Goal: Task Accomplishment & Management: Manage account settings

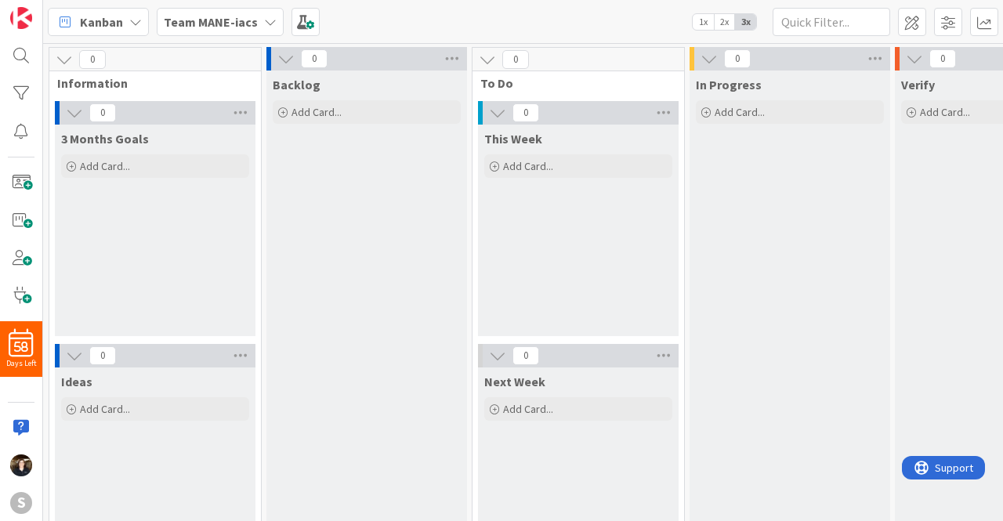
click at [264, 24] on icon at bounding box center [270, 22] width 13 height 13
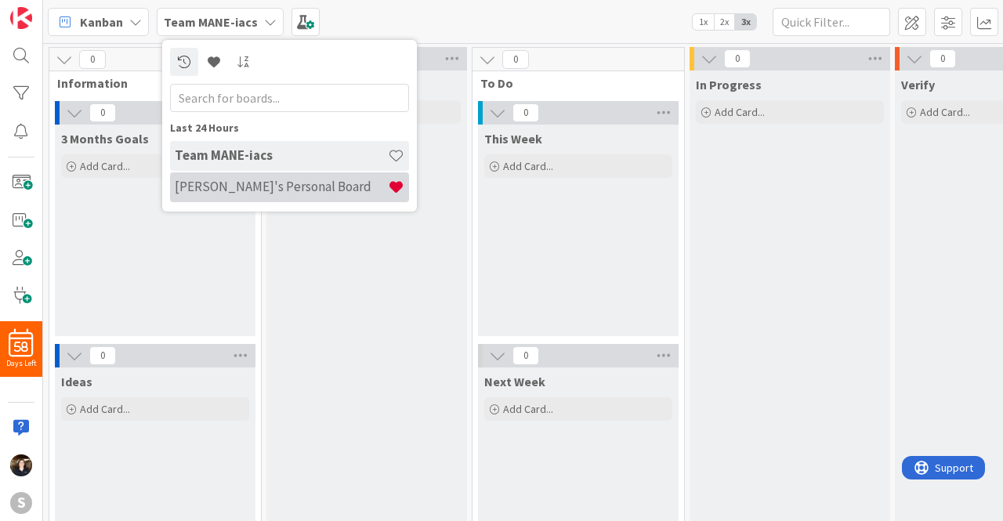
click at [248, 184] on h4 "[PERSON_NAME]'s Personal Board" at bounding box center [281, 187] width 213 height 16
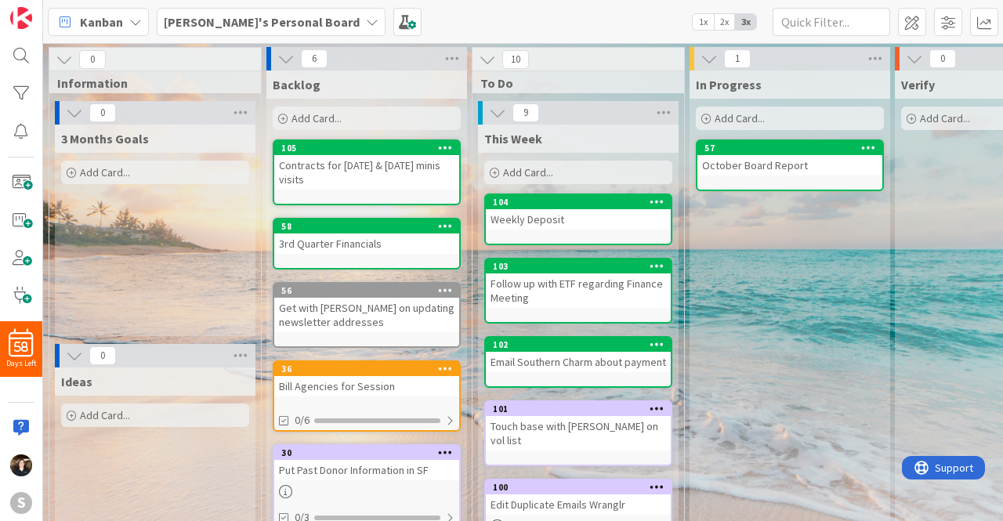
click at [308, 114] on span "Add Card..." at bounding box center [317, 118] width 50 height 14
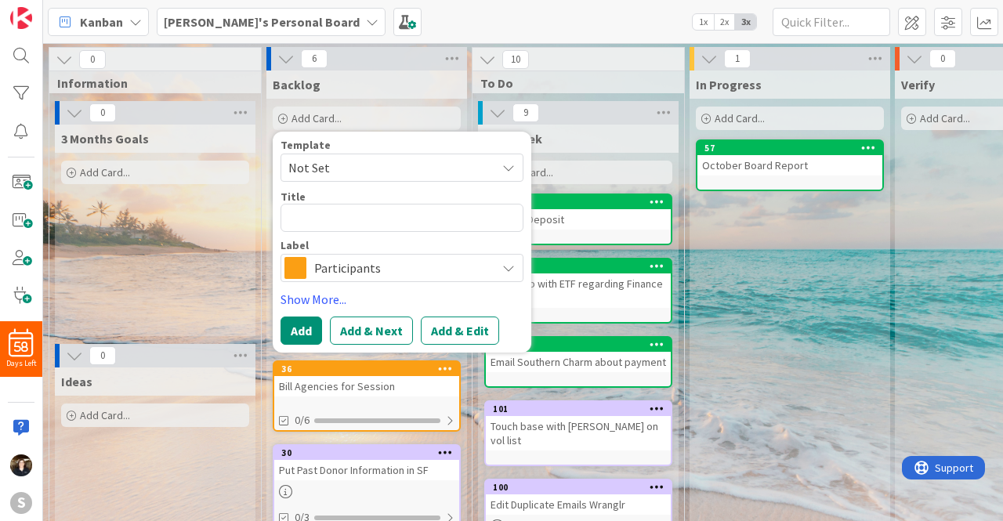
type textarea "x"
type textarea "S"
type textarea "x"
type textarea "Sc"
type textarea "x"
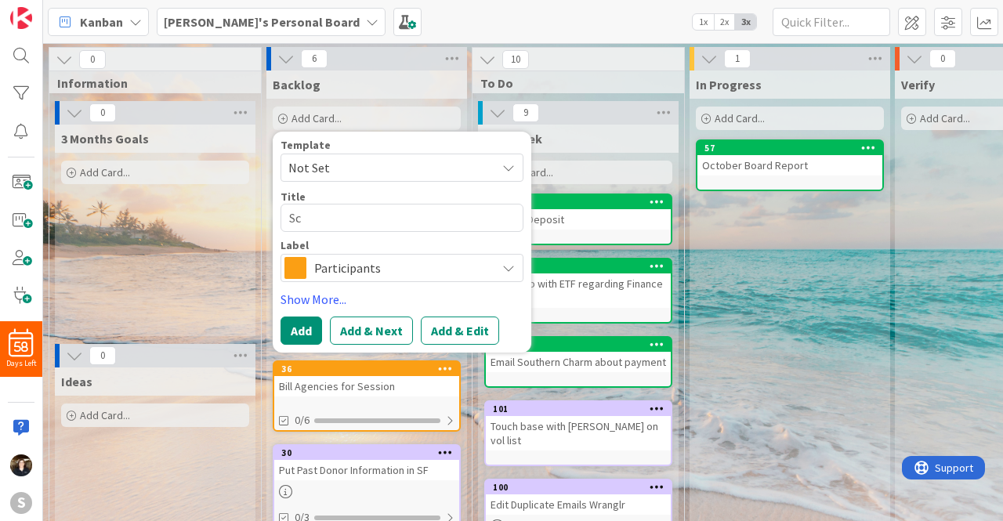
type textarea "Sch"
type textarea "x"
type textarea "Sche"
type textarea "x"
type textarea "Sched"
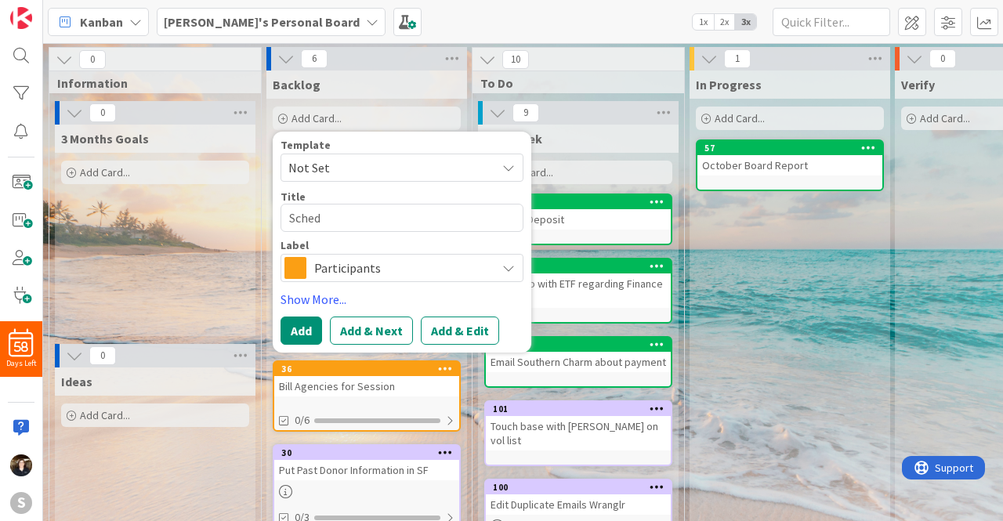
type textarea "x"
type textarea "Schedu"
type textarea "x"
type textarea "Schedul"
type textarea "x"
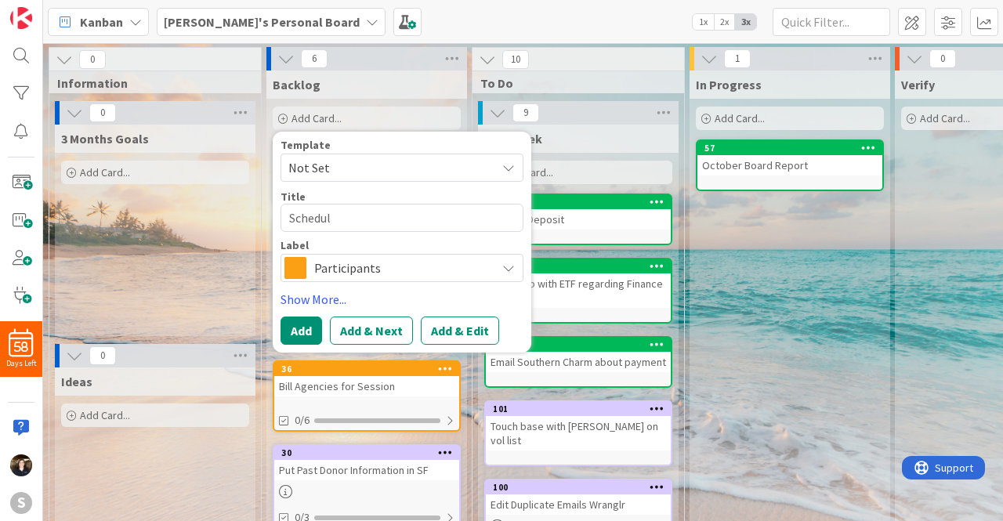
type textarea "Schedule"
type textarea "x"
type textarea "Schedule"
type textarea "x"
type textarea "Schedule w"
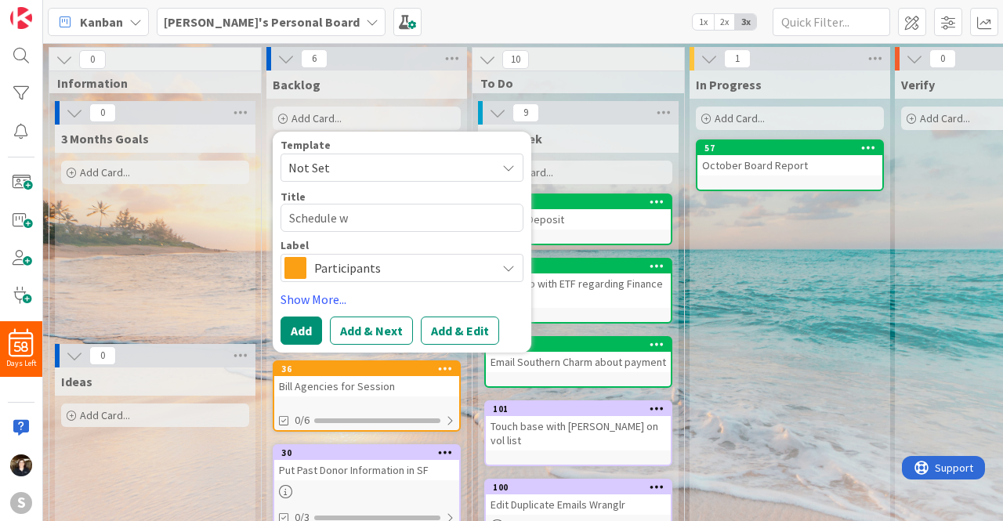
type textarea "x"
type textarea "Schedule we"
type textarea "x"
type textarea "Schedule web"
type textarea "x"
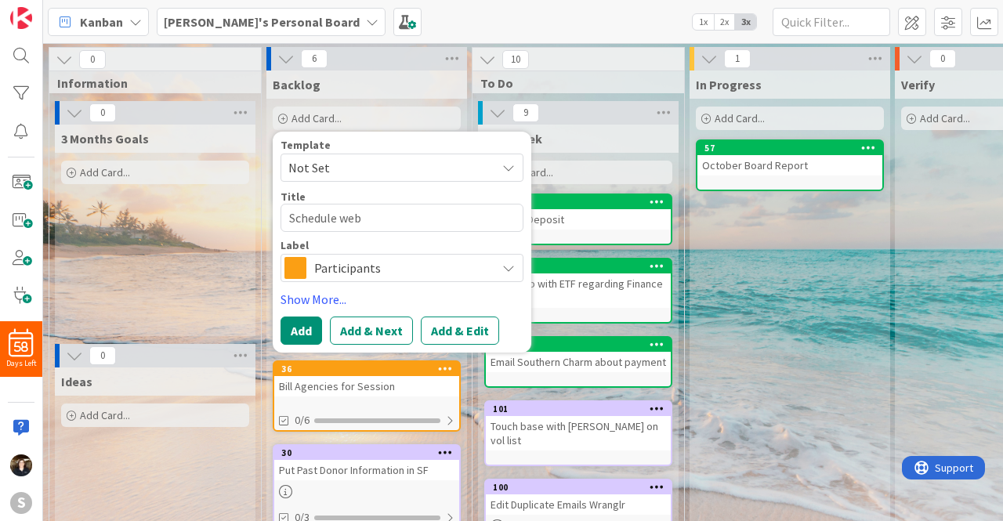
type textarea "Schedule webi"
type textarea "x"
type textarea "Schedule webin"
type textarea "x"
type textarea "Schedule webina"
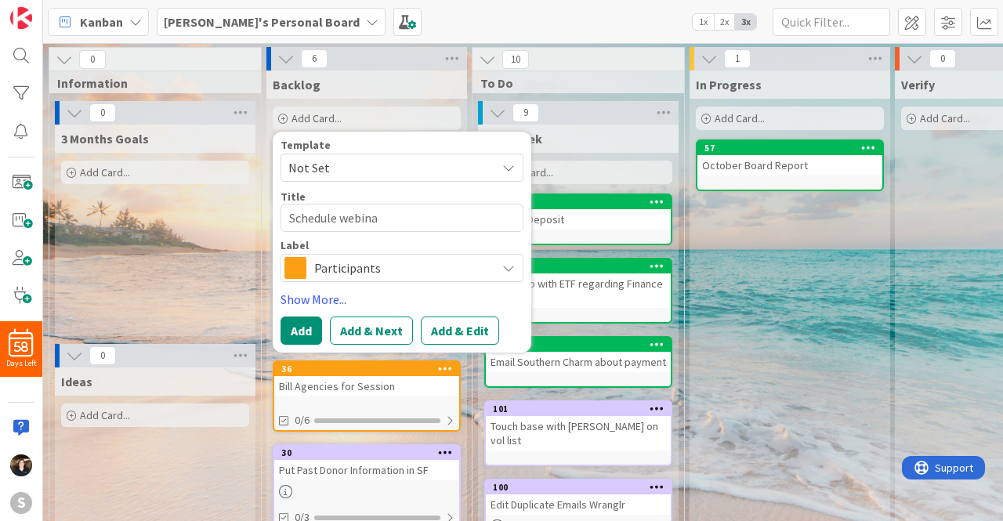
type textarea "x"
type textarea "Schedule webinar"
type textarea "x"
type textarea "Schedule webinar"
type textarea "x"
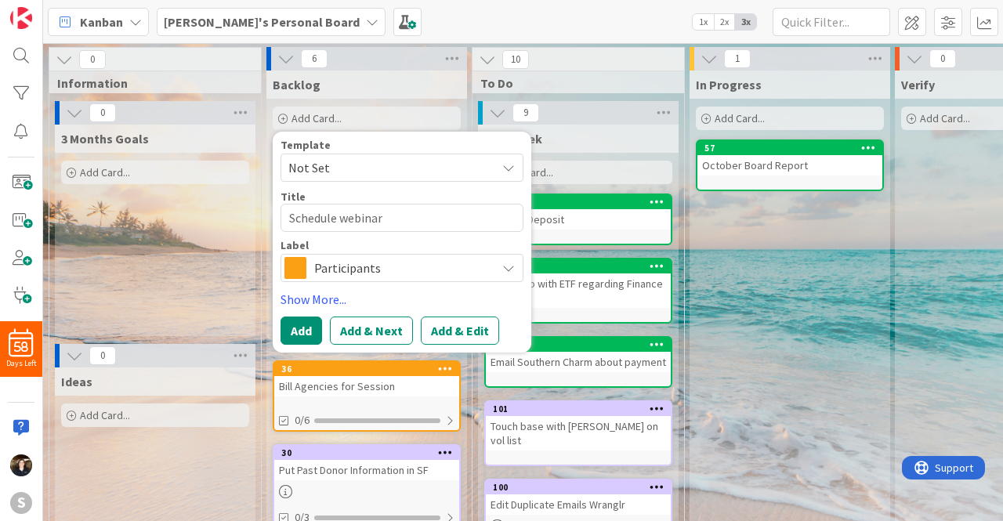
type textarea "Schedule webinar f"
type textarea "x"
type textarea "Schedule webinar fr"
type textarea "x"
type textarea "Schedule webinar fro"
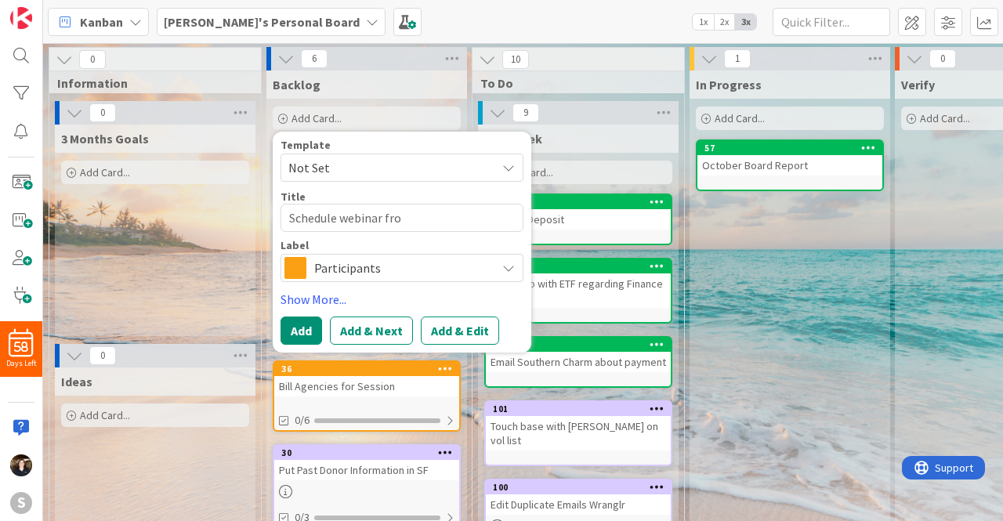
type textarea "x"
type textarea "Schedule webinar from"
type textarea "x"
type textarea "Schedule webinar from"
type textarea "x"
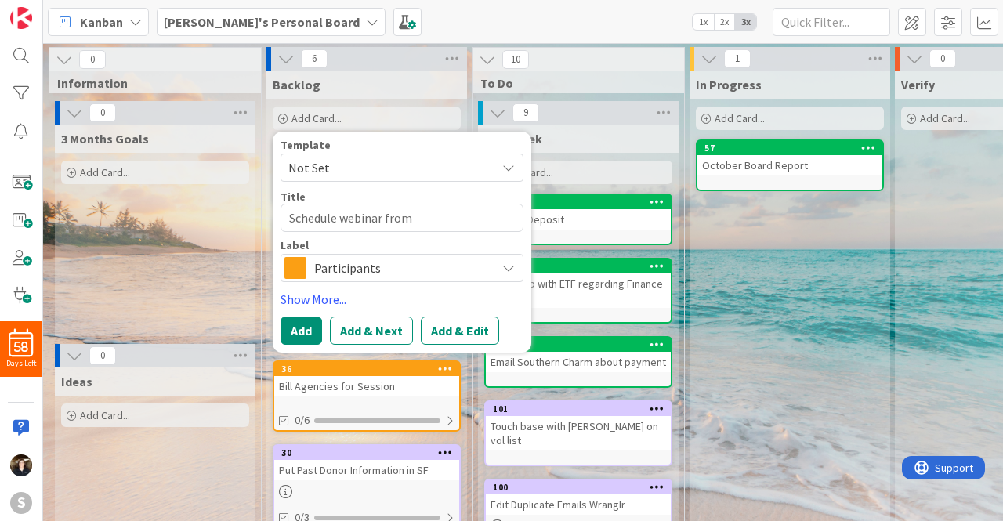
type textarea "Schedule webinar from G"
type textarea "x"
type textarea "Schedule webinar from Gi"
type textarea "x"
type textarea "Schedule webinar from Giv"
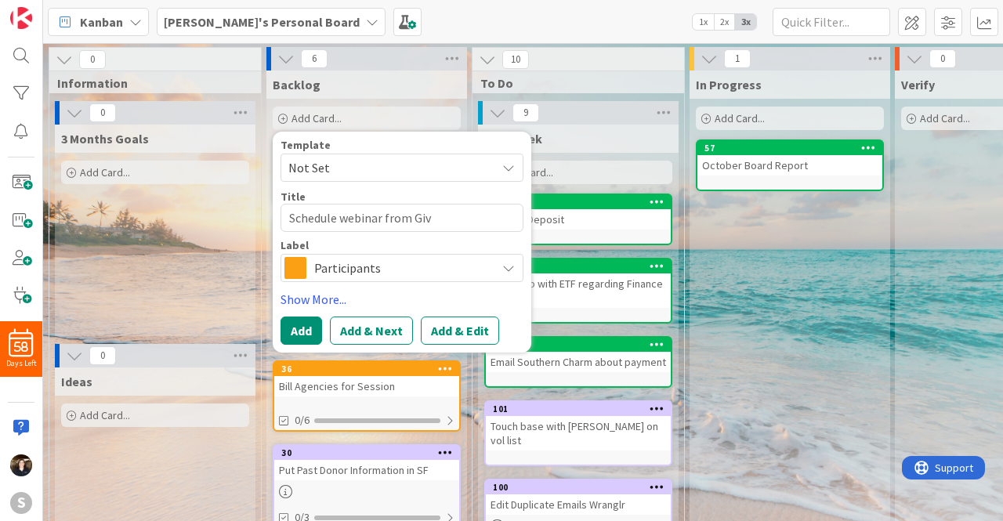
type textarea "x"
type textarea "Schedule webinar from Give"
type textarea "x"
type textarea "Schedule webinar from Givel"
type textarea "x"
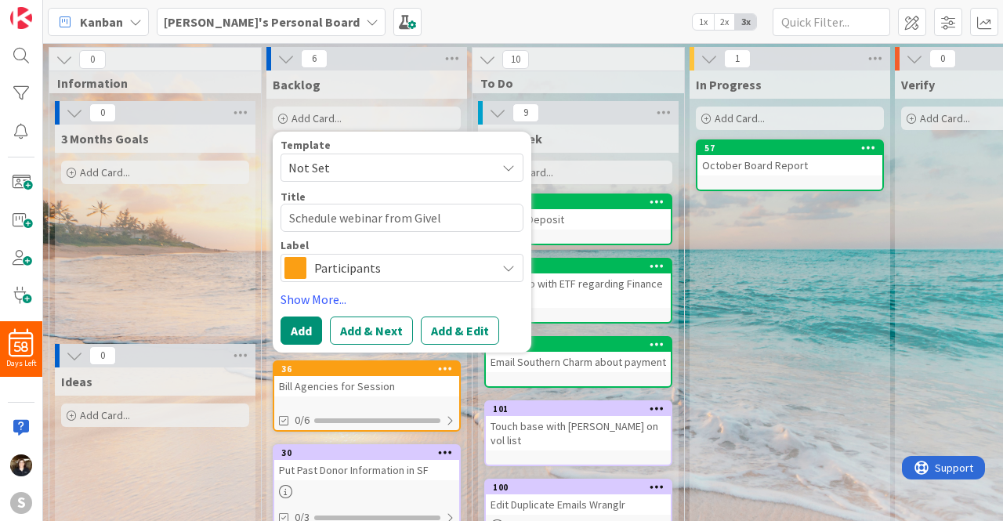
type textarea "Schedule webinar from [GEOGRAPHIC_DATA]"
type textarea "x"
type textarea "Schedule webinar from Giveliv"
type textarea "x"
type textarea "Schedule webinar from Givelive"
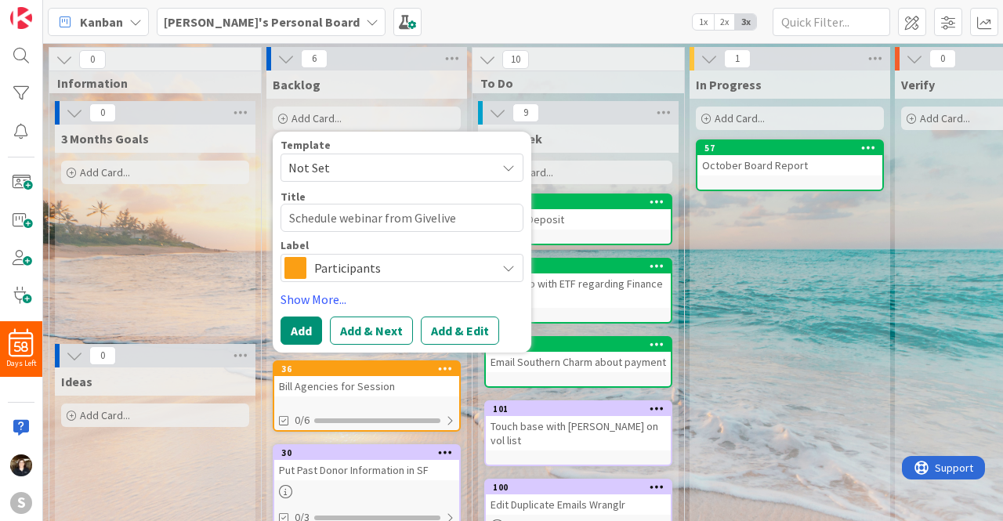
type textarea "x"
type textarea "Schedule webinar from Givelivey"
click at [509, 265] on icon at bounding box center [508, 268] width 13 height 13
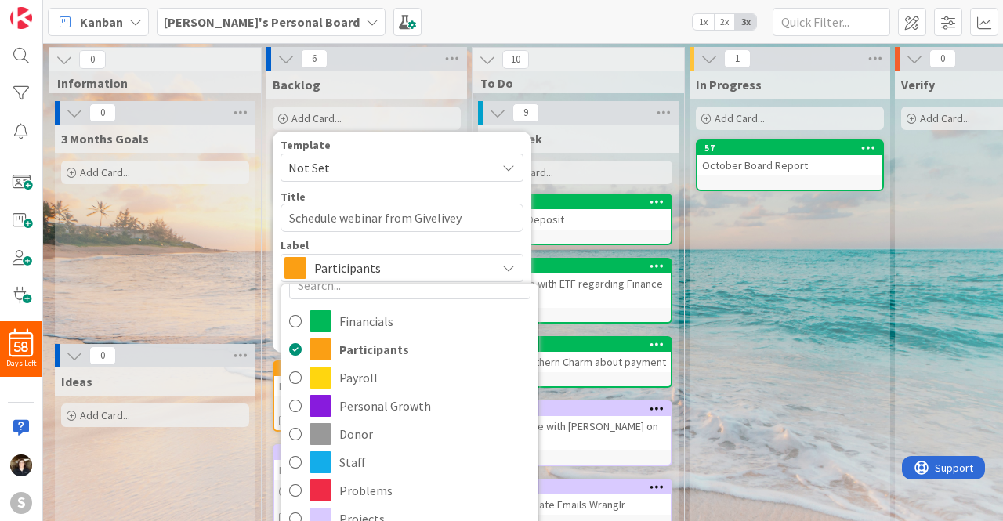
scroll to position [31, 0]
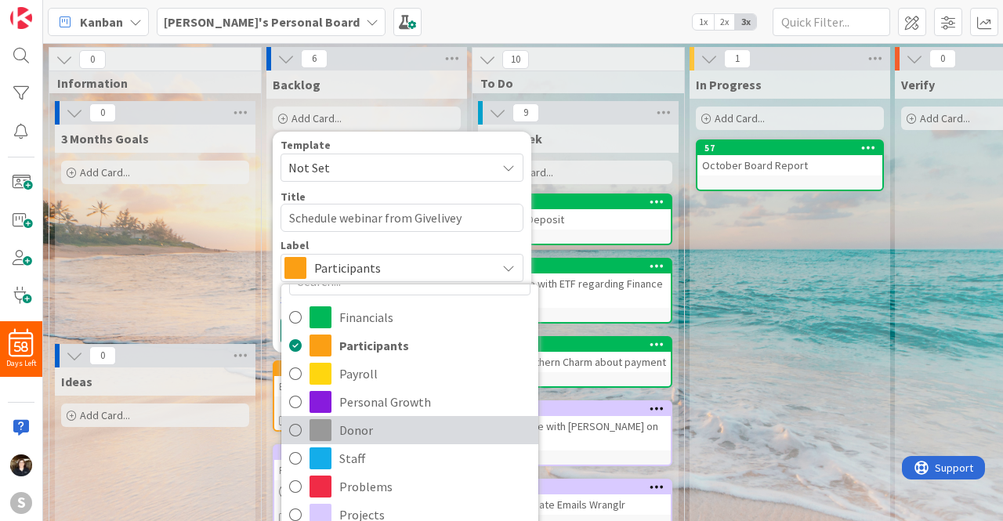
click at [292, 429] on icon at bounding box center [295, 431] width 13 height 24
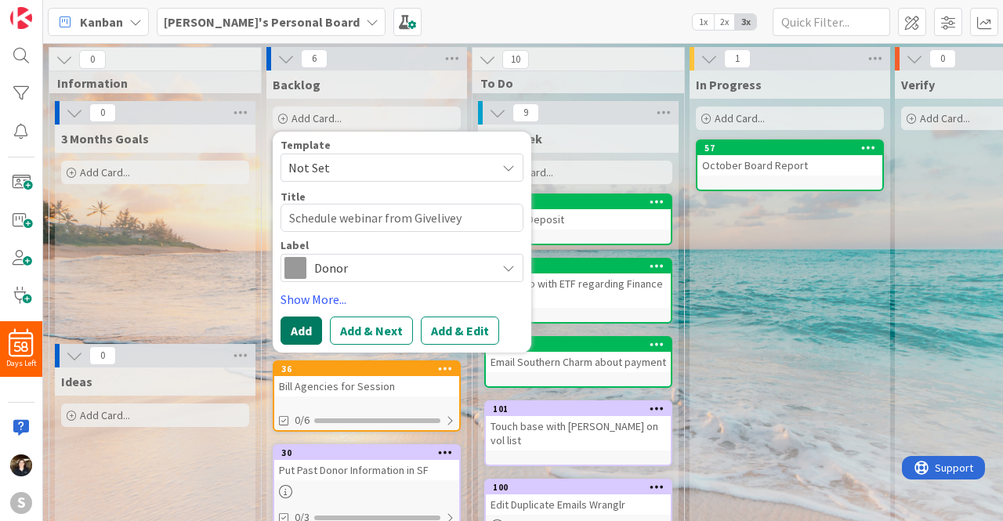
click at [306, 322] on button "Add" at bounding box center [302, 331] width 42 height 28
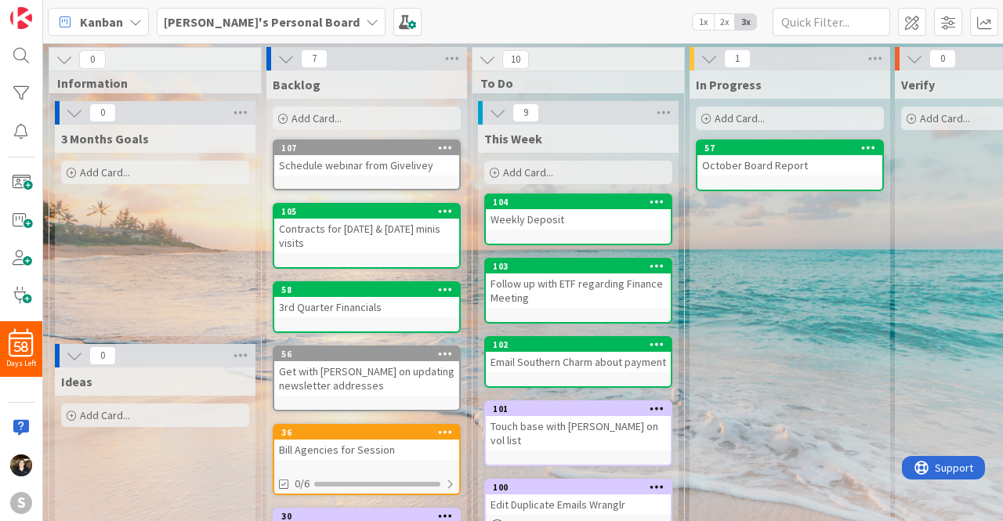
click at [351, 111] on div "Add Card..." at bounding box center [367, 119] width 188 height 24
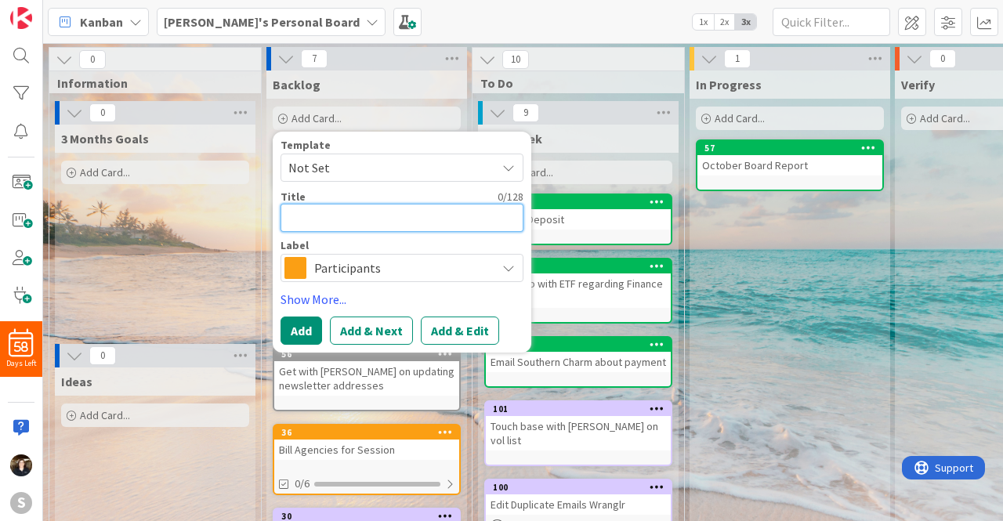
type textarea "x"
type textarea "W"
type textarea "x"
type textarea "Wa"
type textarea "x"
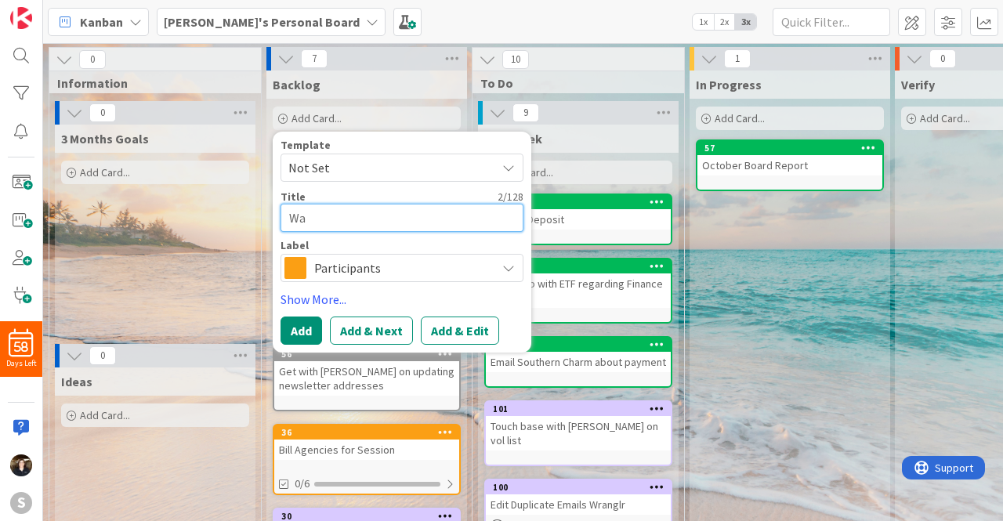
type textarea "Wat"
type textarea "x"
type textarea "Watc"
type textarea "x"
type textarea "Watch"
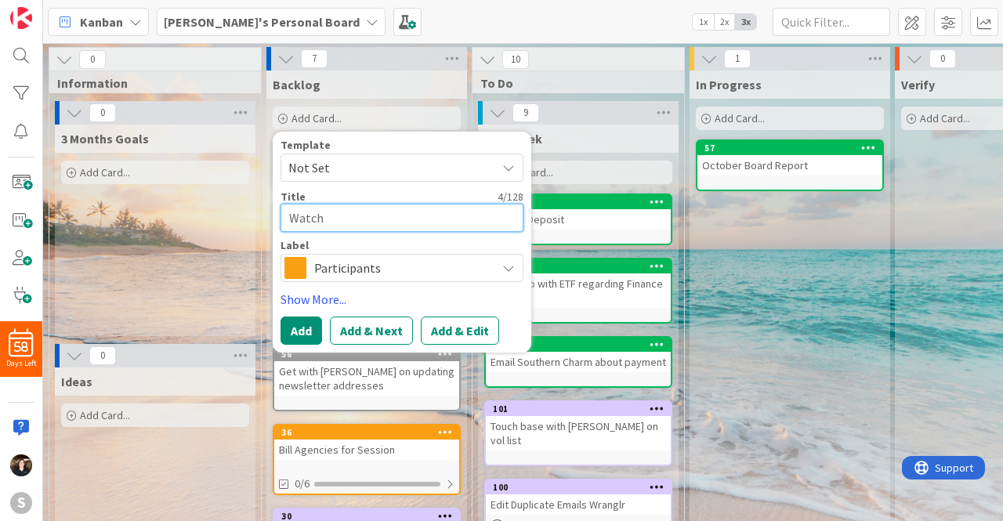
type textarea "x"
type textarea "Watch"
type textarea "x"
type textarea "Watch re"
type textarea "x"
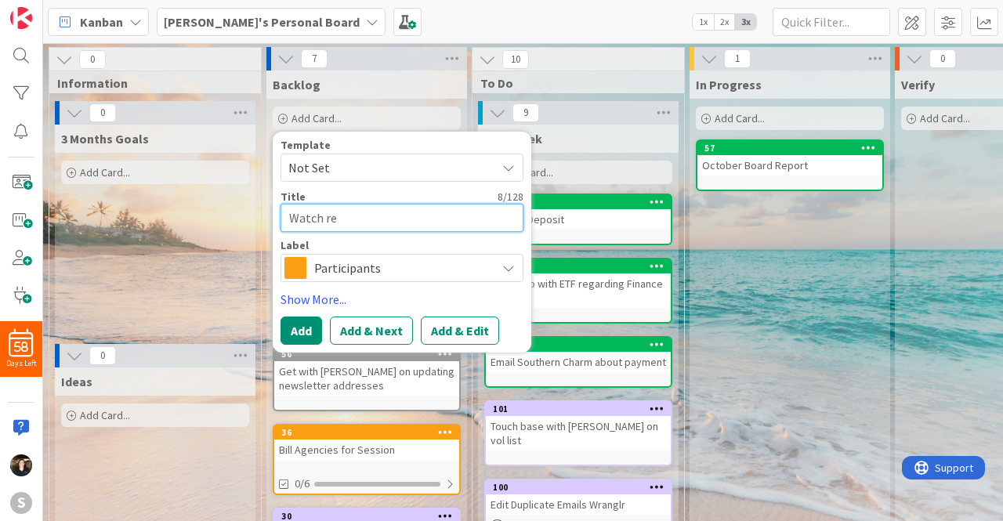
type textarea "Watch rec"
type textarea "x"
type textarea "Watch reco"
type textarea "x"
type textarea "Watch recor"
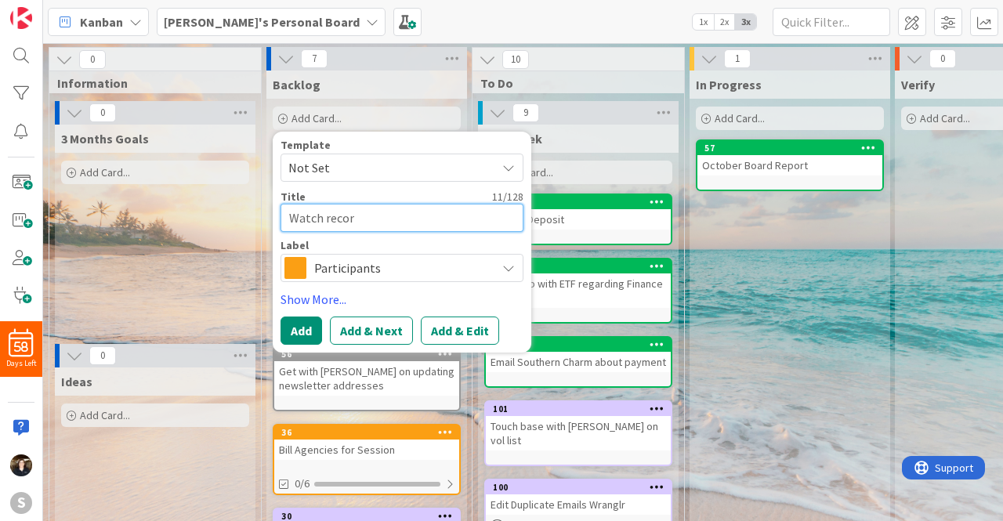
type textarea "x"
type textarea "Watch record"
type textarea "x"
type textarea "Watch recorde"
type textarea "x"
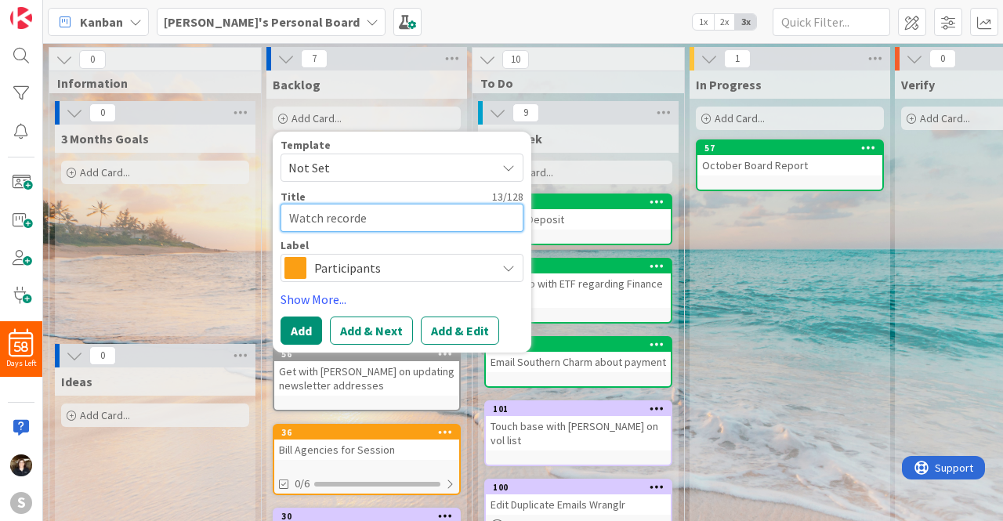
type textarea "Watch recorded"
type textarea "x"
type textarea "Watch recorded"
type textarea "x"
type textarea "Watch recorded w"
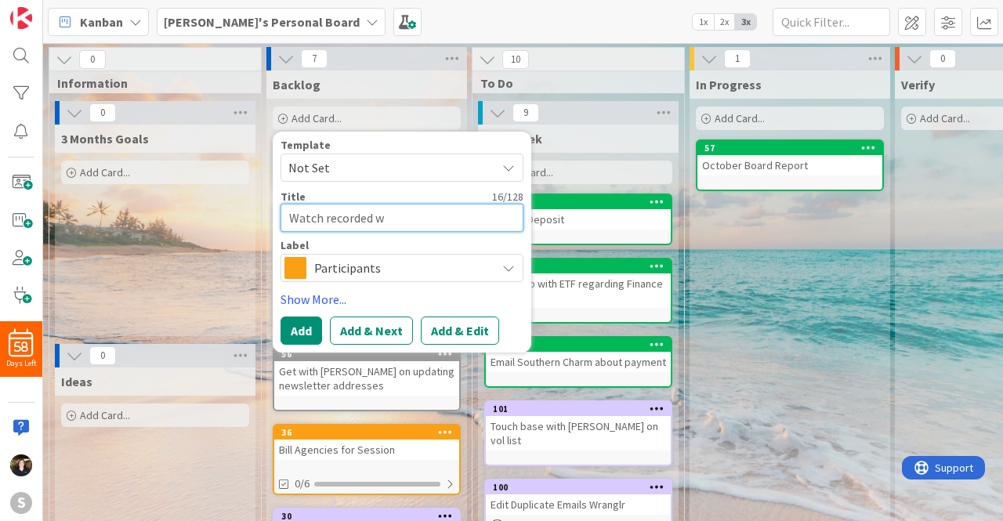
type textarea "x"
type textarea "Watch recorded we"
type textarea "x"
type textarea "Watch recorded web"
type textarea "x"
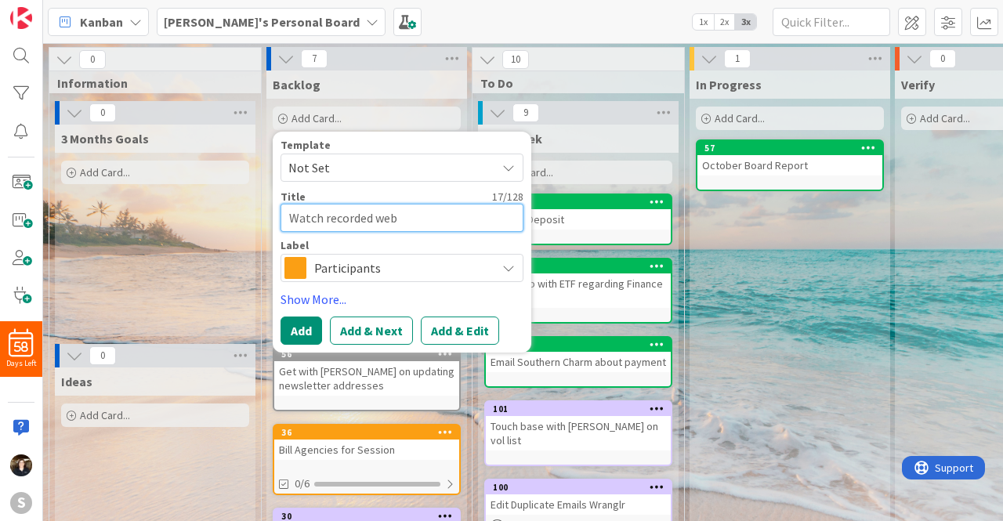
type textarea "Watch recorded webi"
type textarea "x"
type textarea "Watch recorded webin"
type textarea "x"
type textarea "Watch recorded webina"
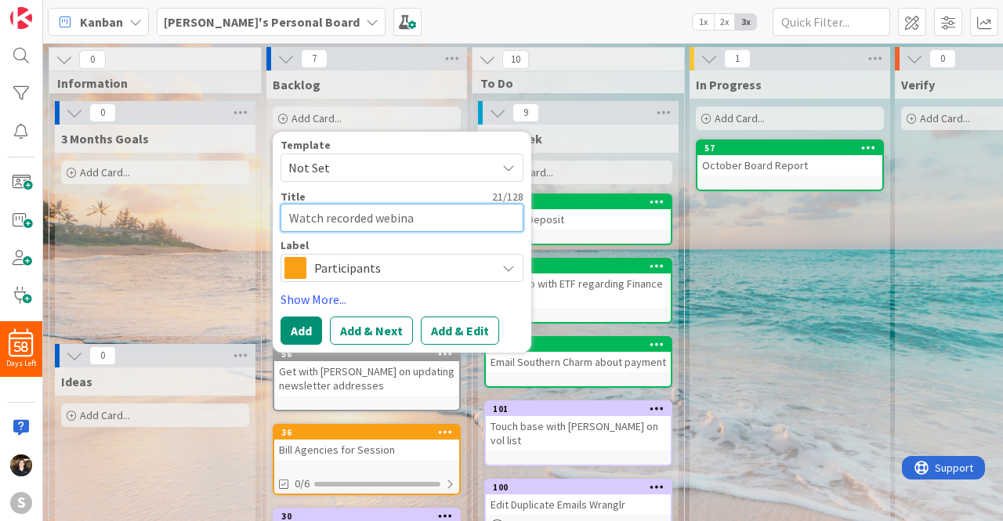
type textarea "x"
type textarea "Watch recorded webinar"
type textarea "x"
type textarea "Watch recorded webinar"
type textarea "x"
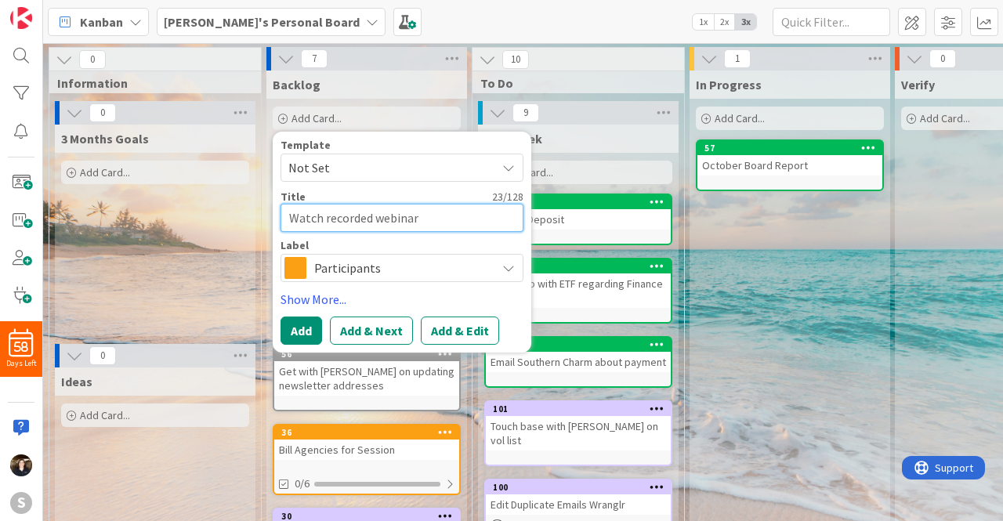
type textarea "Watch recorded webinar f"
type textarea "x"
type textarea "Watch recorded webinar fo"
type textarea "x"
type textarea "Watch recorded webinar for"
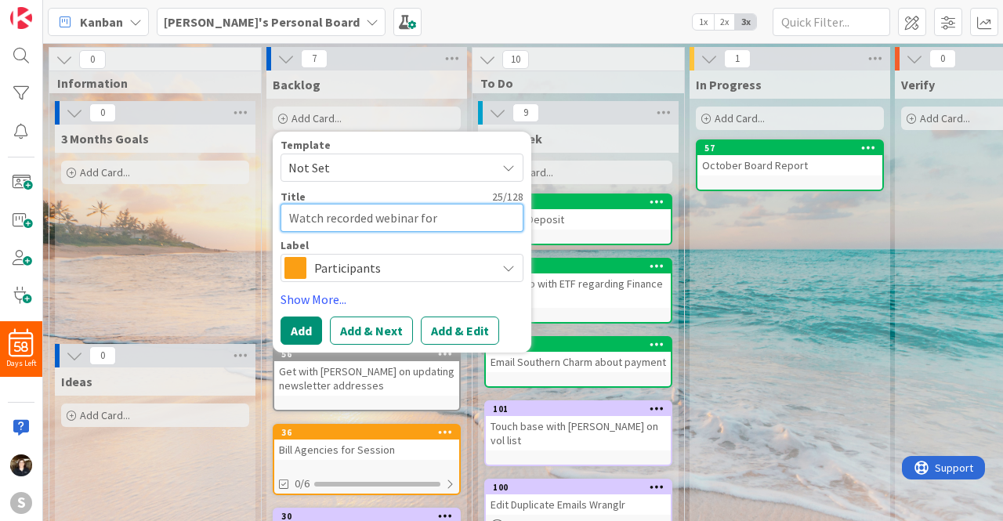
type textarea "x"
type textarea "Watch recorded webinar for"
type textarea "x"
type textarea "Watch recorded webinar for"
type textarea "x"
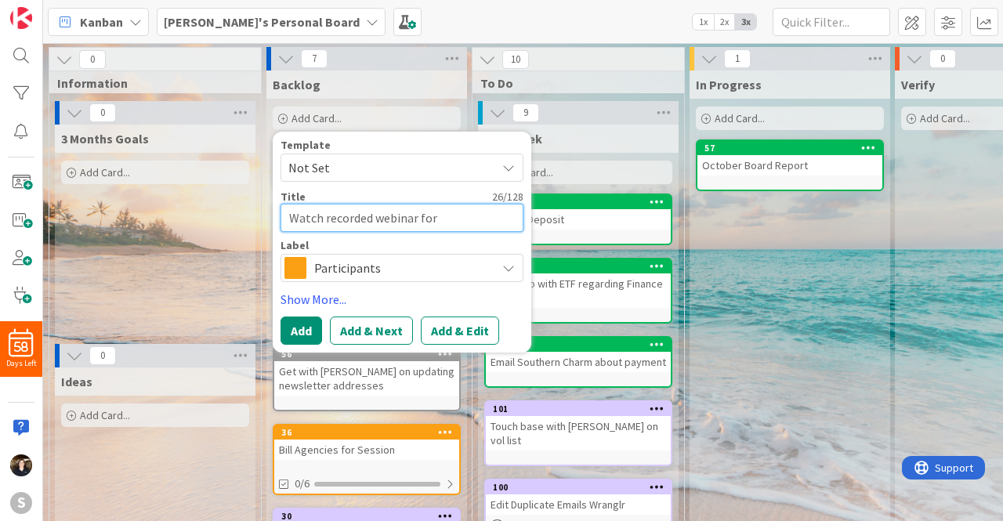
type textarea "Watch recorded webinar fo"
type textarea "x"
type textarea "Watch recorded webinar f"
type textarea "x"
type textarea "Watch recorded webinar fr"
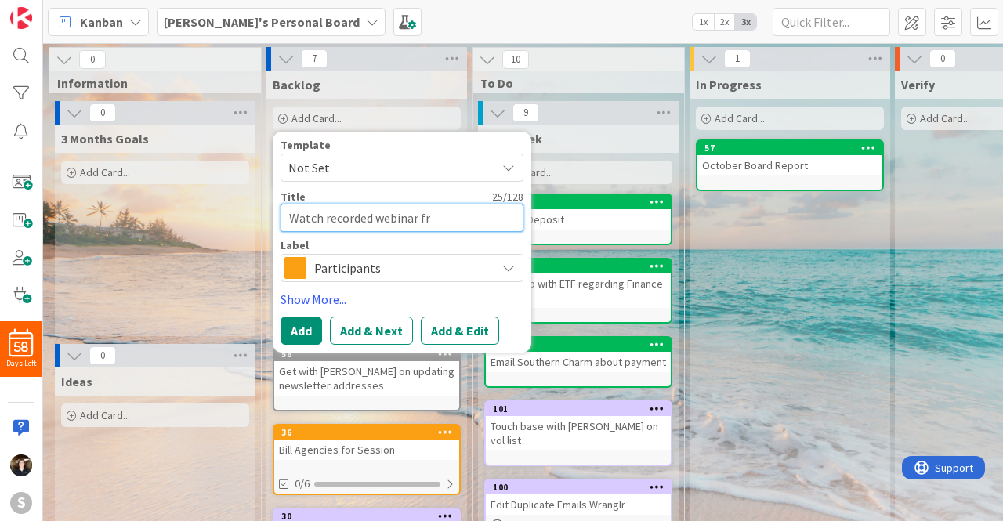
type textarea "x"
type textarea "Watch recorded webinar fro"
type textarea "x"
type textarea "Watch recorded webinar from"
type textarea "x"
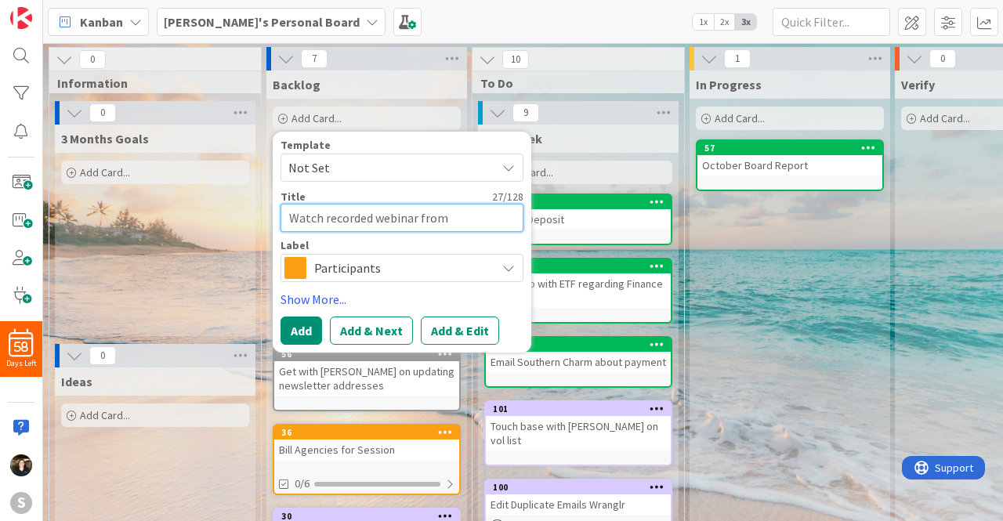
type textarea "Watch recorded webinar from"
type textarea "x"
type textarea "Watch recorded webinar from F"
type textarea "x"
type textarea "Watch recorded webinar from Fo"
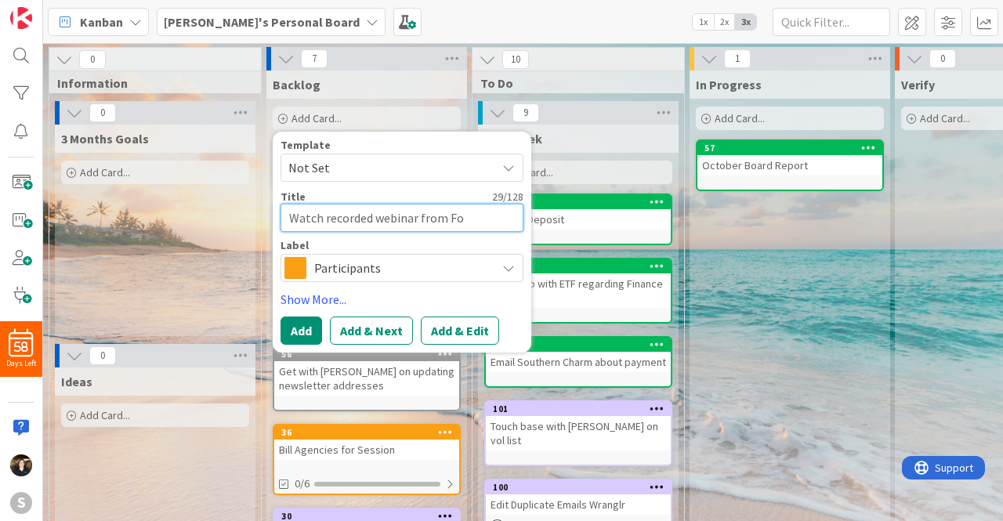
type textarea "x"
type textarea "Watch recorded webinar from For"
type textarea "x"
type textarea "Watch recorded webinar from Form"
type textarea "x"
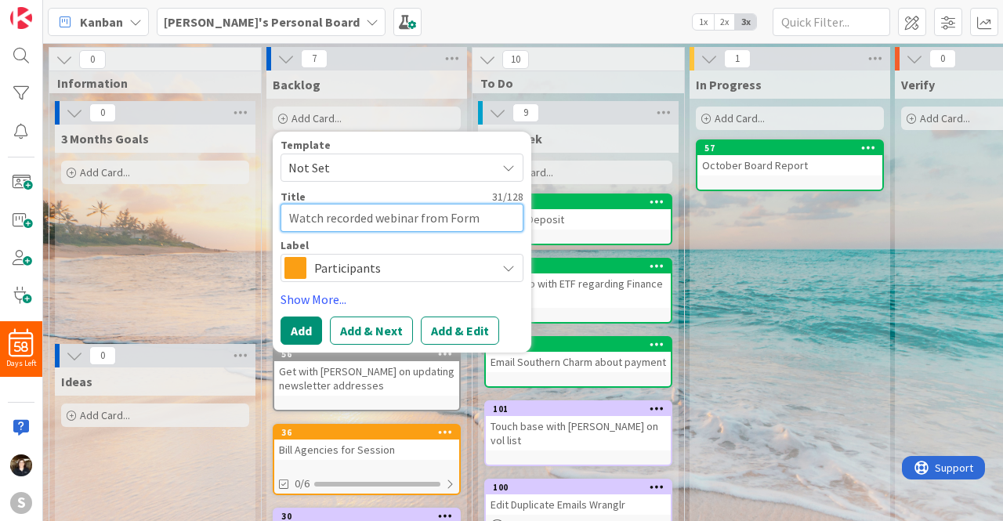
type textarea "Watch recorded webinar from Form"
type textarea "x"
type textarea "Watch recorded webinar from Form A"
type textarea "x"
type textarea "Watch recorded webinar from Form As"
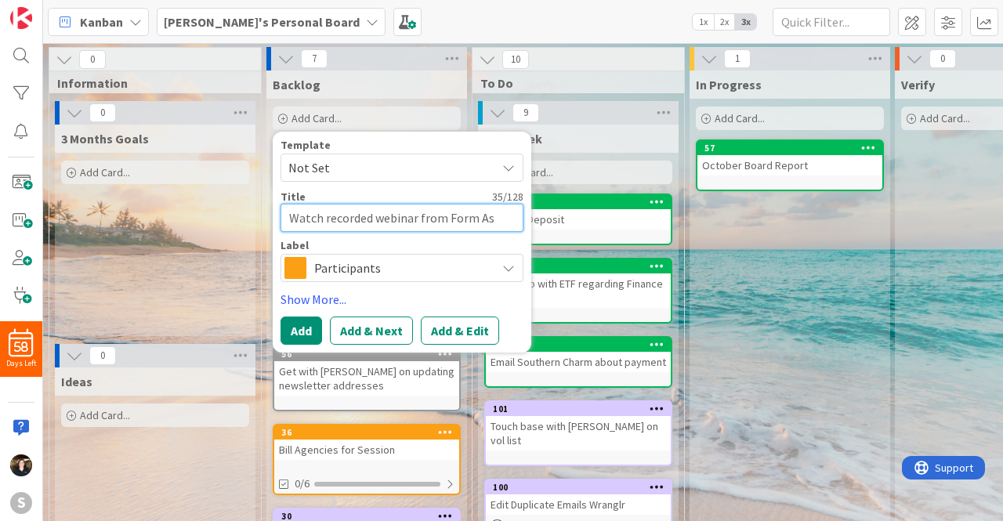
type textarea "x"
type textarea "Watch recorded webinar from Form Ass"
type textarea "x"
type textarea "Watch recorded webinar from Form Asse"
type textarea "x"
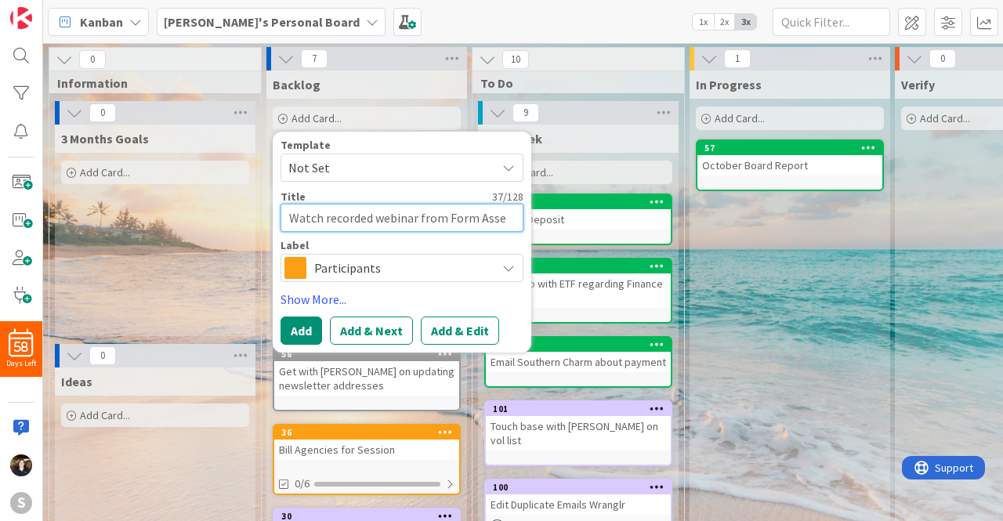
type textarea "Watch recorded webinar from Form Assem"
type textarea "x"
type textarea "Watch recorded webinar from Form Assemb"
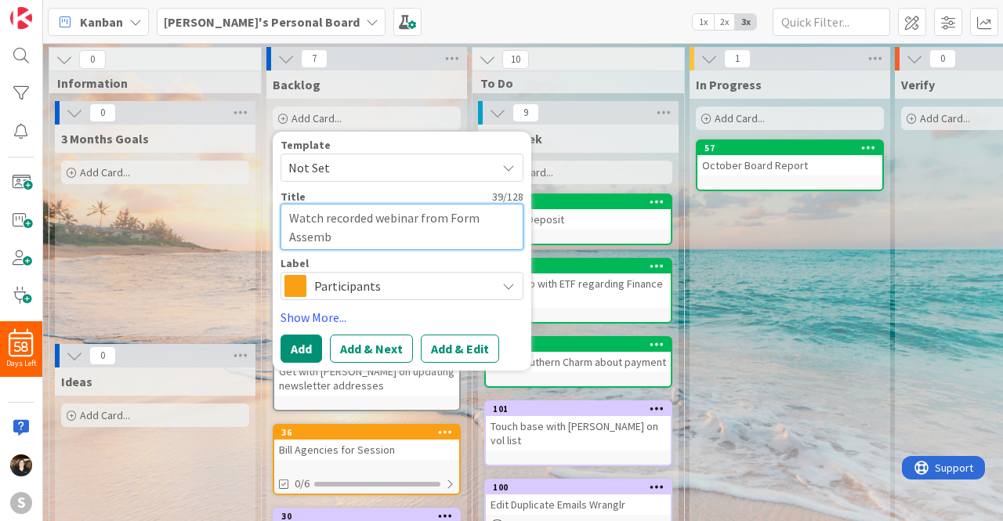
type textarea "x"
type textarea "Watch recorded webinar from Form Assembl"
type textarea "x"
type textarea "Watch recorded webinar from Form Assembly"
click at [511, 285] on icon at bounding box center [508, 286] width 13 height 13
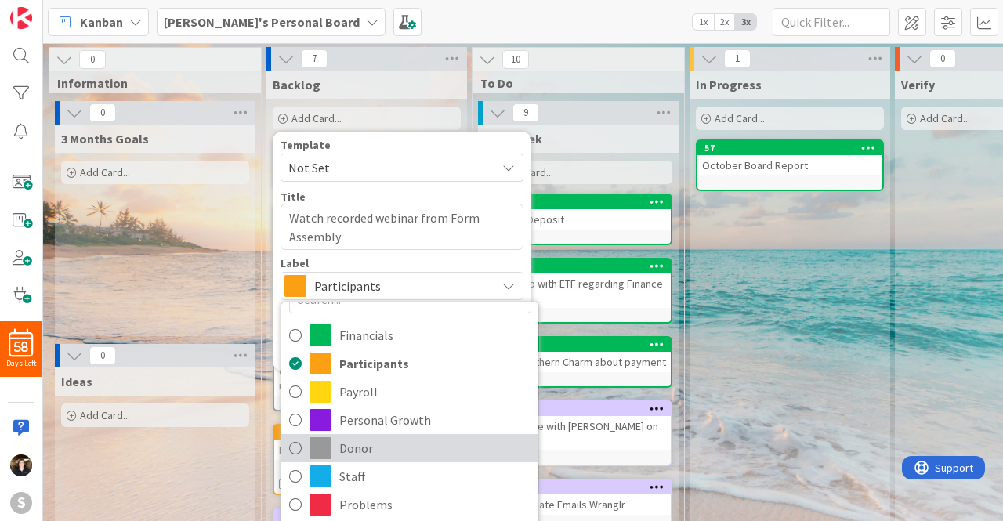
click at [296, 444] on icon at bounding box center [295, 449] width 13 height 24
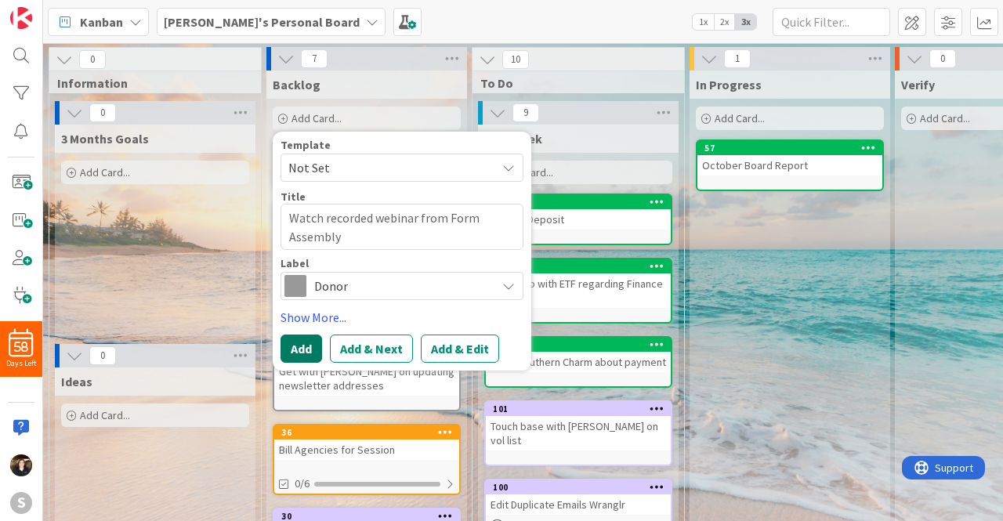
click at [305, 343] on button "Add" at bounding box center [302, 349] width 42 height 28
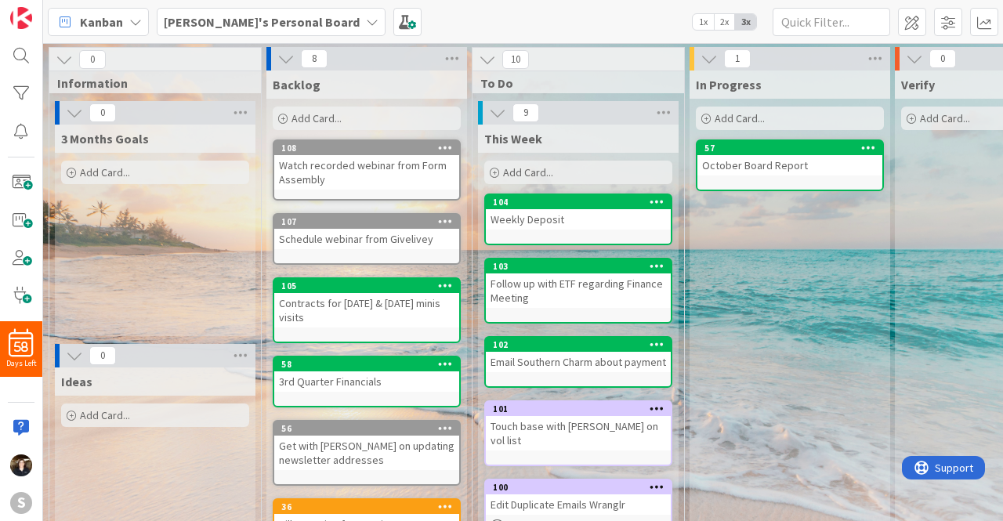
click at [366, 24] on icon at bounding box center [372, 22] width 13 height 13
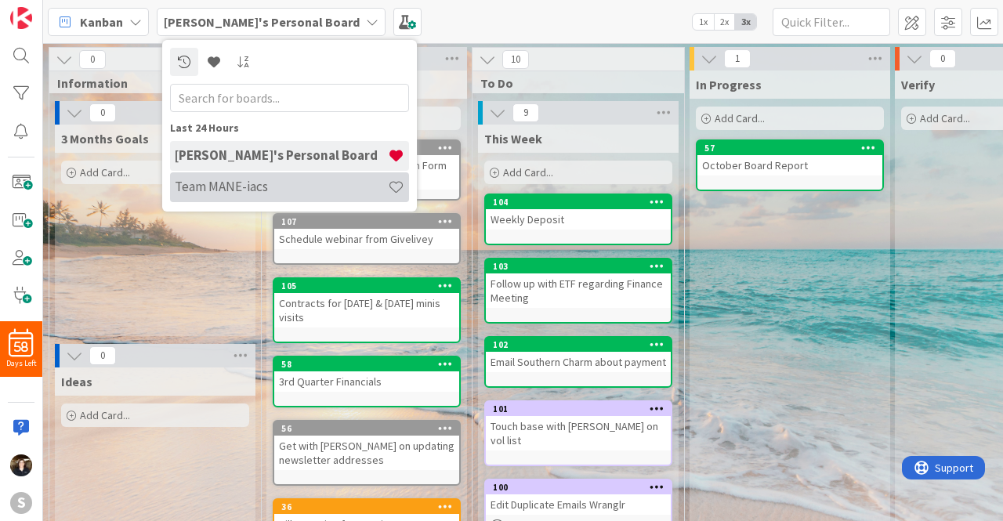
click at [235, 181] on h4 "Team MANE-iacs" at bounding box center [281, 187] width 213 height 16
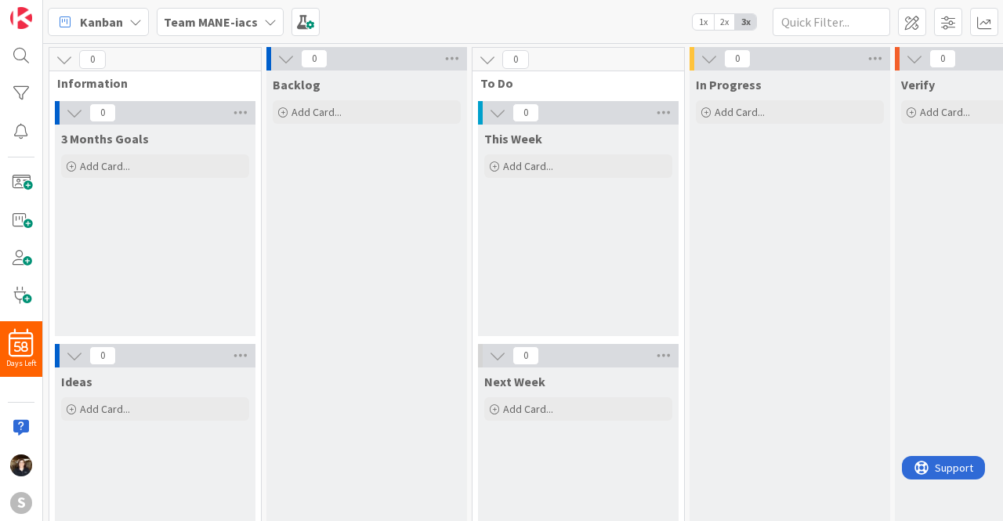
click at [252, 16] on div "Team MANE-iacs" at bounding box center [220, 22] width 127 height 28
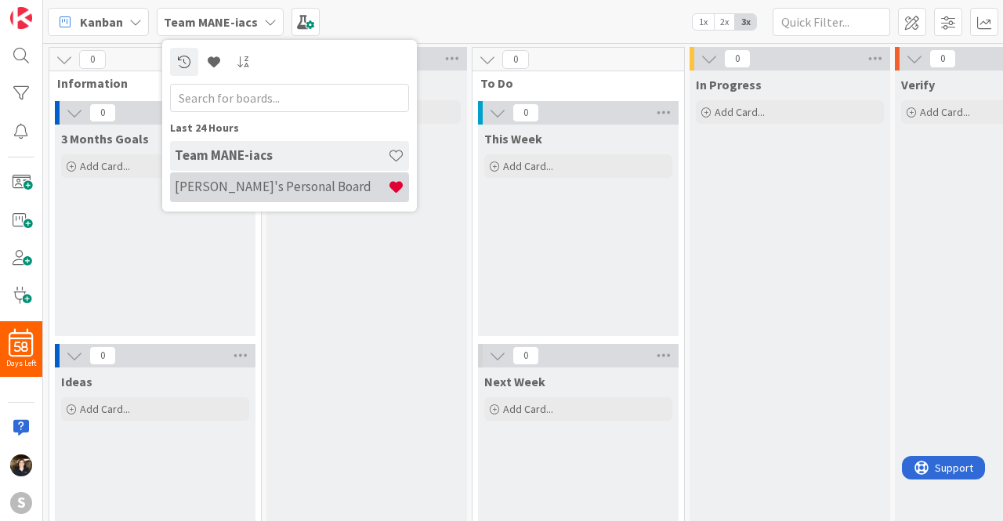
click at [222, 179] on h4 "[PERSON_NAME]'s Personal Board" at bounding box center [281, 187] width 213 height 16
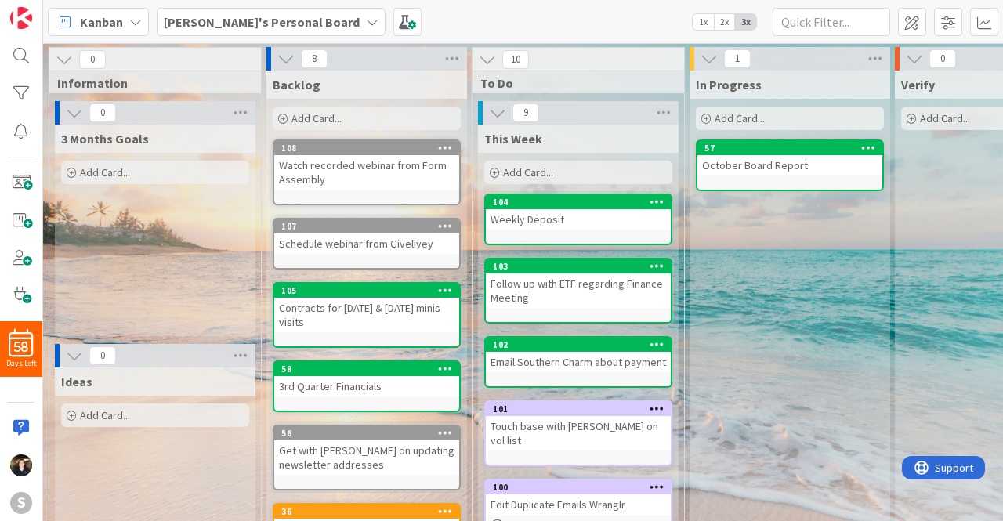
click at [335, 123] on span "Add Card..." at bounding box center [317, 118] width 50 height 14
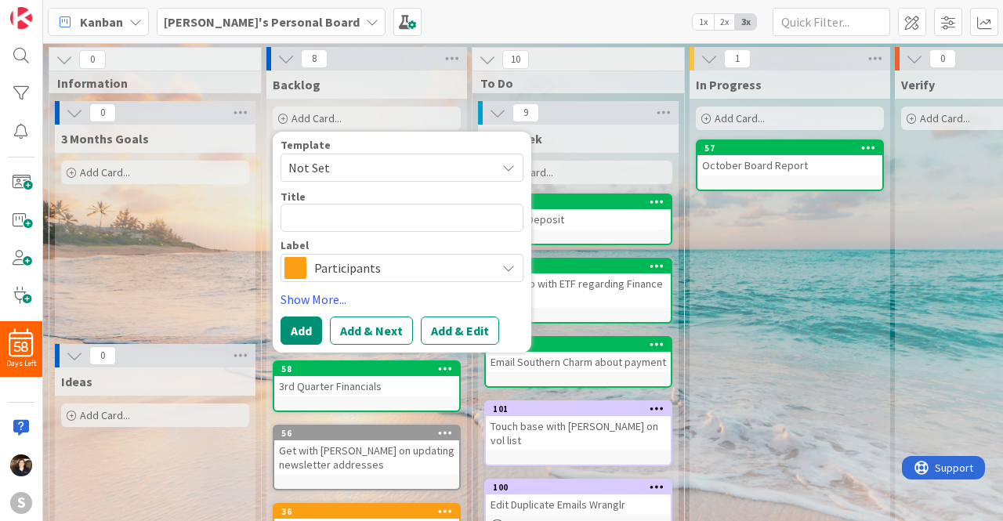
type textarea "x"
type textarea "L"
type textarea "x"
type textarea "Li"
type textarea "x"
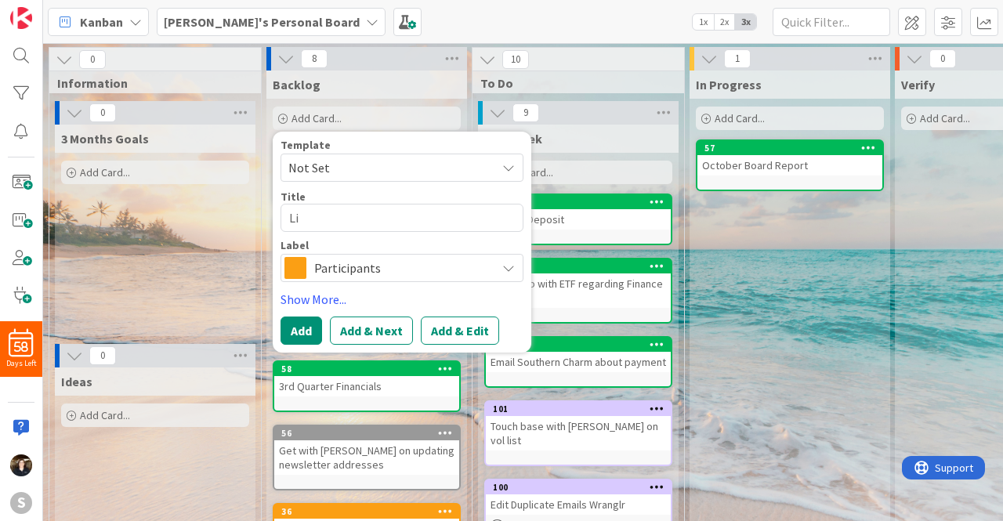
type textarea "Lis"
type textarea "x"
type textarea "List"
type textarea "x"
type textarea "List"
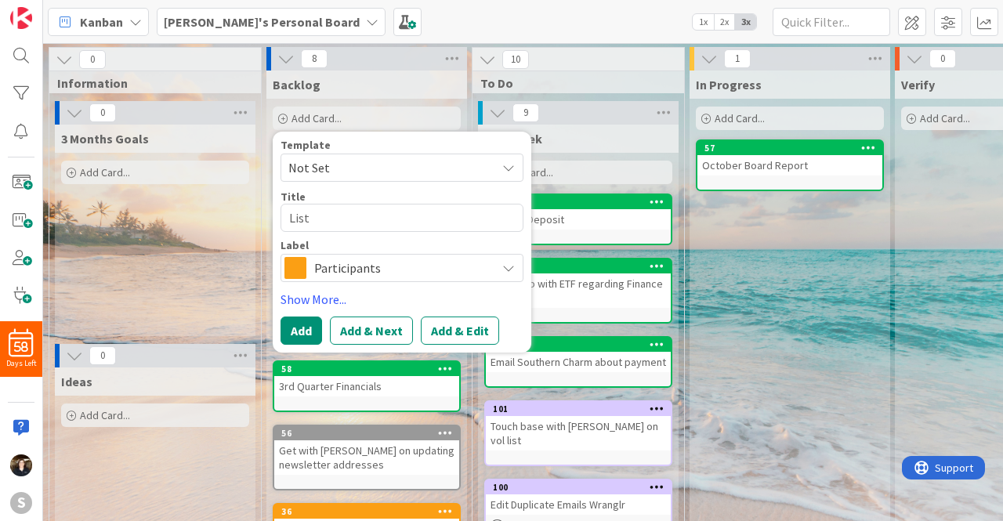
type textarea "x"
type textarea "List i"
type textarea "x"
type textarea "List in"
type textarea "x"
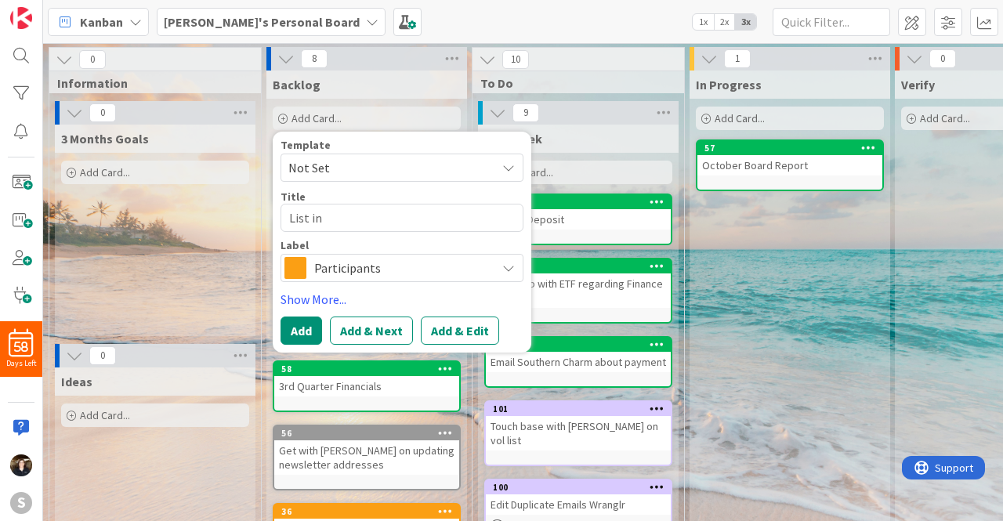
type textarea "List inc"
type textarea "x"
type textarea "List inco"
type textarea "x"
type textarea "List incom"
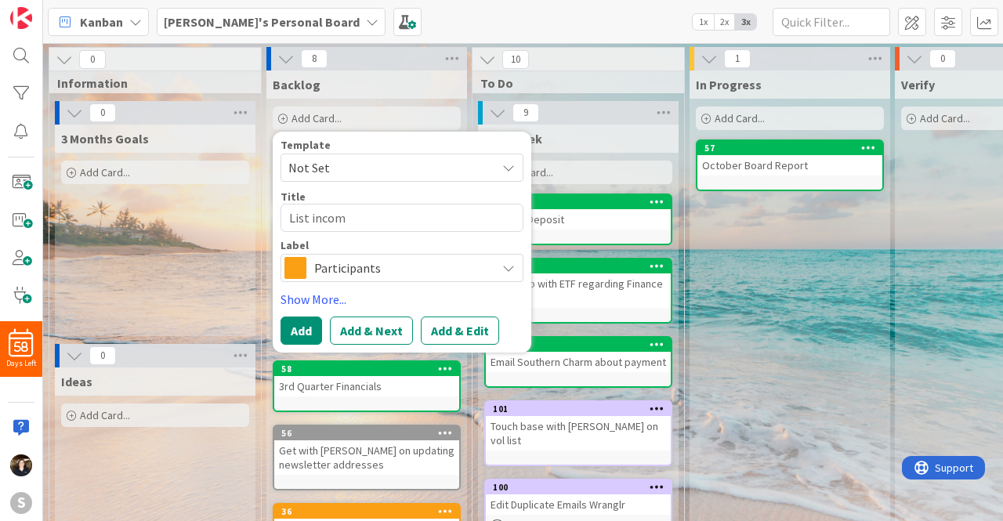
type textarea "x"
type textarea "List income"
type textarea "x"
type textarea "List income"
type textarea "x"
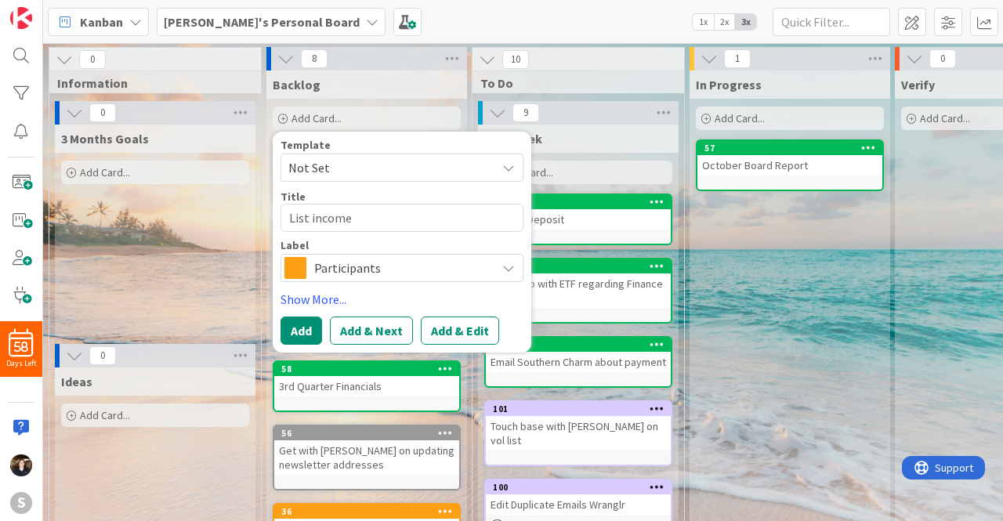
type textarea "List income f"
type textarea "x"
type textarea "List income fo"
type textarea "x"
type textarea "List income for"
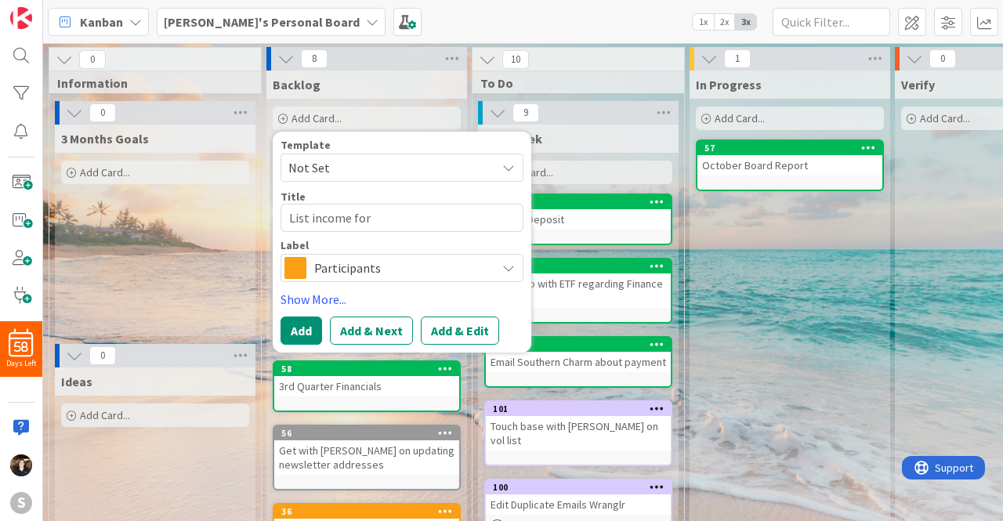
type textarea "x"
type textarea "List income for"
type textarea "x"
type textarea "List income for"
type textarea "x"
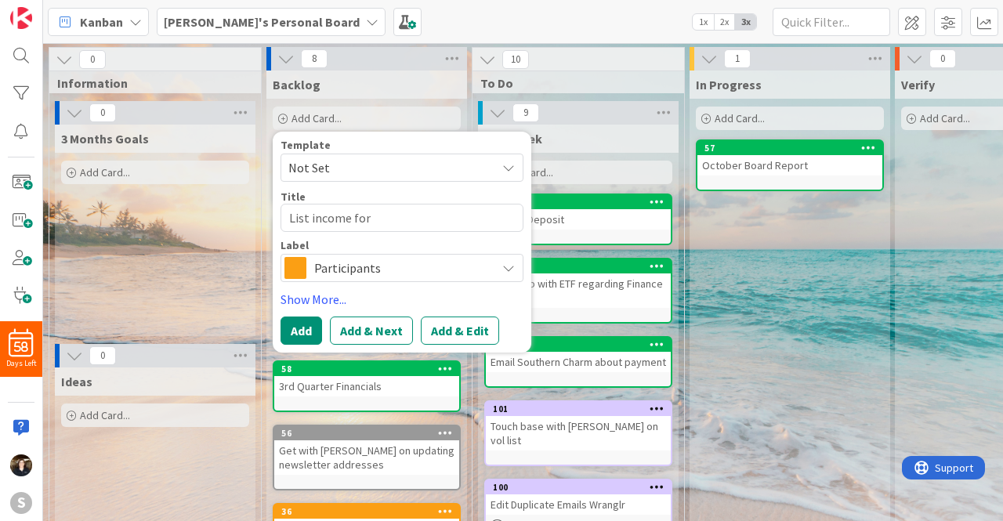
type textarea "List income fo"
type textarea "x"
type textarea "List income f"
type textarea "x"
type textarea "List income"
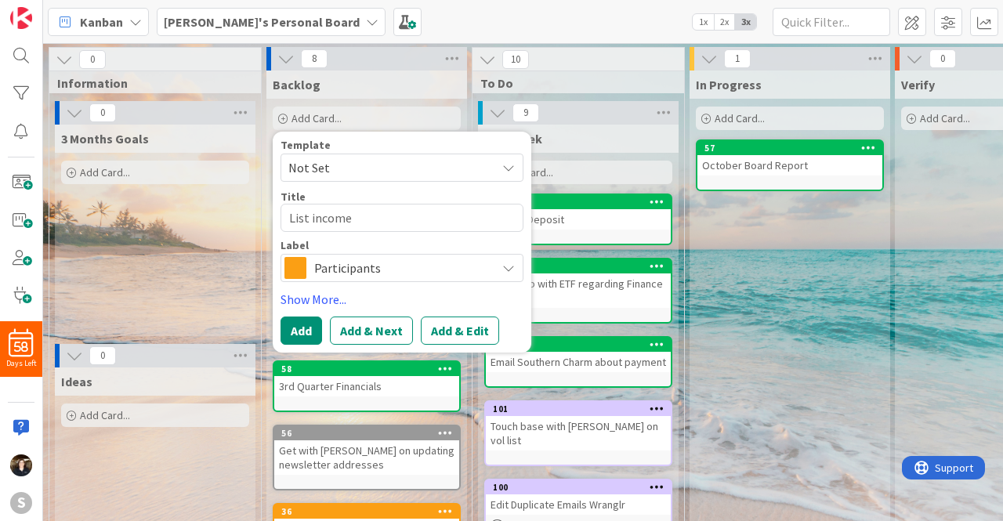
type textarea "x"
type textarea "List income"
type textarea "x"
type textarea "List incom"
type textarea "x"
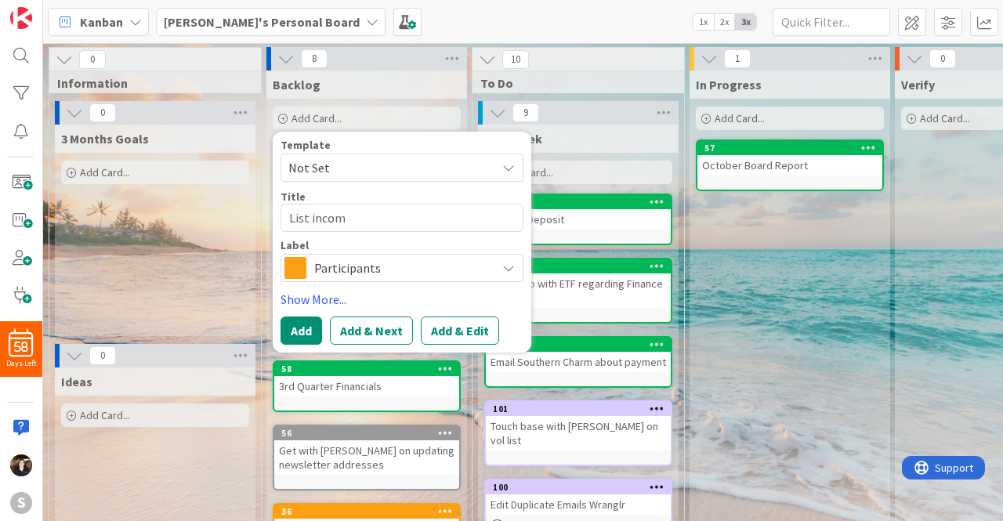
type textarea "List inco"
click at [433, 274] on span "Participants" at bounding box center [401, 268] width 174 height 22
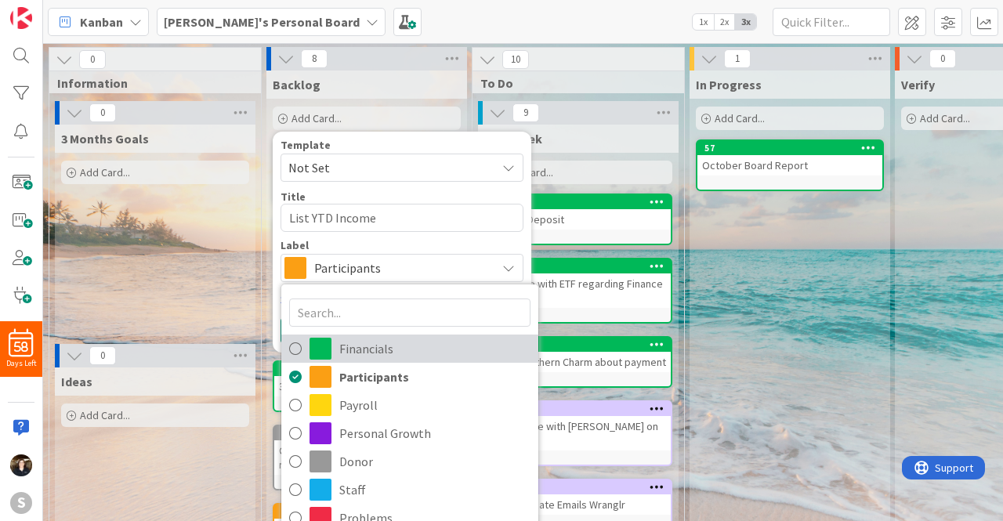
click at [295, 343] on icon at bounding box center [295, 349] width 13 height 24
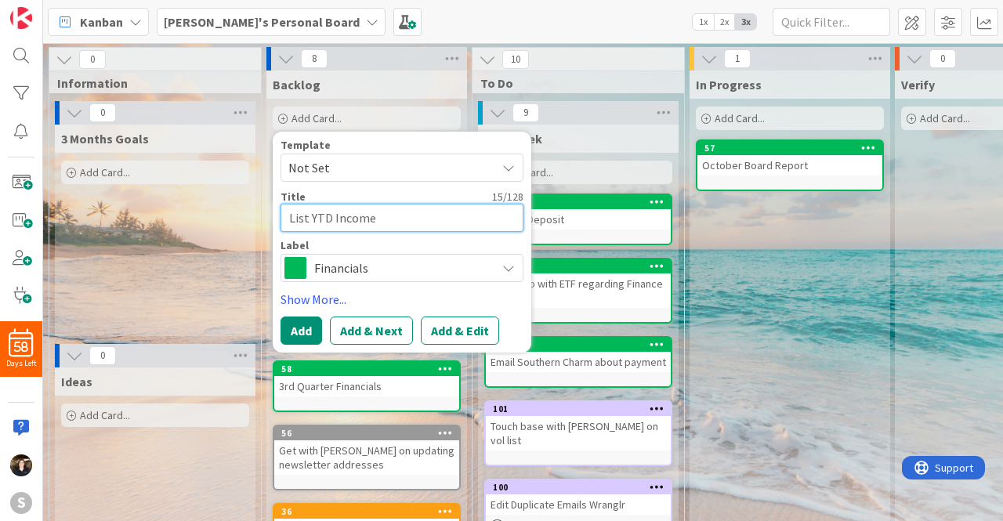
click at [387, 222] on textarea "List YTD Income" at bounding box center [402, 218] width 243 height 28
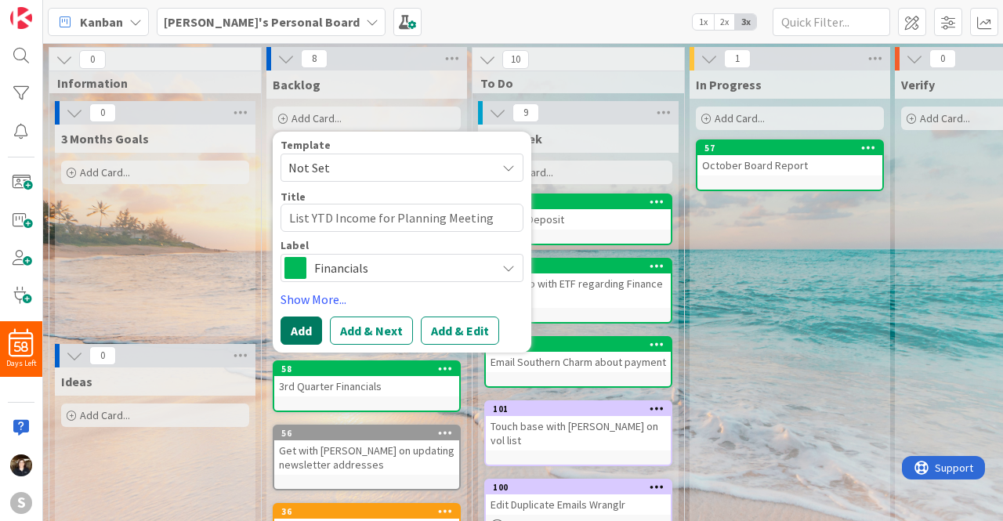
click at [307, 324] on button "Add" at bounding box center [302, 331] width 42 height 28
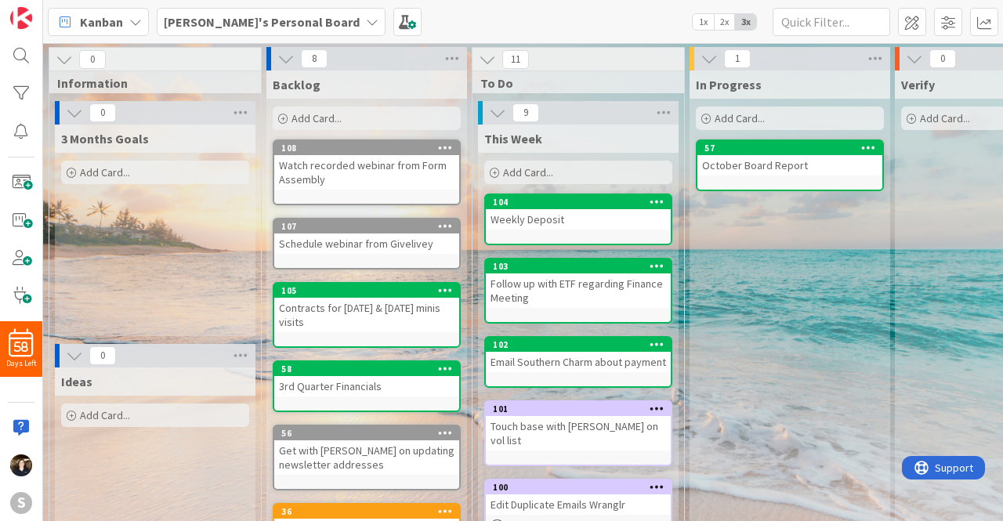
click at [296, 21] on b "[PERSON_NAME]'s Personal Board" at bounding box center [262, 22] width 196 height 16
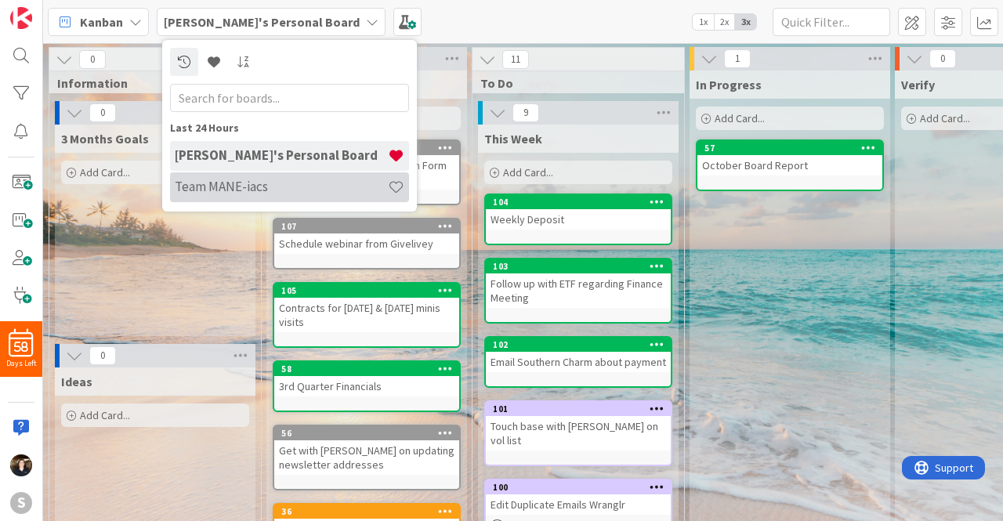
click at [216, 189] on h4 "Team MANE-iacs" at bounding box center [281, 187] width 213 height 16
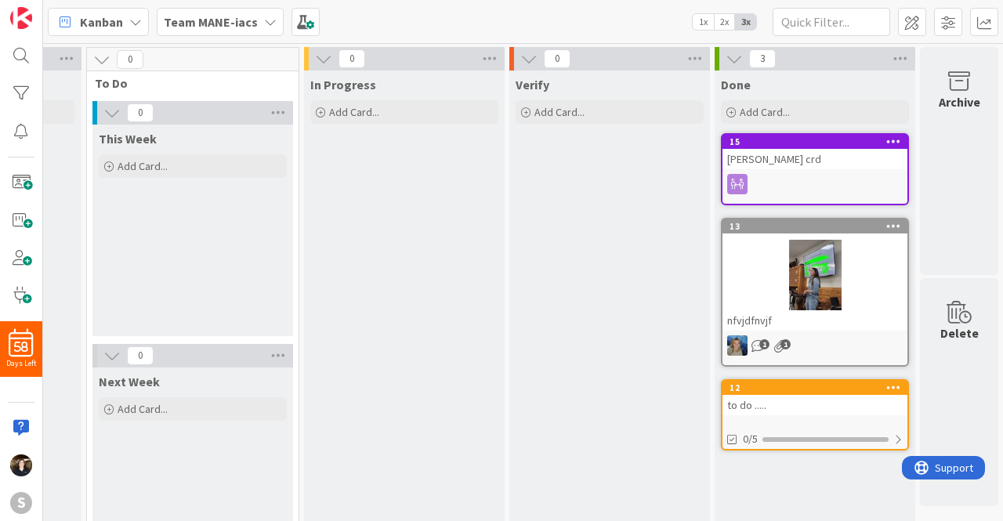
scroll to position [0, 397]
click at [848, 142] on div "15" at bounding box center [818, 141] width 178 height 11
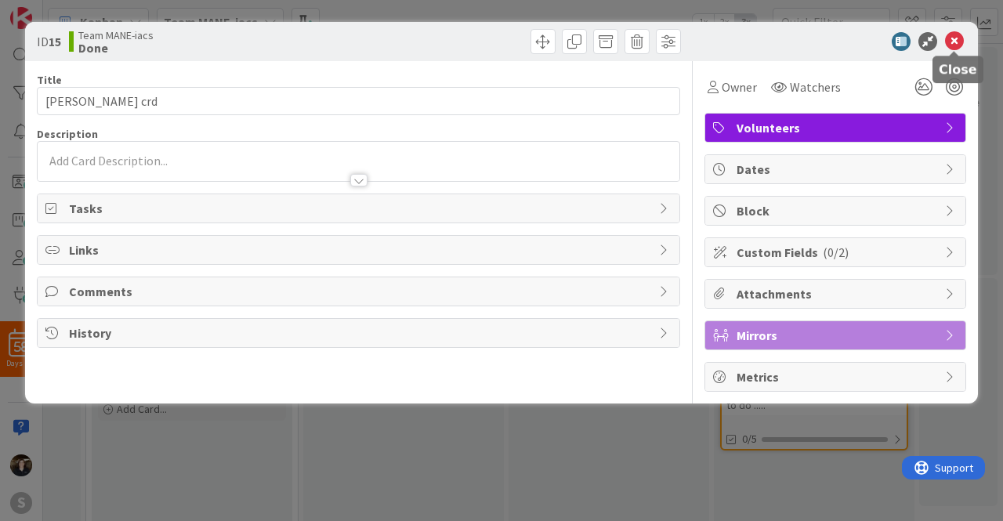
click at [958, 45] on icon at bounding box center [954, 41] width 19 height 19
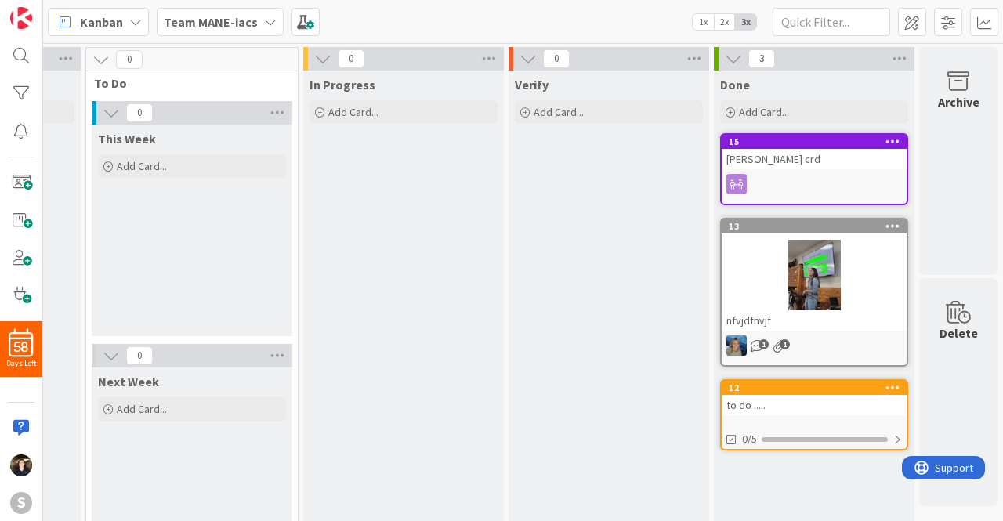
click at [889, 143] on div at bounding box center [893, 141] width 28 height 11
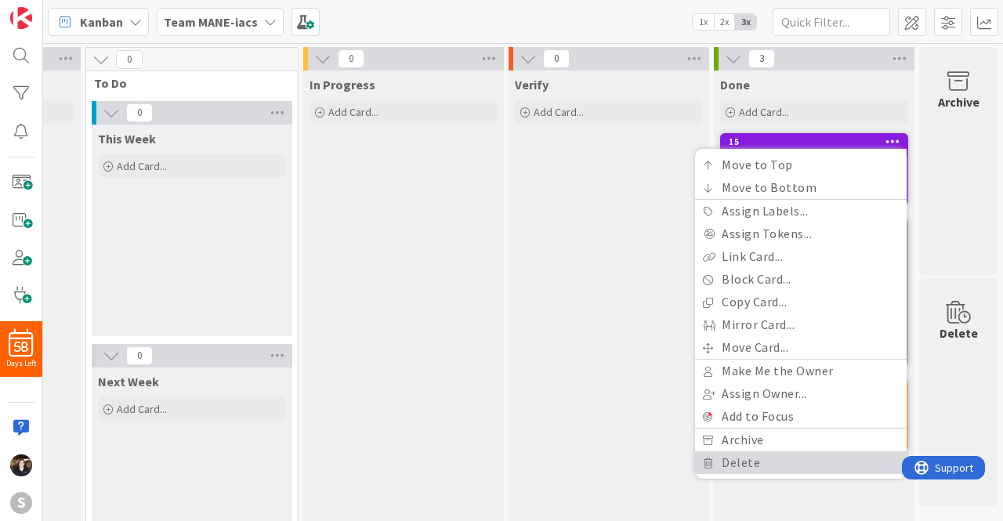
click at [719, 465] on link "Delete" at bounding box center [801, 462] width 212 height 23
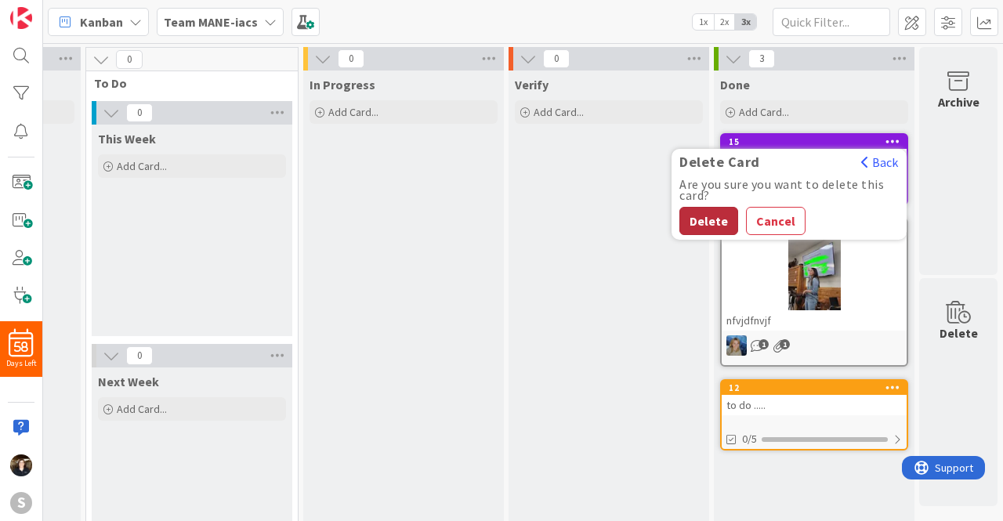
click at [701, 219] on button "Delete" at bounding box center [709, 221] width 59 height 28
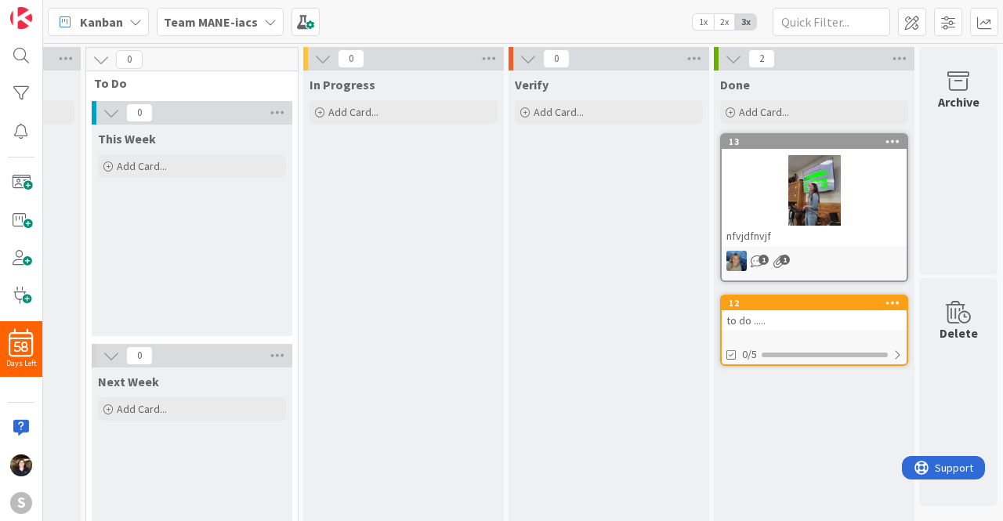
click at [886, 143] on icon at bounding box center [893, 141] width 15 height 11
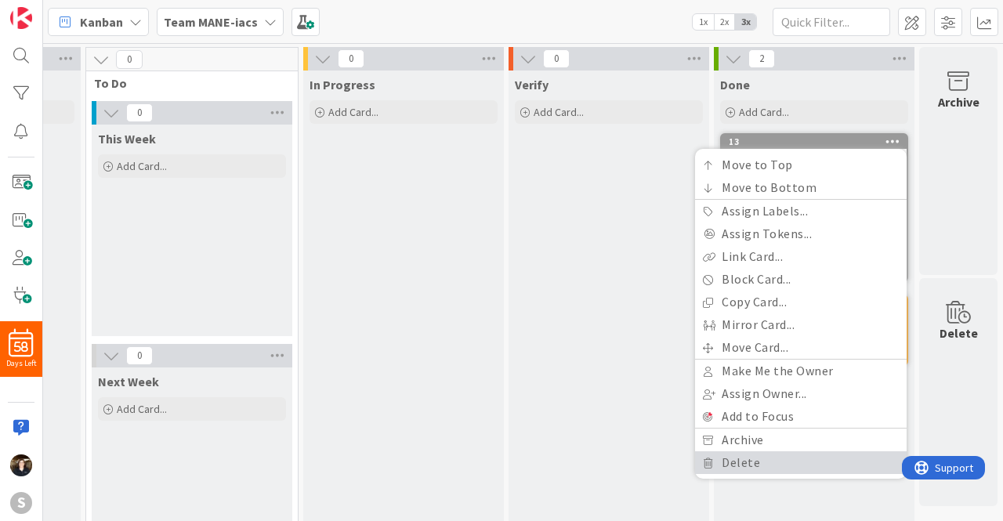
click at [696, 451] on link "Delete" at bounding box center [801, 462] width 212 height 23
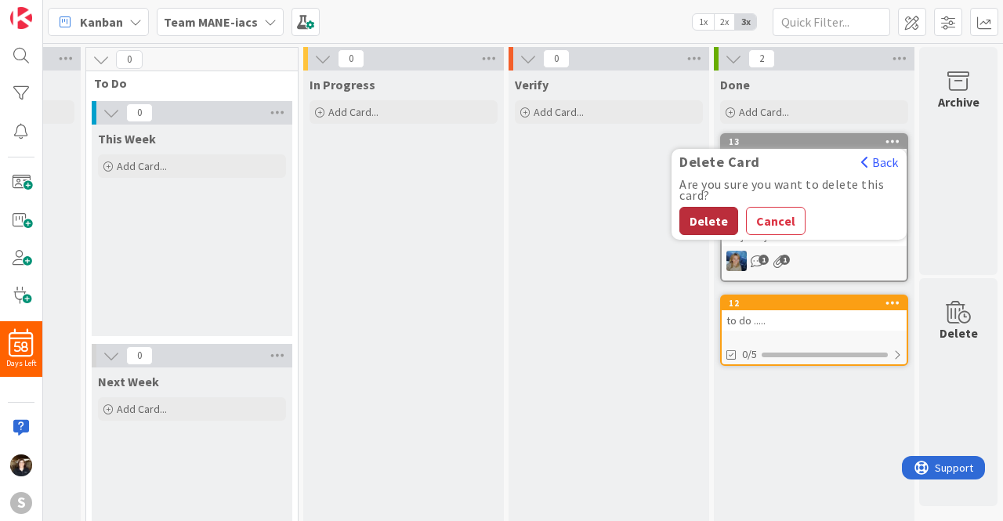
drag, startPoint x: 696, startPoint y: 450, endPoint x: 680, endPoint y: 219, distance: 231.8
click at [680, 219] on button "Delete" at bounding box center [709, 221] width 59 height 28
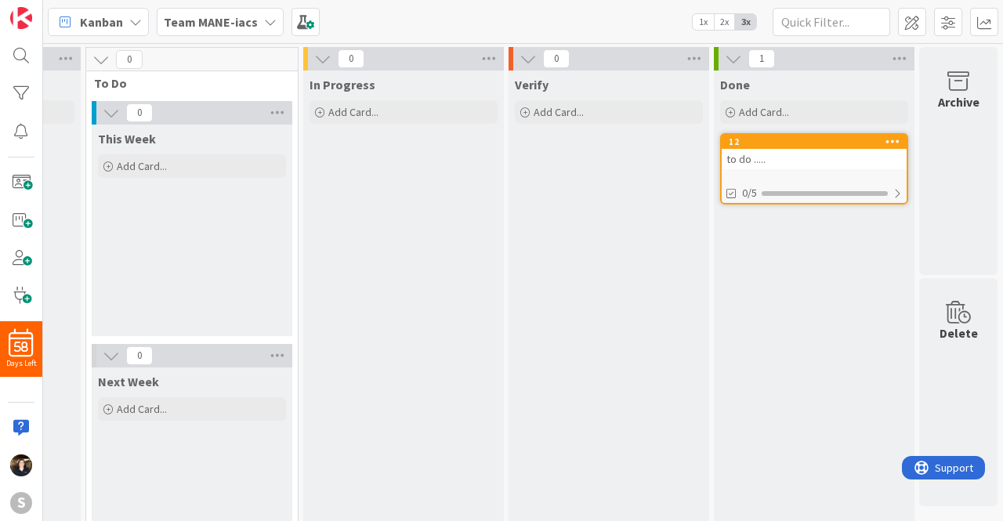
click at [886, 137] on icon at bounding box center [893, 141] width 15 height 11
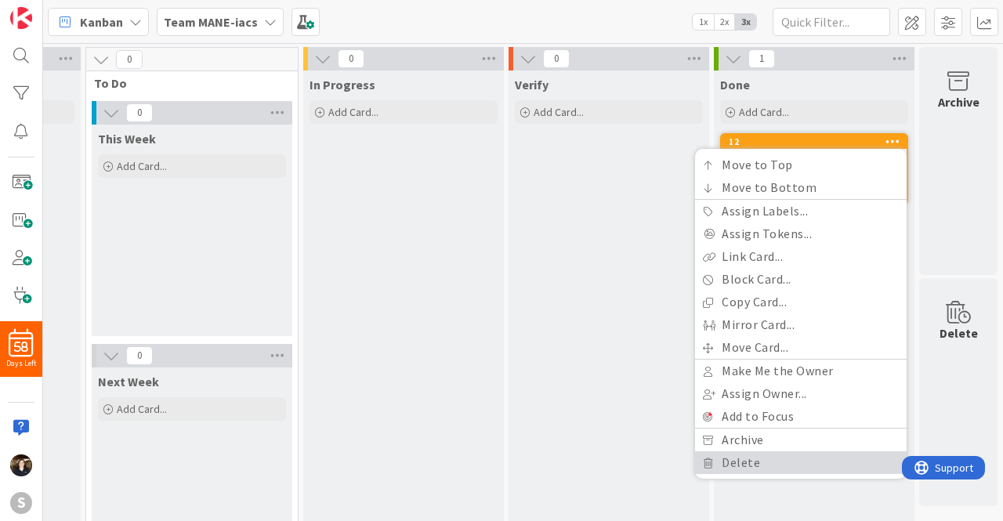
click at [731, 459] on link "Delete" at bounding box center [801, 462] width 212 height 23
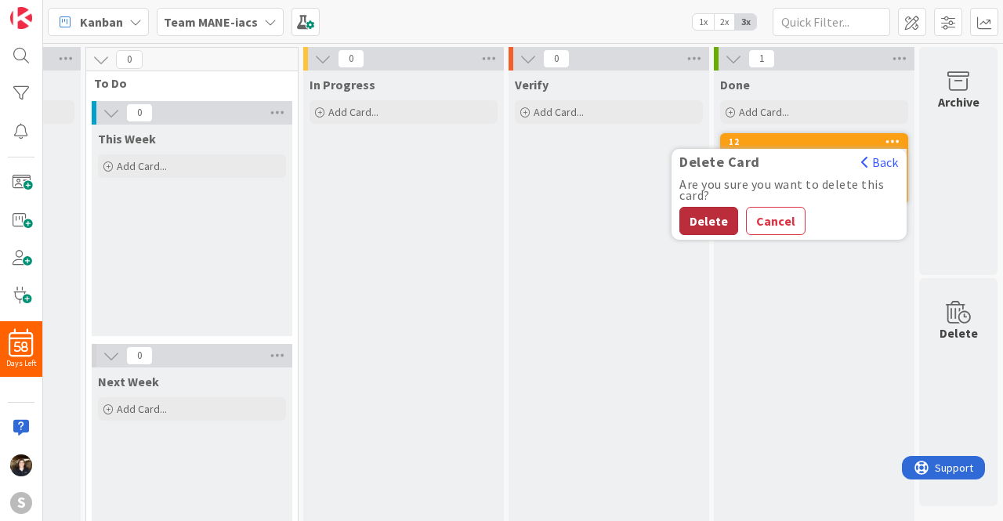
click at [692, 222] on button "Delete" at bounding box center [709, 221] width 59 height 28
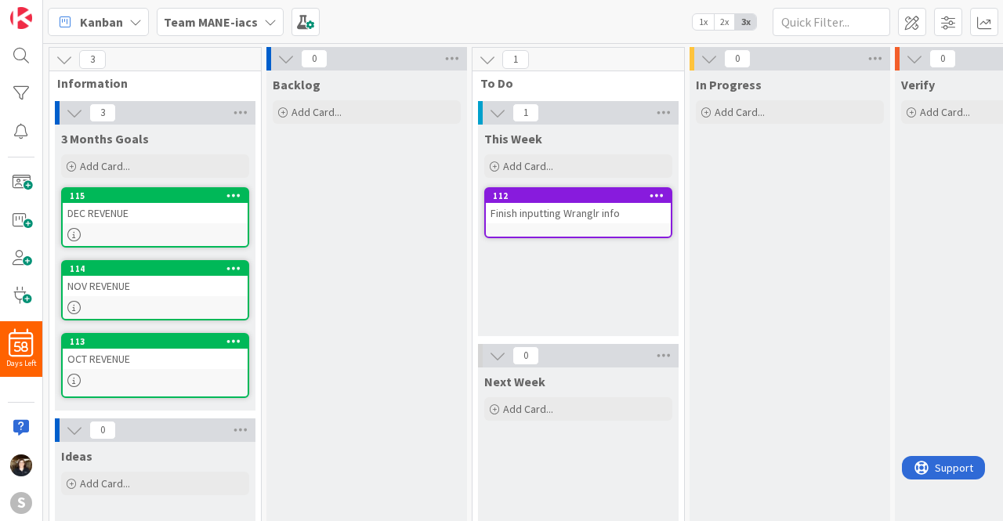
click at [564, 205] on div "Finish inputting Wranglr info" at bounding box center [578, 213] width 185 height 20
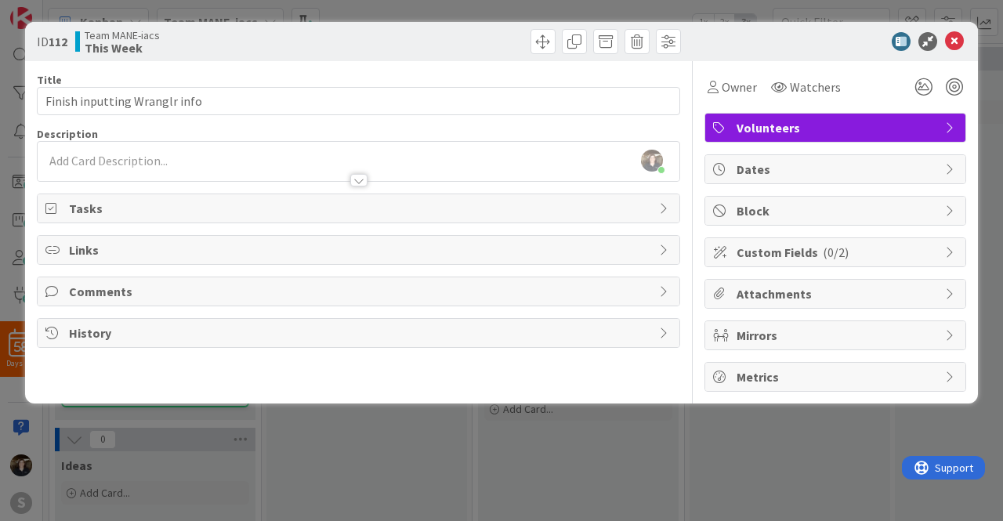
click at [107, 209] on span "Tasks" at bounding box center [360, 208] width 582 height 19
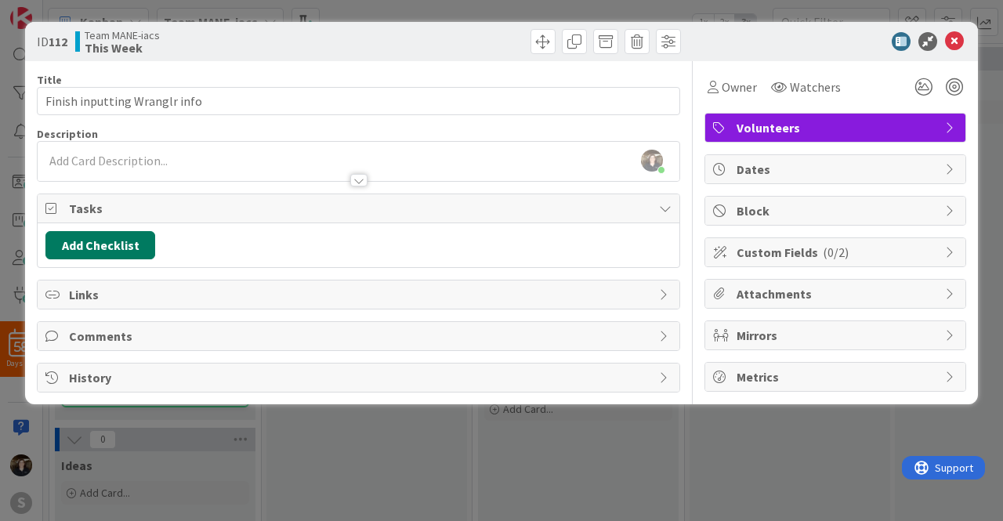
click at [122, 249] on button "Add Checklist" at bounding box center [100, 245] width 110 height 28
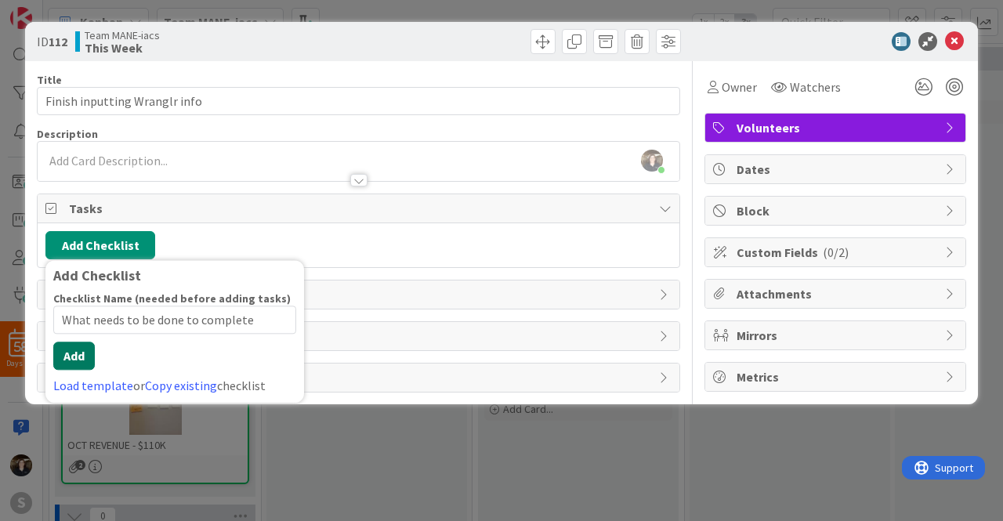
click at [85, 374] on div "Checklist Name (needed before adding tasks) 33 / 64 What needs to be done to co…" at bounding box center [174, 343] width 243 height 103
click at [85, 355] on button "Add" at bounding box center [74, 356] width 42 height 28
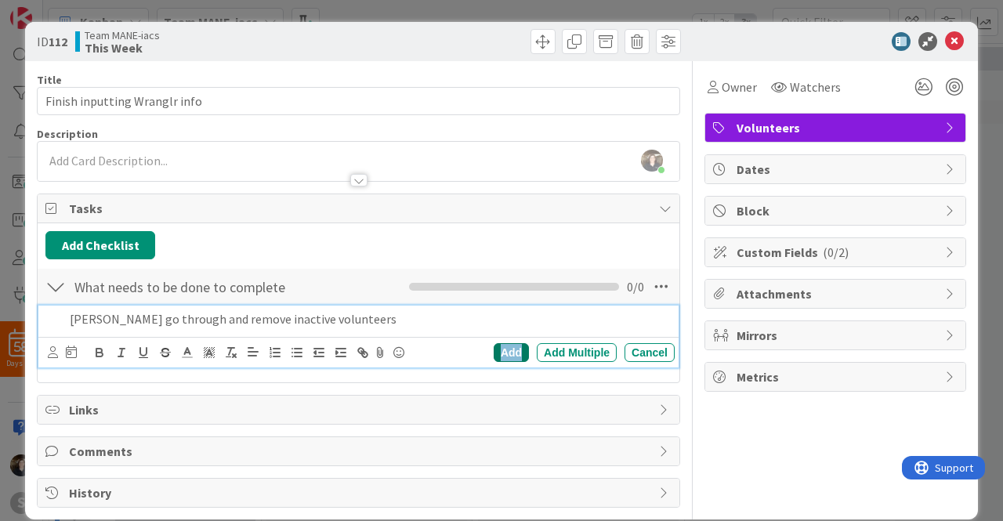
click at [502, 352] on div "Add" at bounding box center [511, 352] width 35 height 19
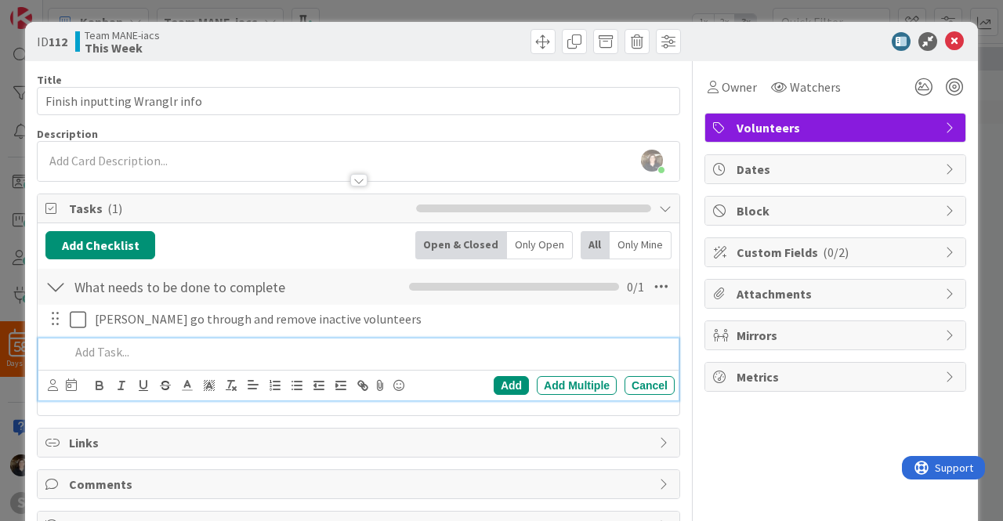
click at [89, 346] on p at bounding box center [369, 352] width 599 height 18
click at [506, 381] on div "Add" at bounding box center [511, 385] width 35 height 19
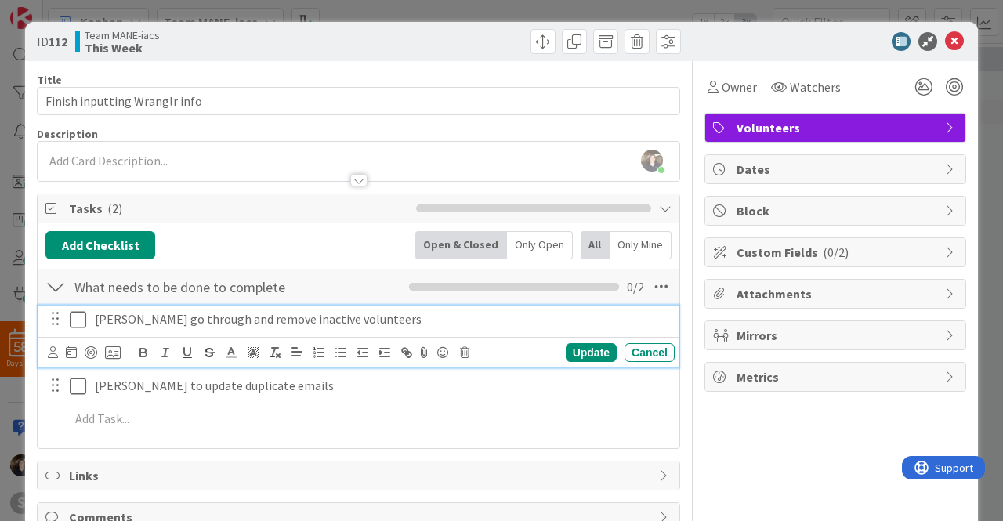
click at [295, 311] on p "[PERSON_NAME] go through and remove inactive volunteers" at bounding box center [382, 319] width 574 height 18
click at [53, 352] on icon at bounding box center [53, 352] width 10 height 12
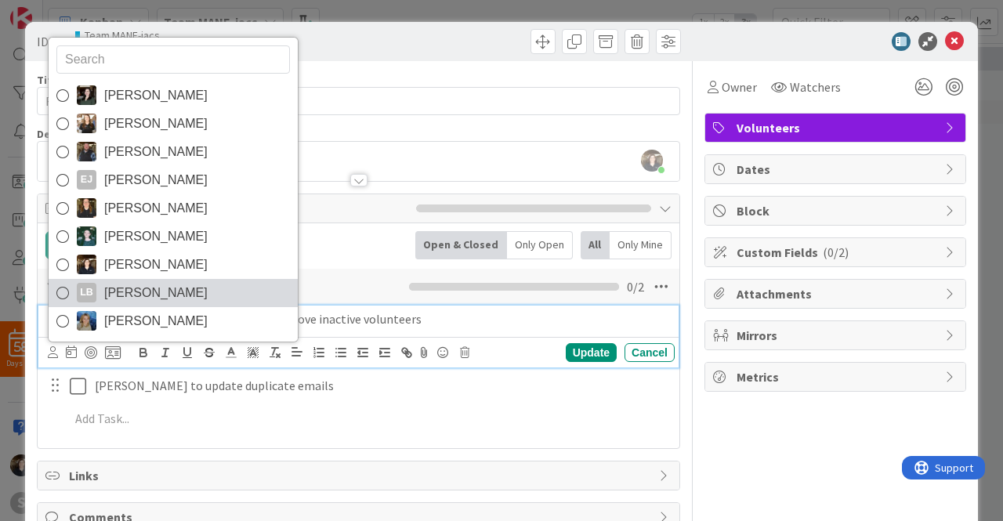
click at [60, 289] on icon at bounding box center [62, 293] width 13 height 24
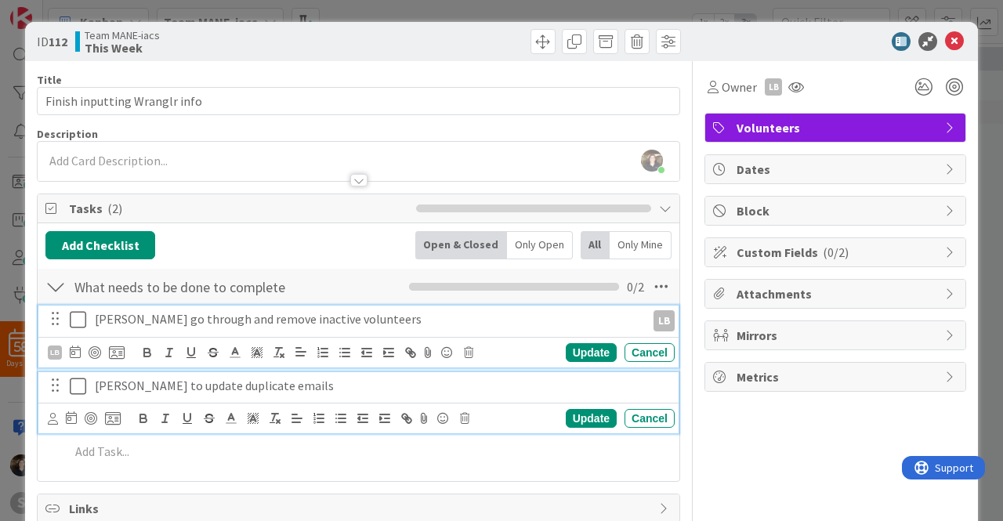
click at [108, 390] on p "[PERSON_NAME] to update duplicate emails" at bounding box center [382, 386] width 574 height 18
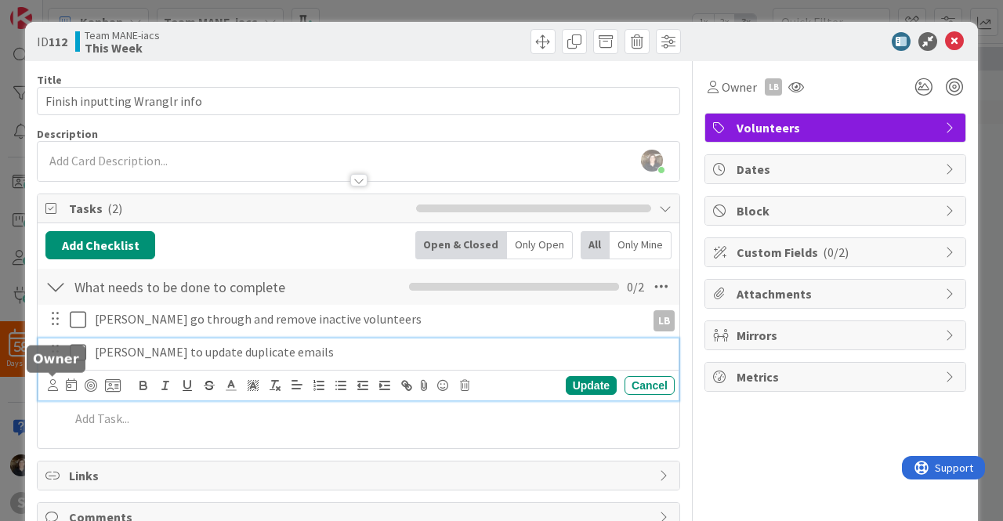
click at [50, 382] on icon at bounding box center [53, 385] width 10 height 12
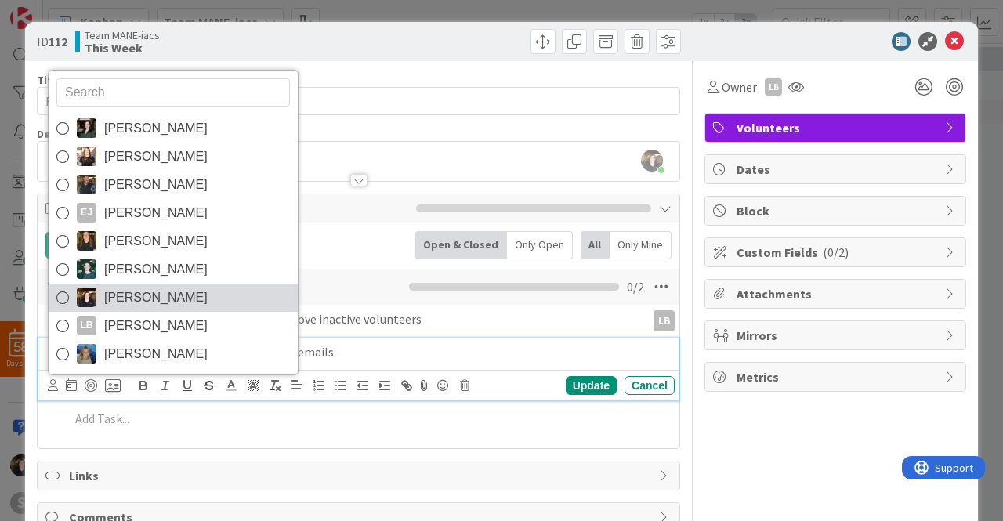
click at [65, 297] on icon at bounding box center [62, 298] width 13 height 24
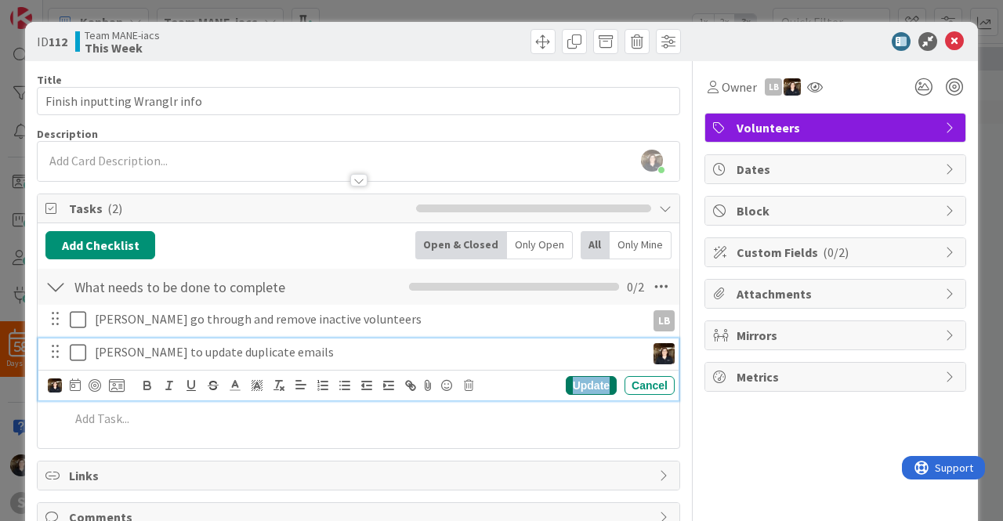
click at [578, 384] on div "Update" at bounding box center [591, 385] width 51 height 19
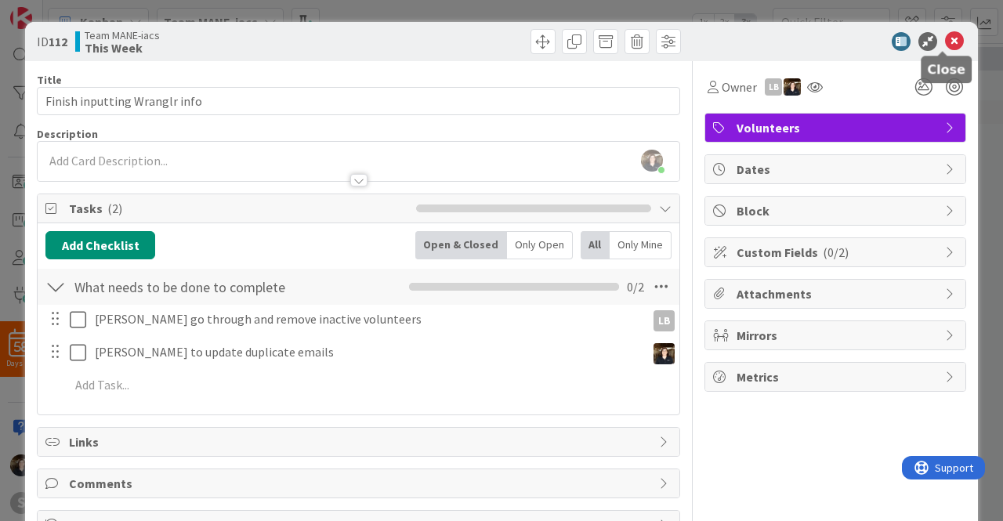
click at [945, 45] on icon at bounding box center [954, 41] width 19 height 19
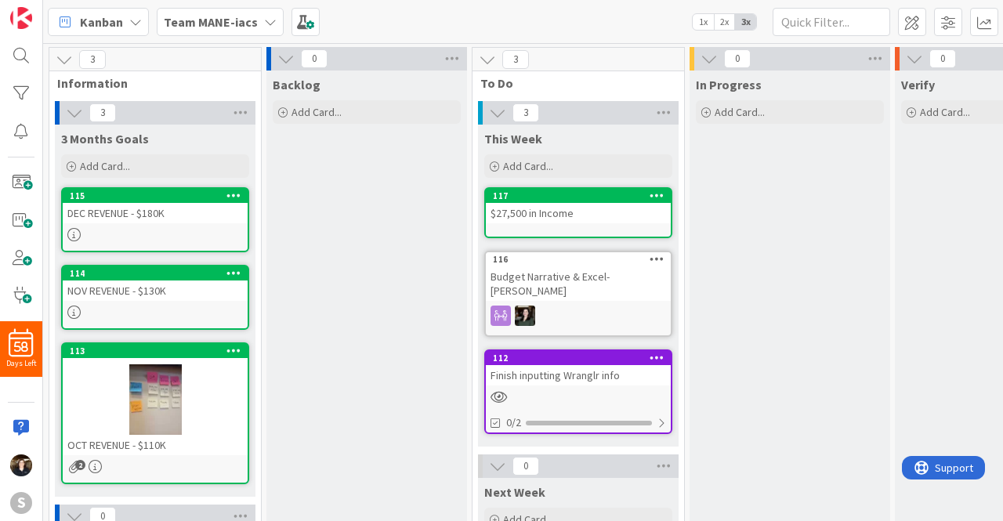
click at [219, 28] on b "Team MANE-iacs" at bounding box center [211, 22] width 94 height 16
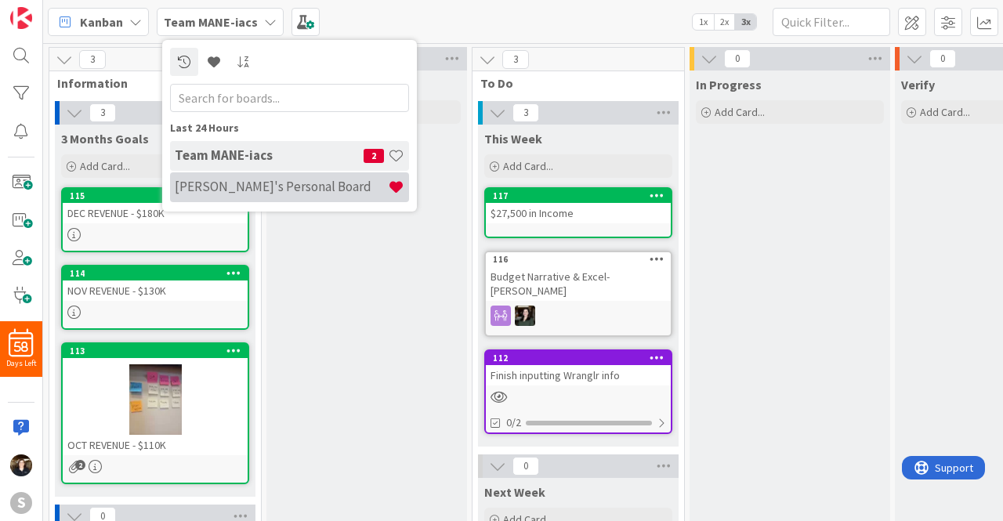
click at [237, 194] on h4 "[PERSON_NAME]'s Personal Board" at bounding box center [281, 187] width 213 height 16
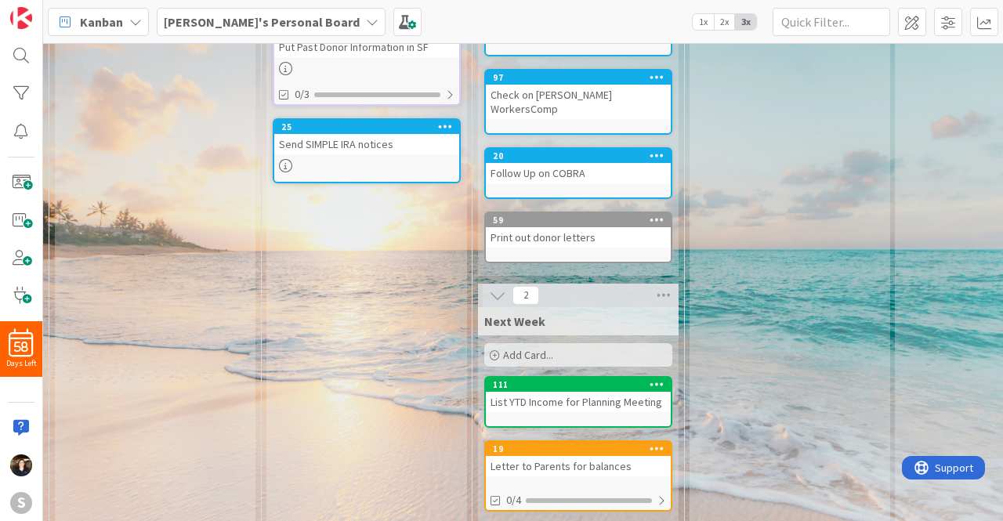
scroll to position [582, 0]
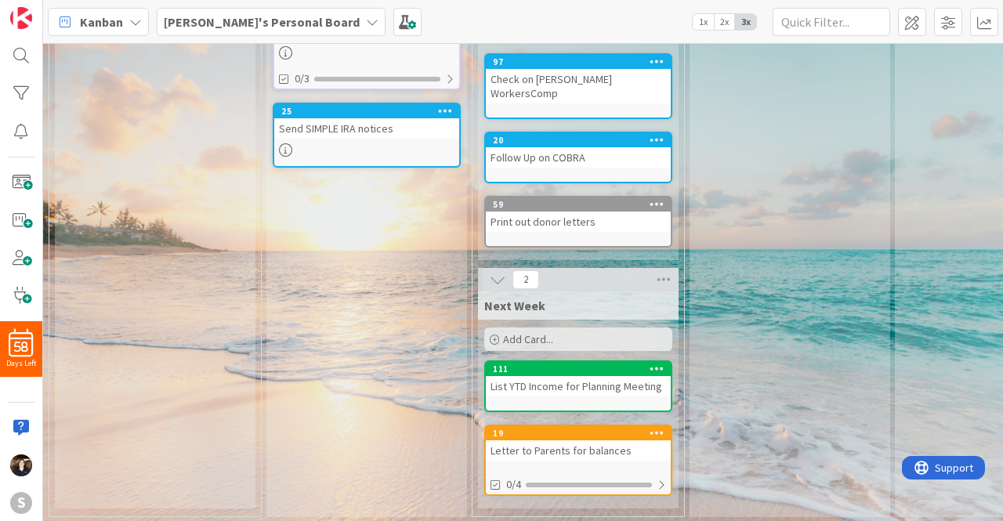
click at [602, 440] on div "Letter to Parents for balances" at bounding box center [578, 450] width 185 height 20
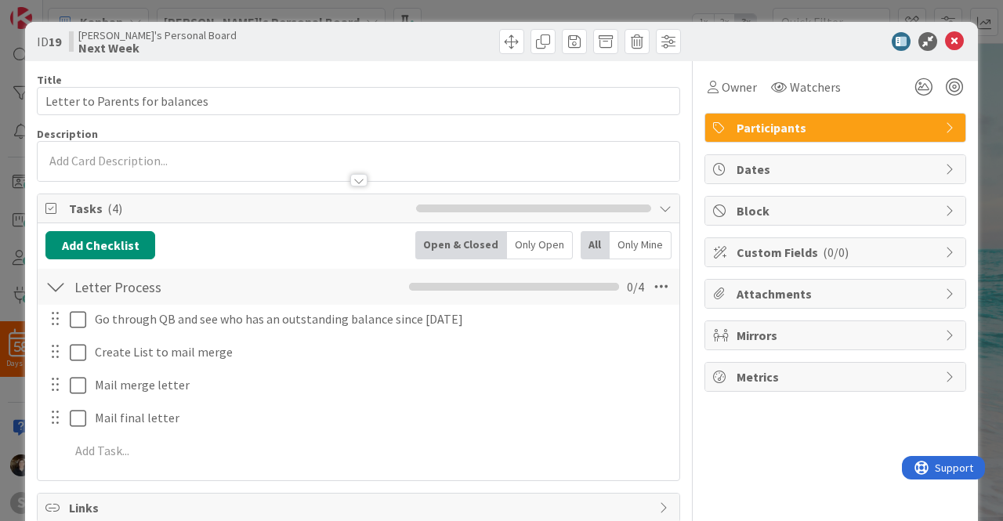
click at [798, 343] on div "Mirrors" at bounding box center [835, 335] width 260 height 28
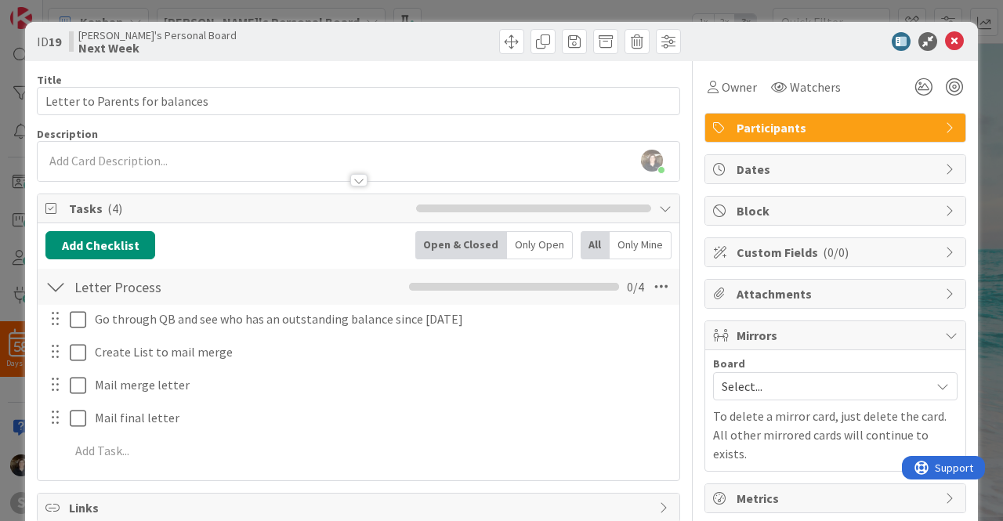
click at [937, 387] on icon at bounding box center [943, 386] width 13 height 13
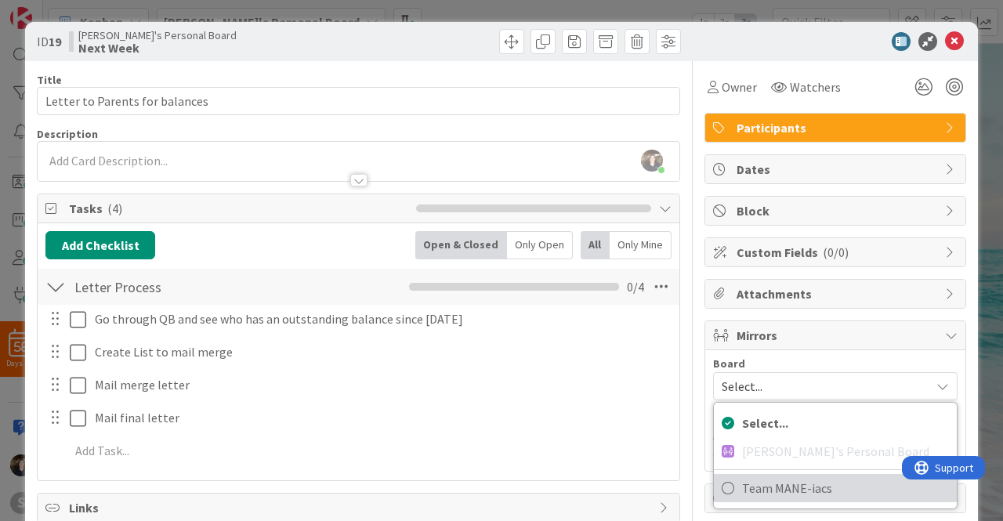
click at [714, 479] on link "Team MANE-iacs" at bounding box center [835, 488] width 243 height 28
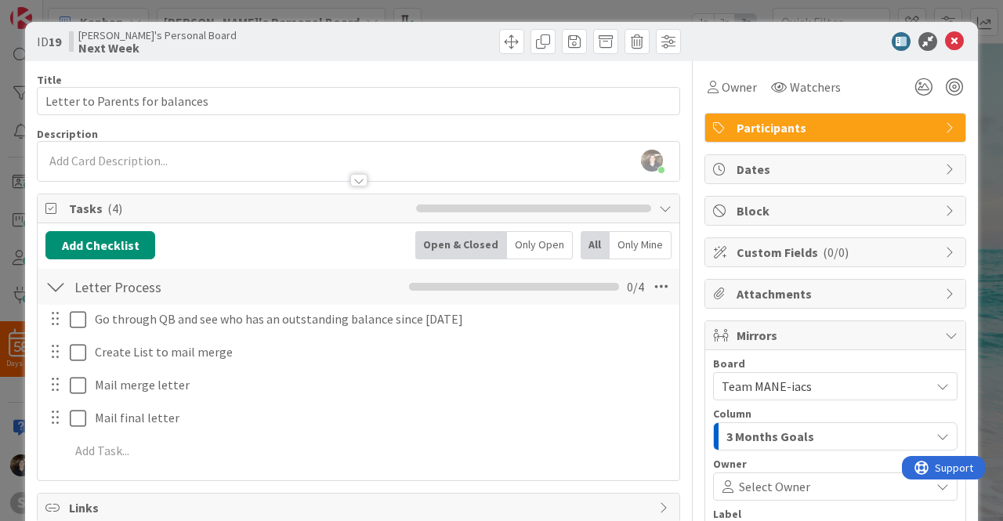
click at [930, 440] on button "3 Months Goals" at bounding box center [835, 436] width 245 height 28
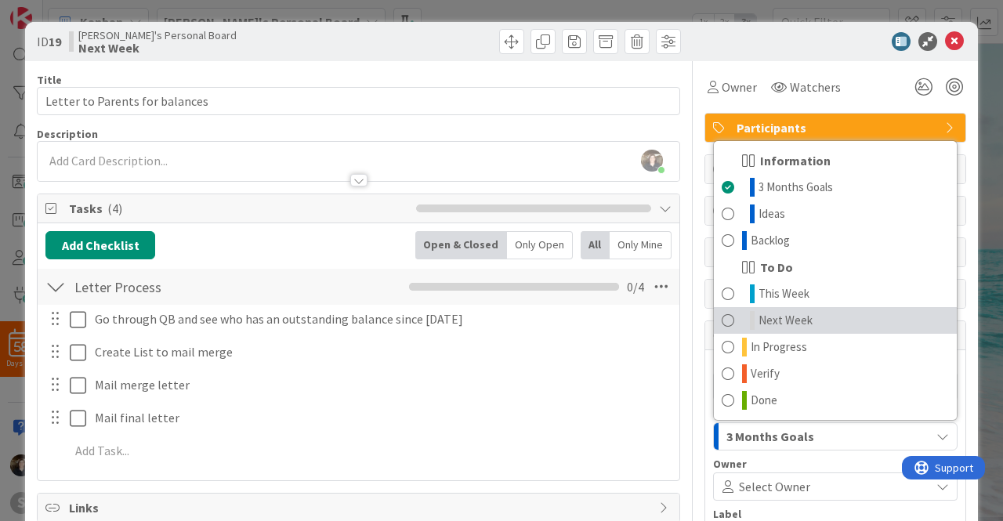
click at [722, 311] on span at bounding box center [728, 320] width 13 height 19
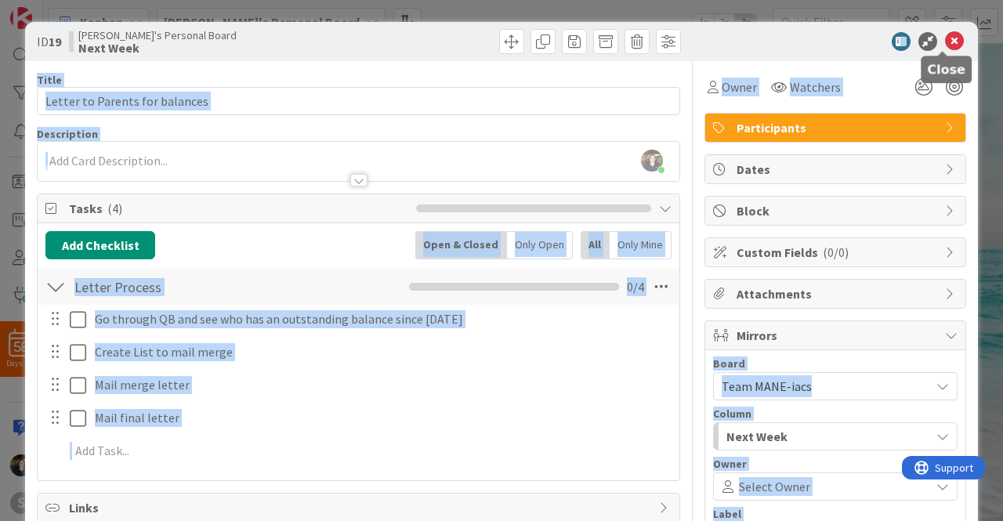
drag, startPoint x: 942, startPoint y: 40, endPoint x: 947, endPoint y: 58, distance: 18.6
click at [947, 58] on body "58 Days Left S [PERSON_NAME]'s Personal Board 1x 2x 3x 0 Information 0 3 Months…" at bounding box center [501, 260] width 1003 height 521
click at [945, 40] on icon at bounding box center [954, 41] width 19 height 19
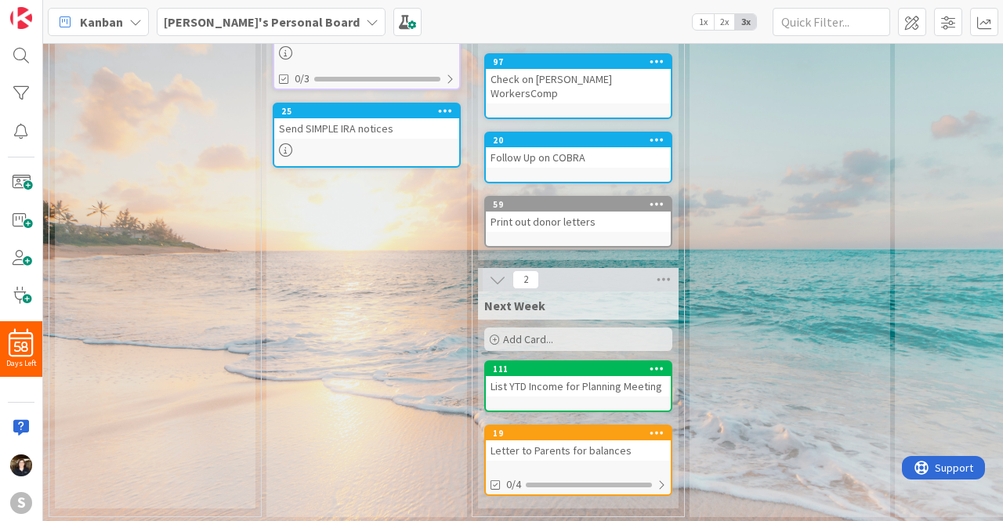
click at [260, 16] on b "[PERSON_NAME]'s Personal Board" at bounding box center [262, 22] width 196 height 16
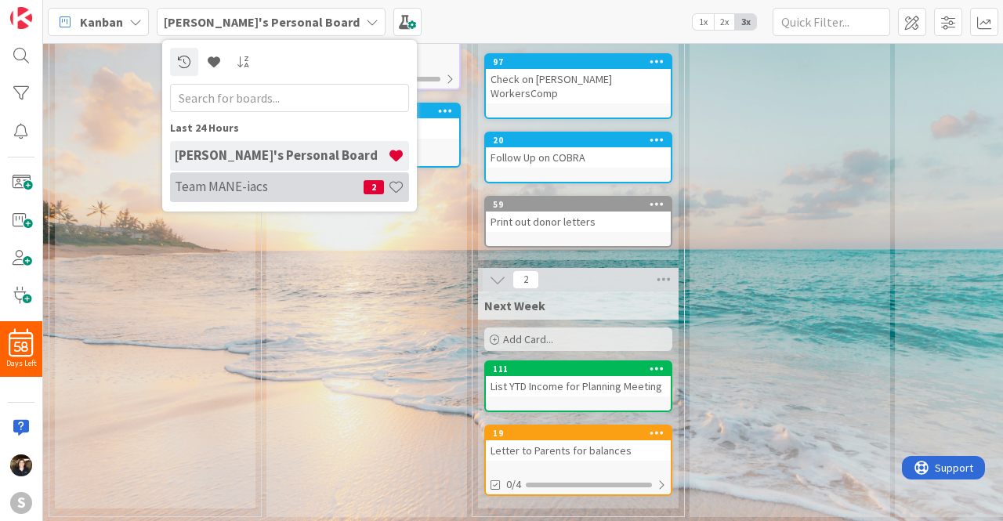
click at [197, 179] on h4 "Team MANE-iacs" at bounding box center [269, 187] width 189 height 16
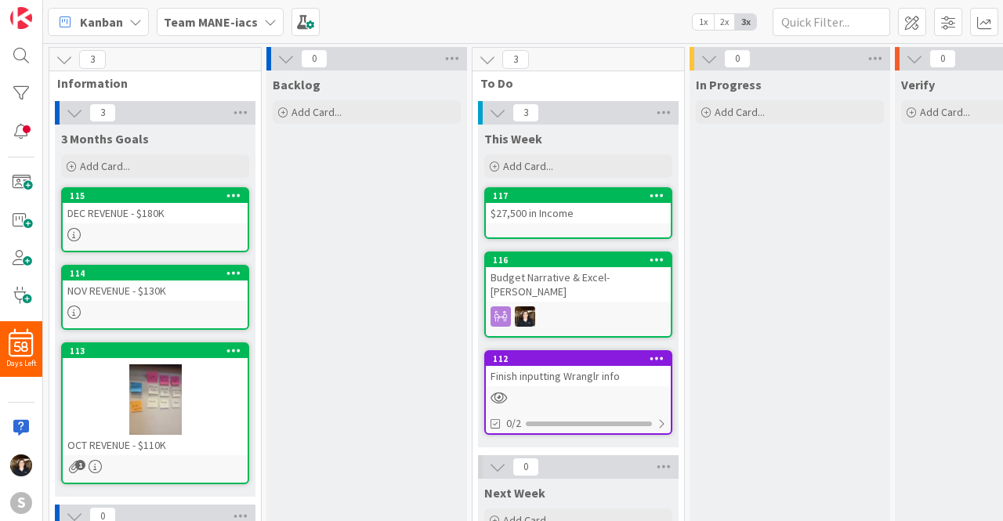
click at [265, 21] on icon at bounding box center [270, 22] width 13 height 13
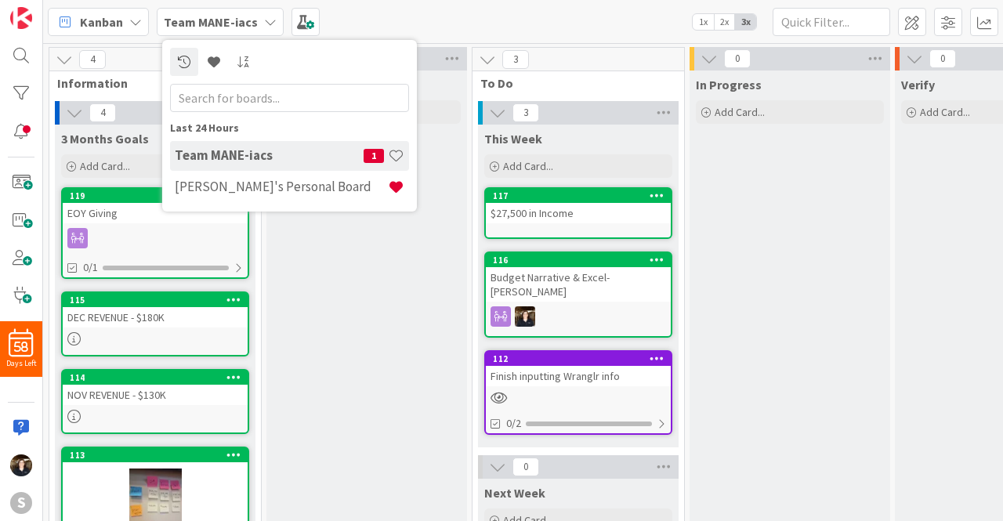
click at [266, 21] on icon at bounding box center [270, 22] width 13 height 13
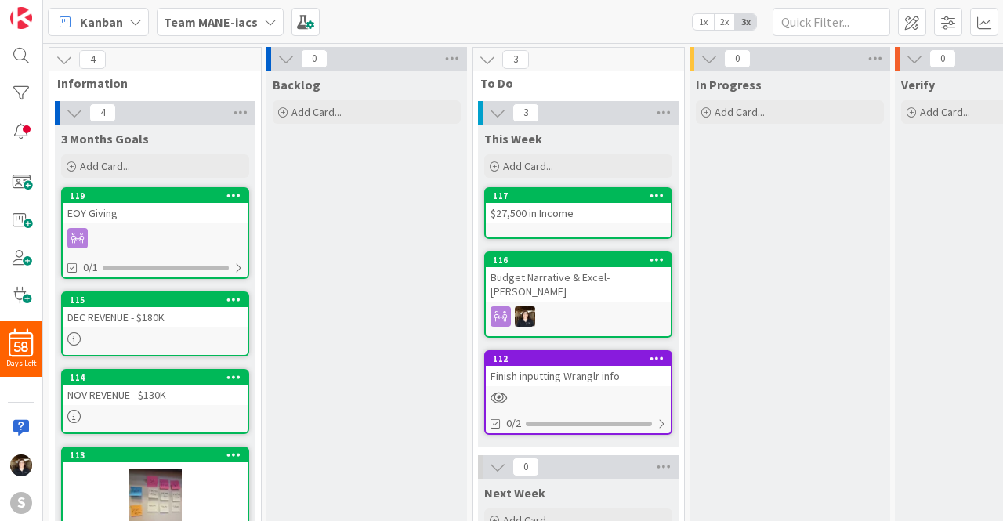
click at [256, 17] on div "Team MANE-iacs" at bounding box center [220, 22] width 127 height 28
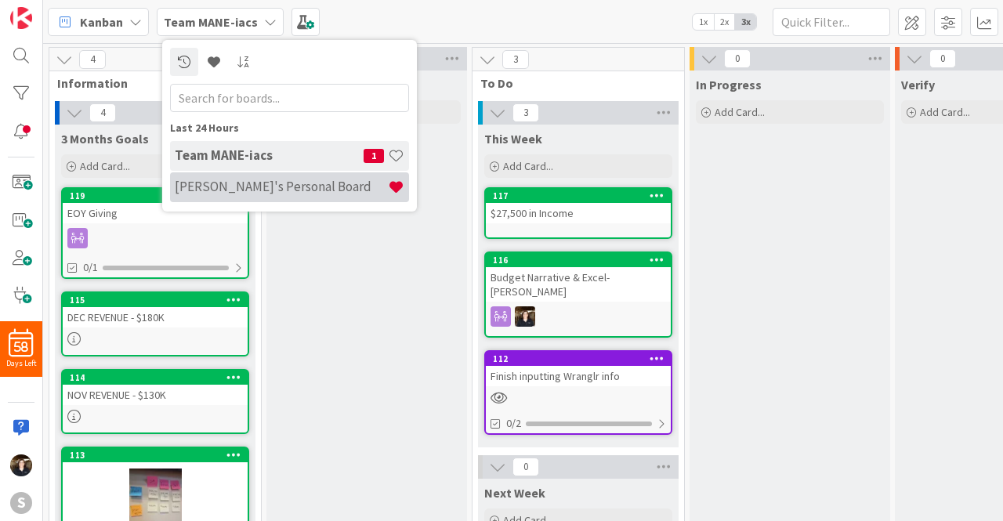
click at [277, 190] on h4 "[PERSON_NAME]'s Personal Board" at bounding box center [281, 187] width 213 height 16
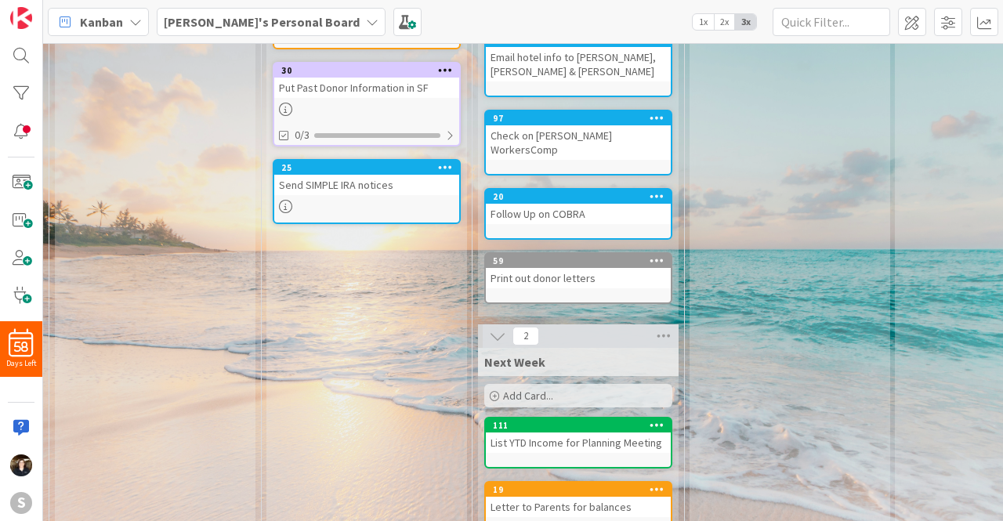
scroll to position [582, 0]
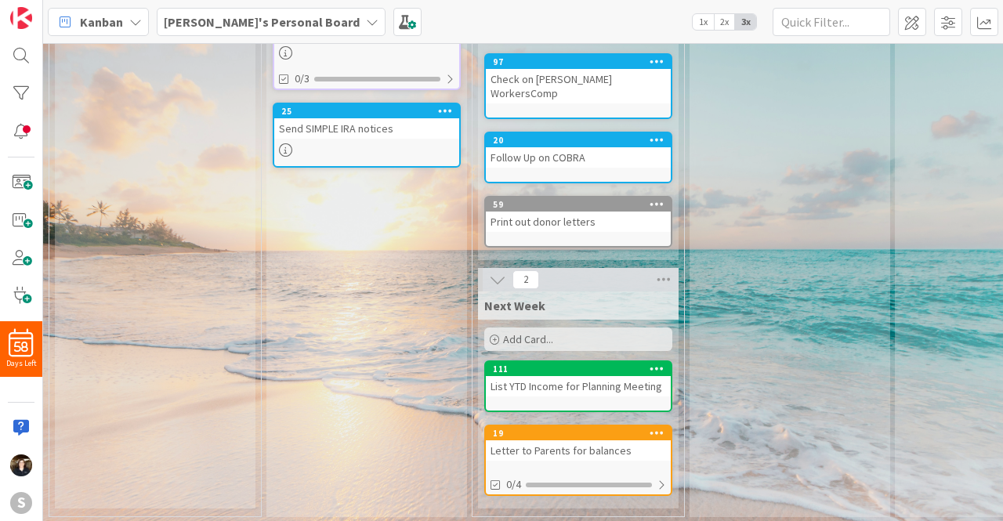
click at [643, 428] on div at bounding box center [657, 433] width 28 height 11
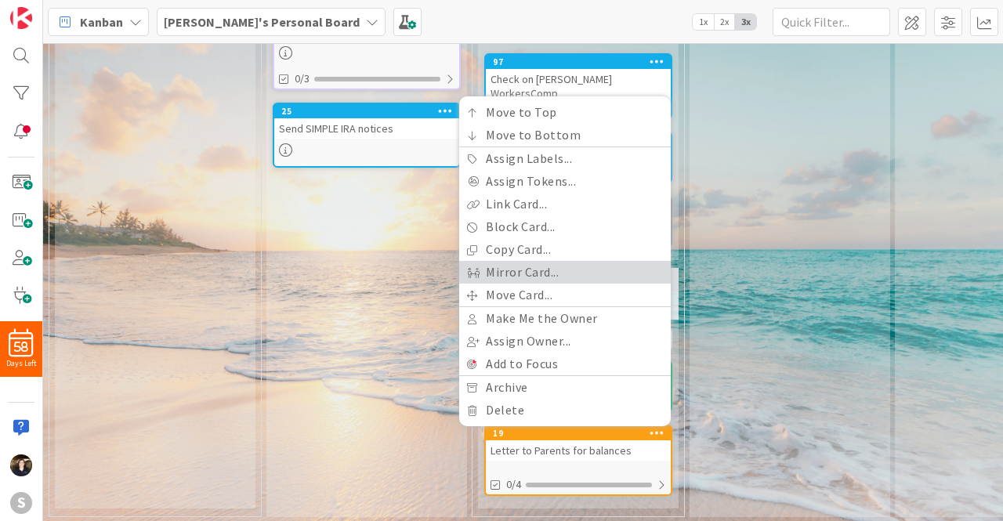
click at [550, 261] on link "Mirror Card..." at bounding box center [565, 272] width 212 height 23
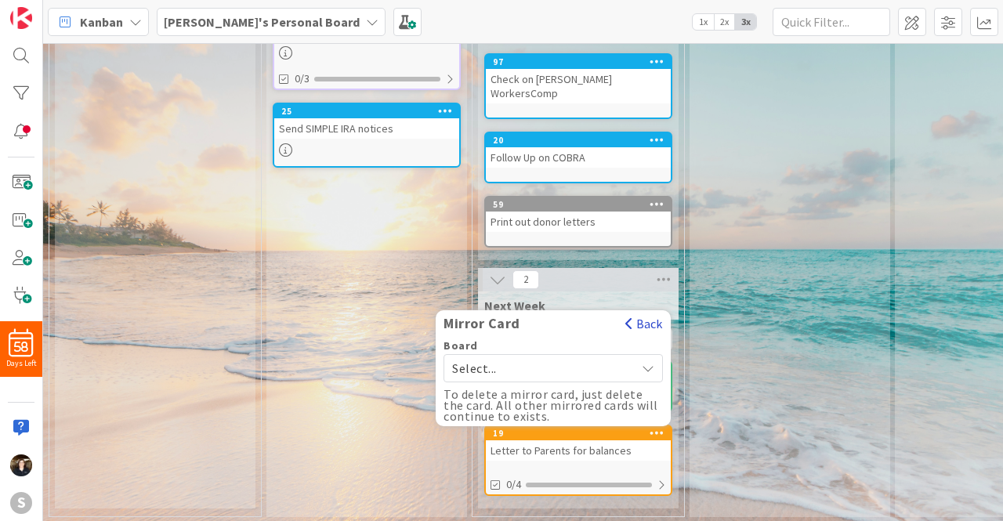
click at [657, 315] on button "Back" at bounding box center [644, 323] width 38 height 17
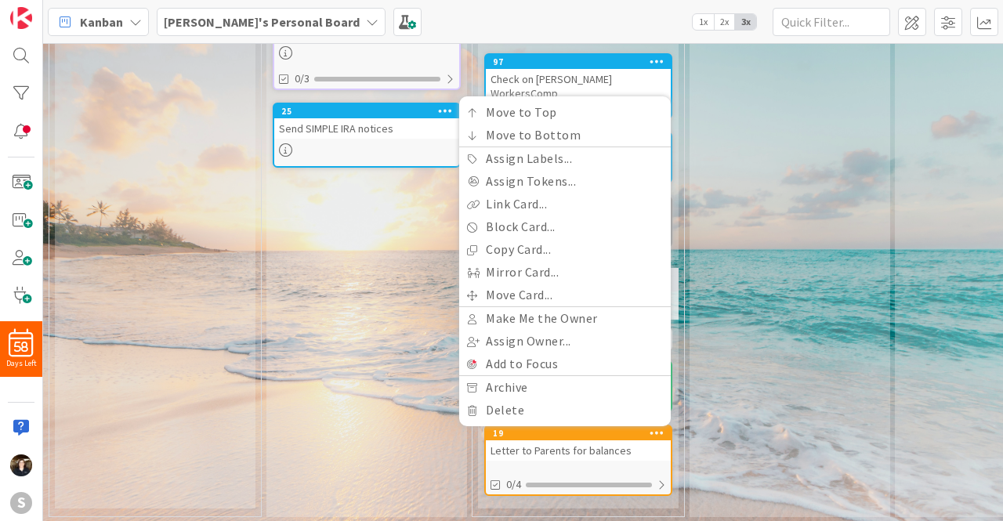
click at [781, 306] on div "In Progress Add Card... 57 October Board Report" at bounding box center [790, 3] width 201 height 1028
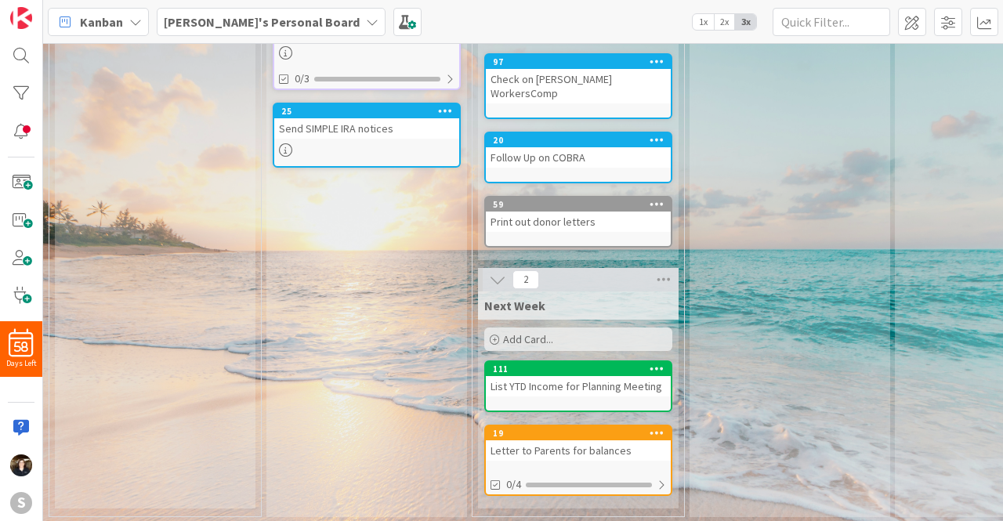
click at [366, 21] on icon at bounding box center [372, 22] width 13 height 13
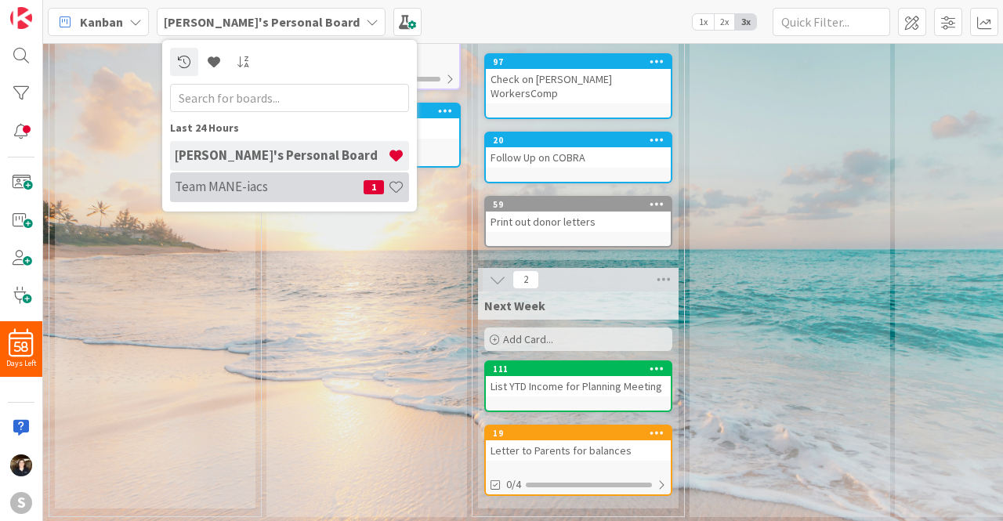
click at [211, 185] on h4 "Team MANE-iacs" at bounding box center [269, 187] width 189 height 16
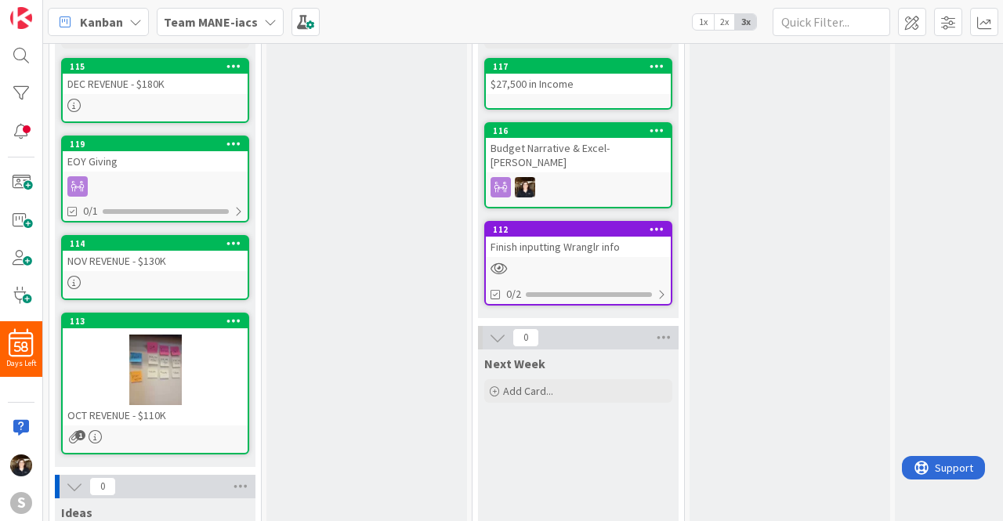
scroll to position [86, 0]
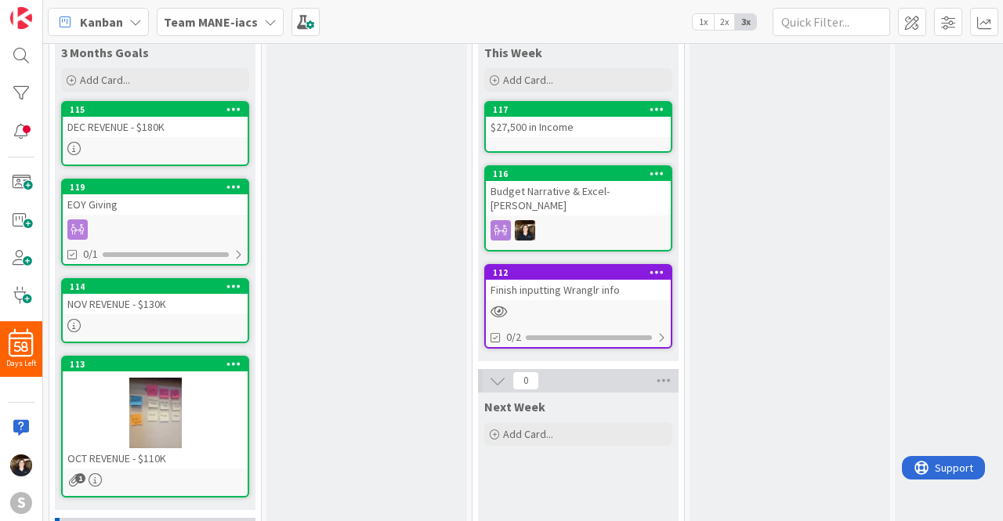
click at [264, 23] on icon at bounding box center [270, 22] width 13 height 13
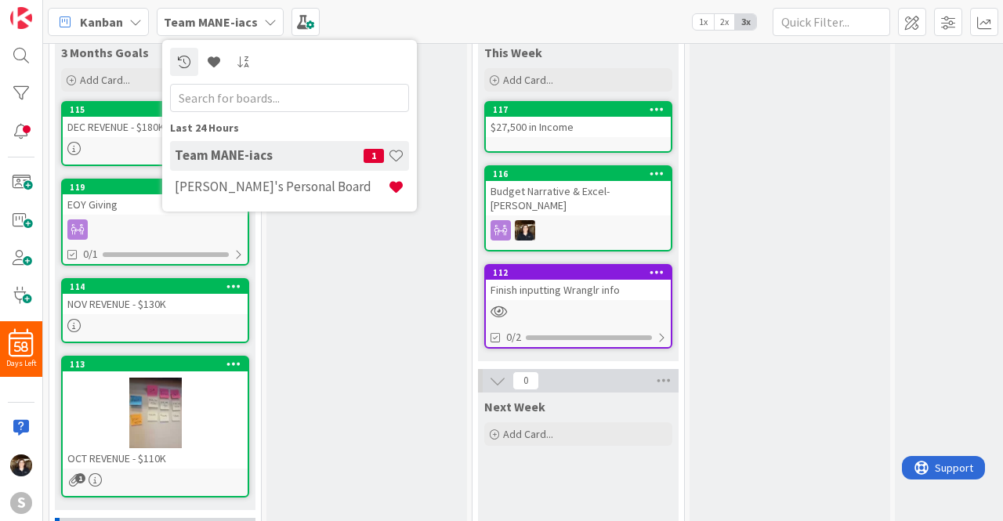
click at [237, 170] on div "Team MANE-iacs 1 Kristen's Personal Board" at bounding box center [289, 172] width 239 height 63
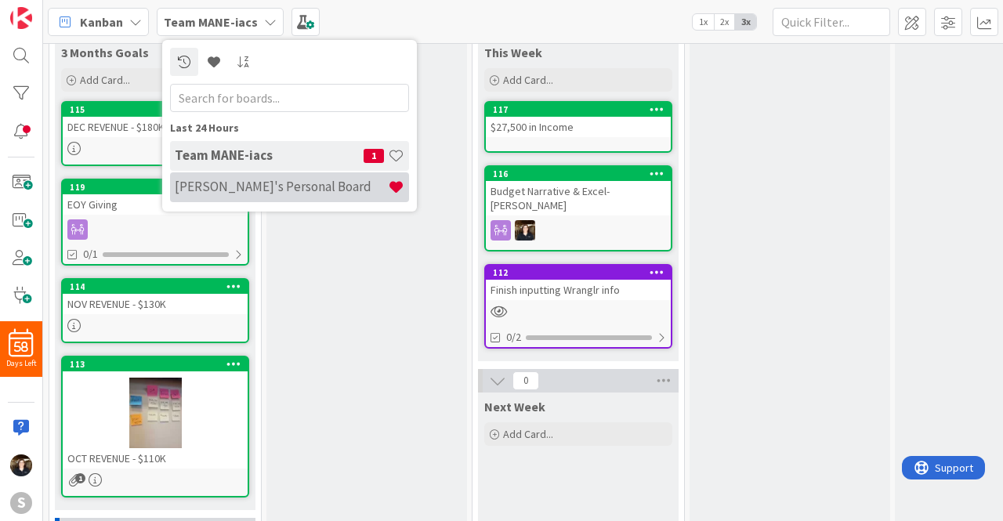
click at [237, 181] on h4 "[PERSON_NAME]'s Personal Board" at bounding box center [281, 187] width 213 height 16
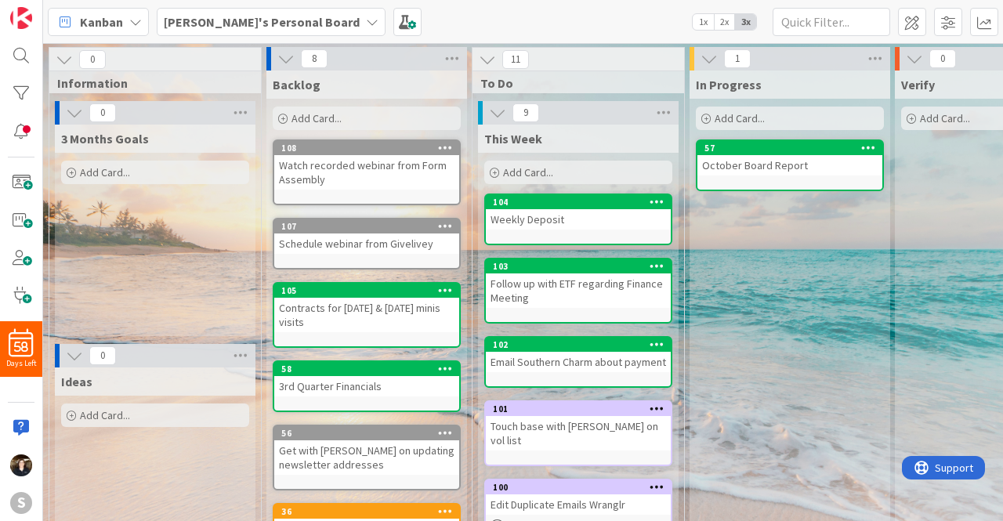
click at [996, 208] on div "0 Information 0 3 Months Goals Add Card... 0 Ideas Add Card... 8 Backlog Add Ca…" at bounding box center [523, 282] width 960 height 478
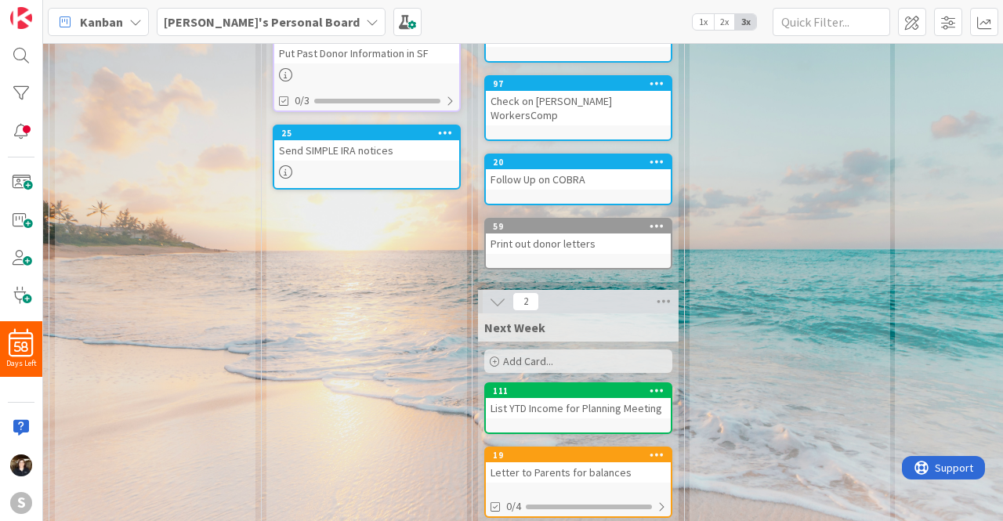
scroll to position [582, 0]
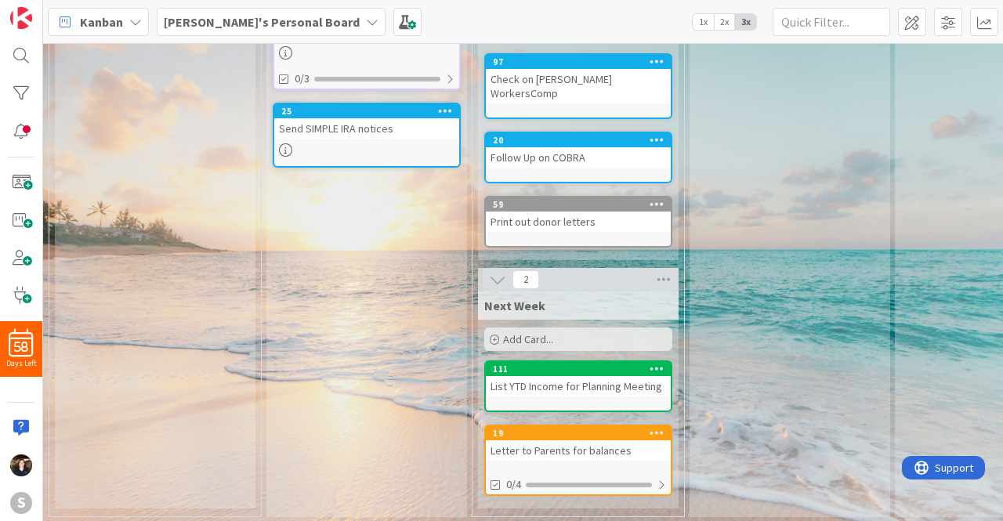
drag, startPoint x: 996, startPoint y: 208, endPoint x: 29, endPoint y: 9, distance: 987.5
click at [555, 426] on div "19" at bounding box center [578, 433] width 185 height 14
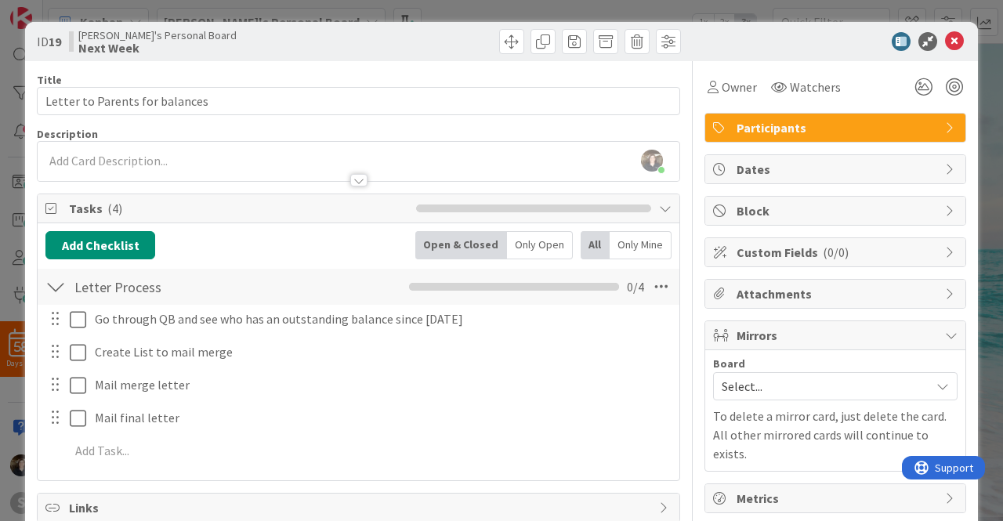
click at [831, 336] on span "Mirrors" at bounding box center [837, 335] width 201 height 19
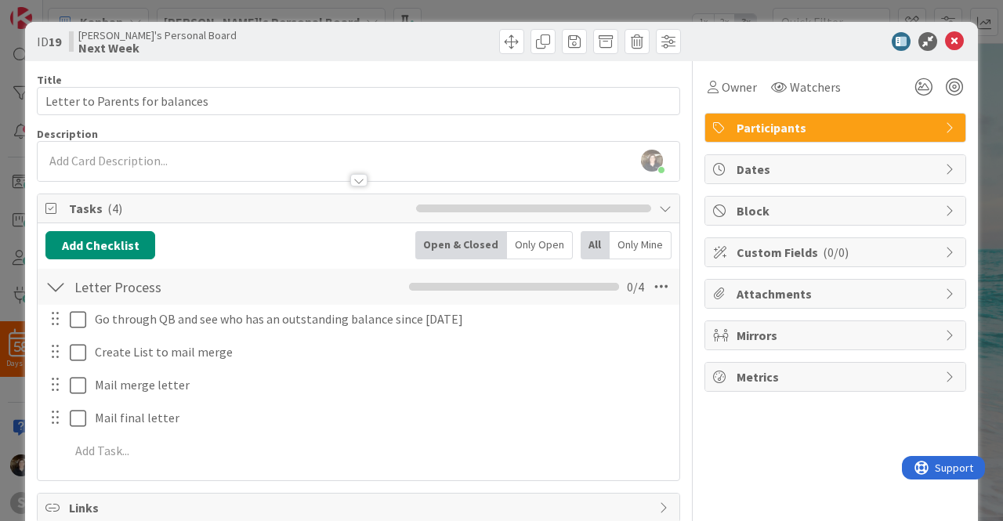
click at [930, 325] on div "Mirrors" at bounding box center [835, 335] width 260 height 28
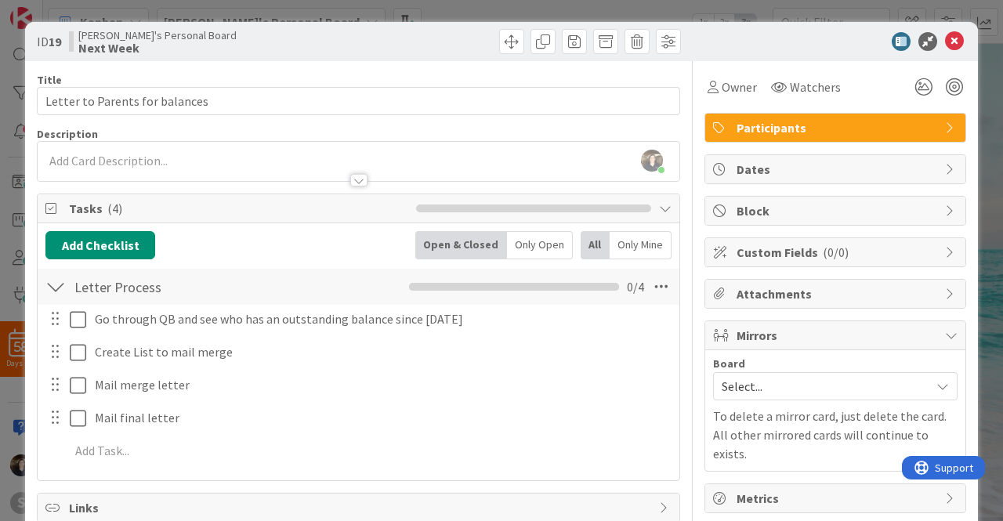
click at [903, 375] on span "Select..." at bounding box center [822, 386] width 201 height 22
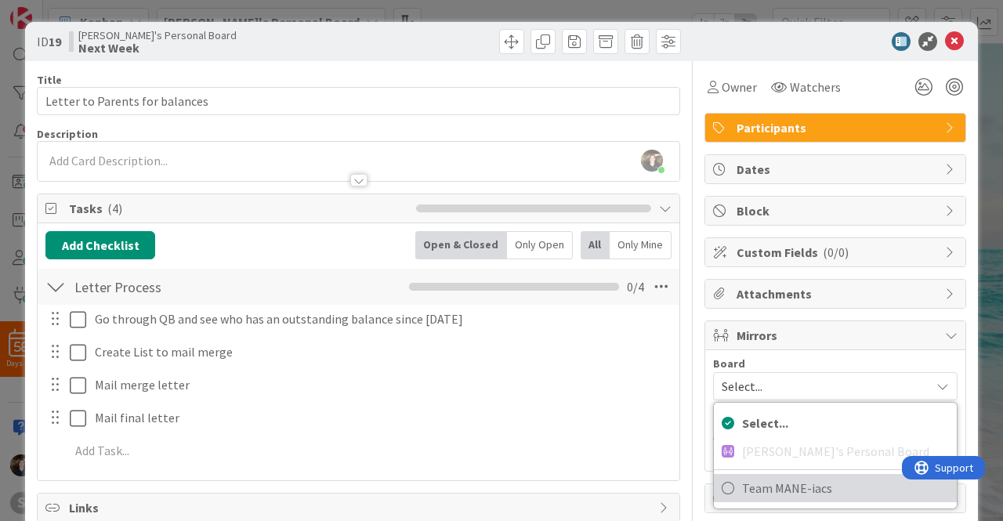
click at [722, 481] on icon at bounding box center [728, 489] width 13 height 24
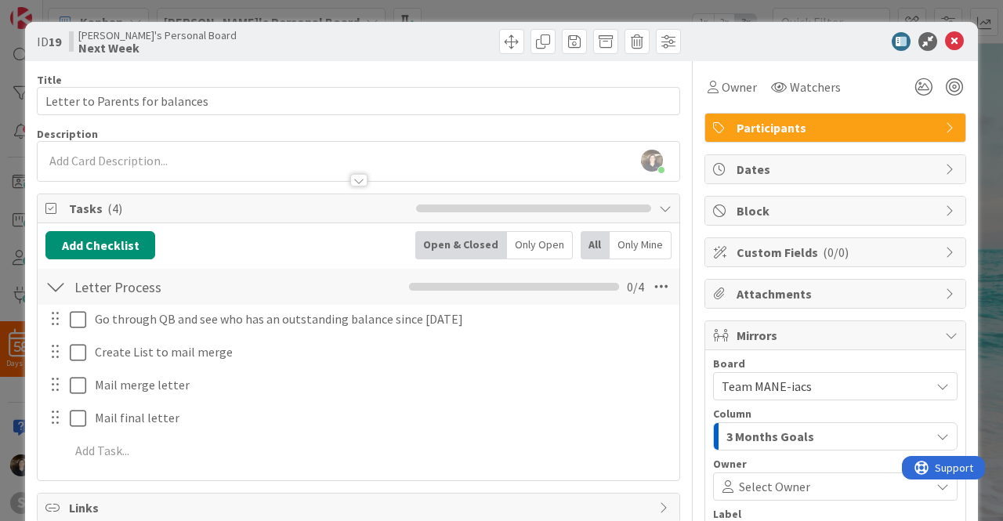
click at [945, 432] on button "3 Months Goals" at bounding box center [835, 436] width 245 height 28
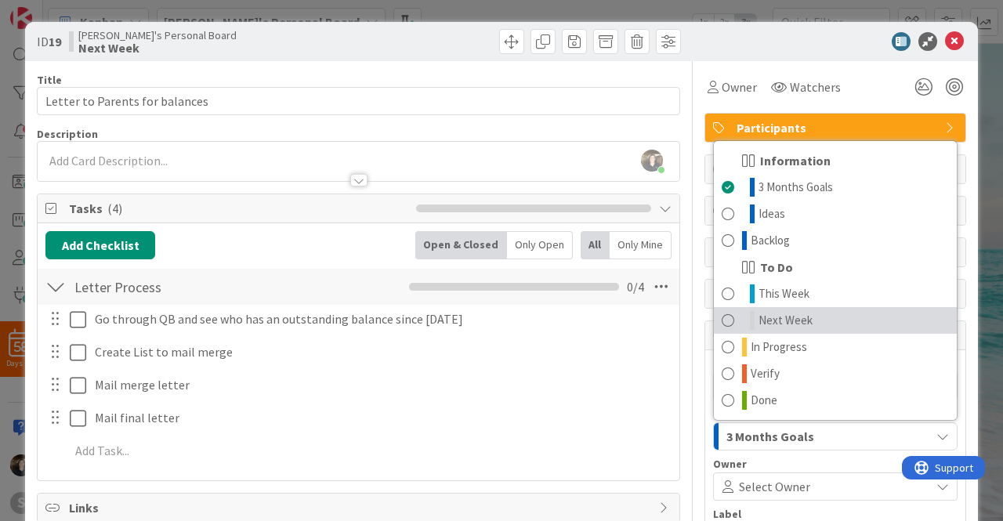
click at [722, 316] on span at bounding box center [728, 320] width 13 height 19
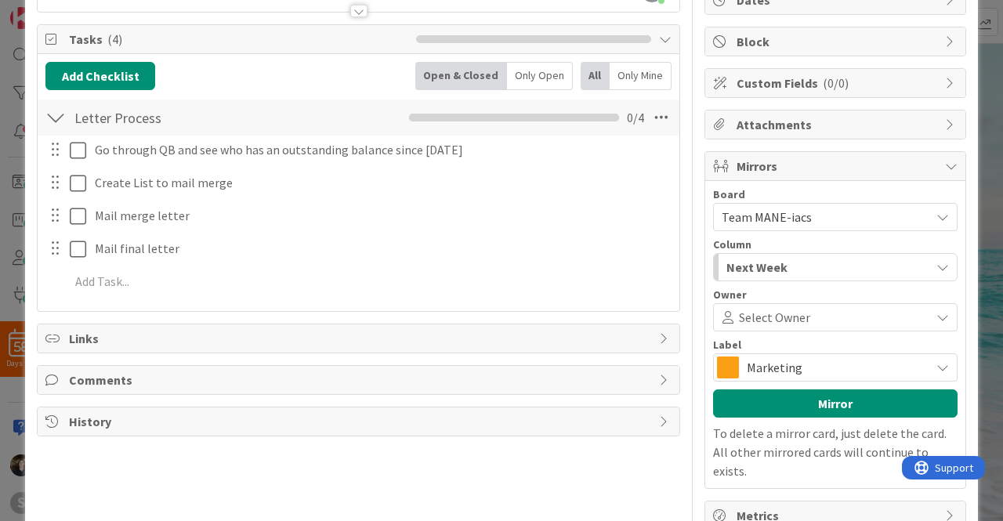
scroll to position [189, 0]
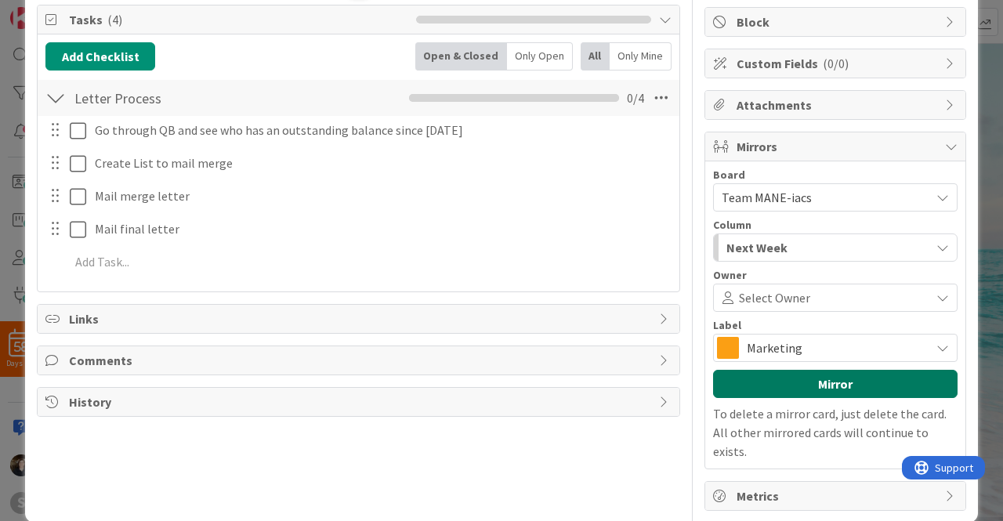
click at [861, 381] on button "Mirror" at bounding box center [835, 384] width 245 height 28
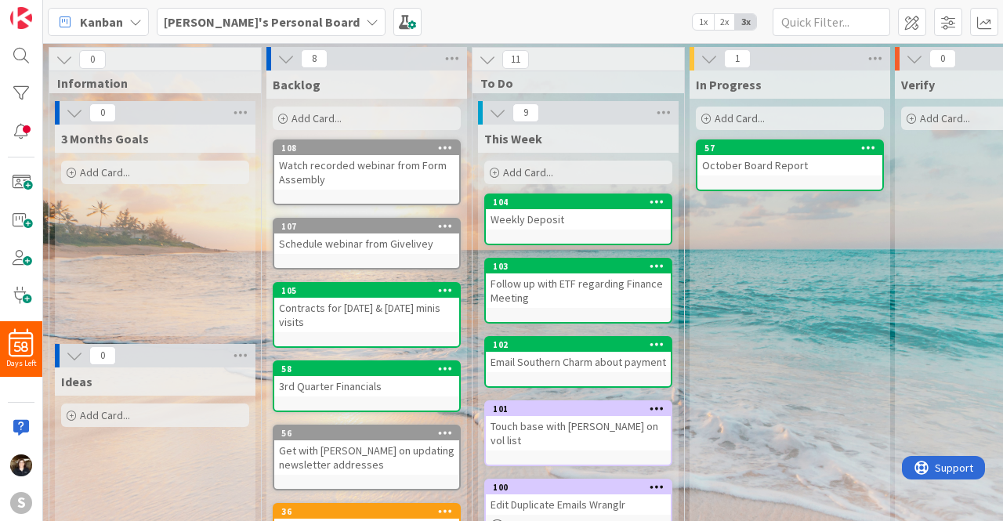
click at [366, 20] on icon at bounding box center [372, 22] width 13 height 13
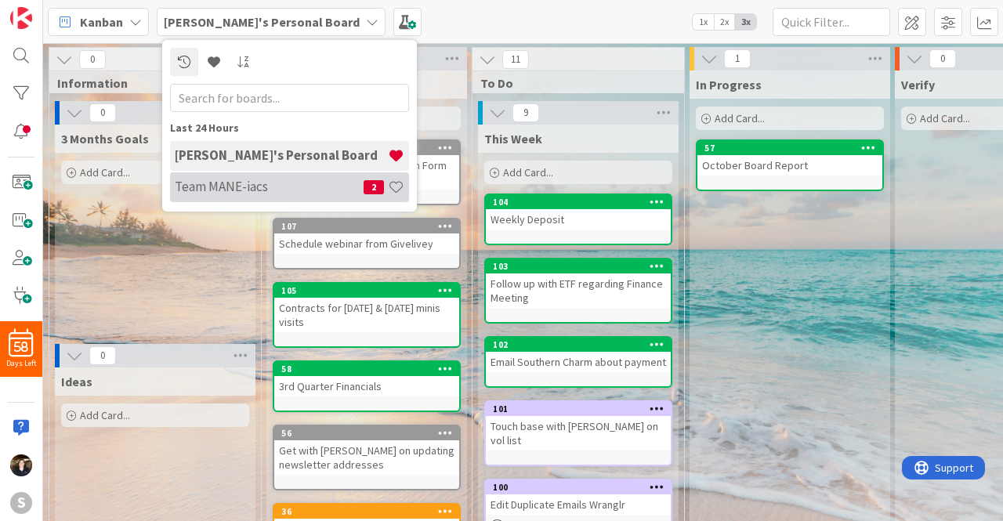
click at [241, 176] on div "Team MANE-iacs 2" at bounding box center [289, 187] width 239 height 30
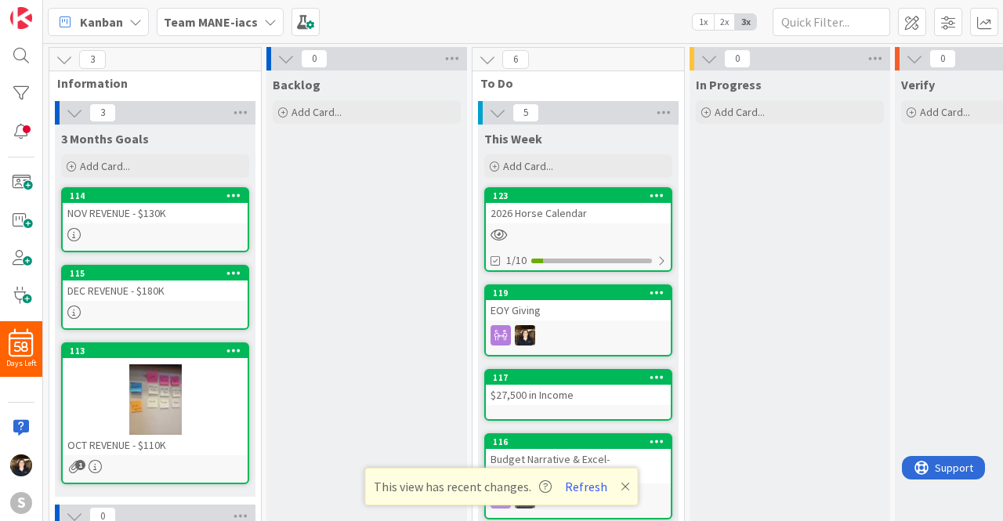
click at [264, 20] on icon at bounding box center [270, 22] width 13 height 13
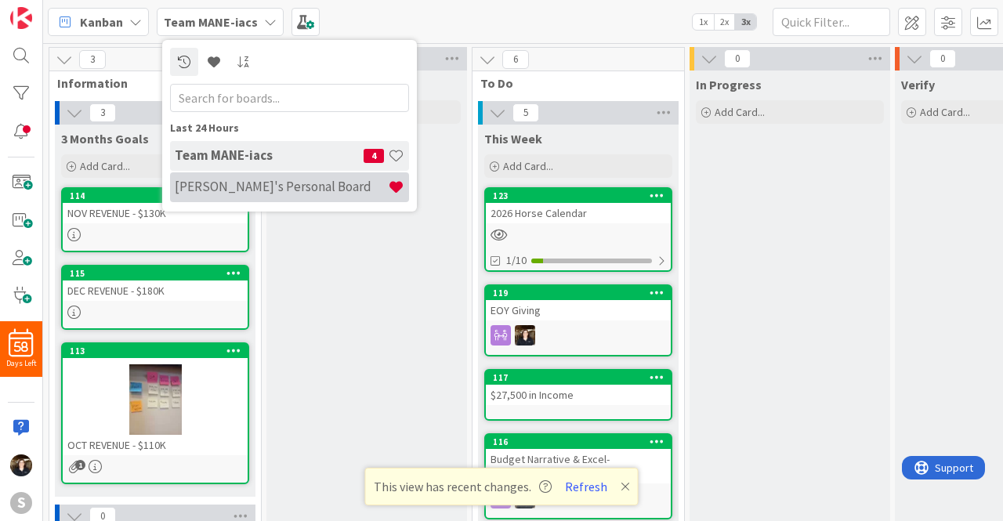
click at [241, 187] on h4 "[PERSON_NAME]'s Personal Board" at bounding box center [281, 187] width 213 height 16
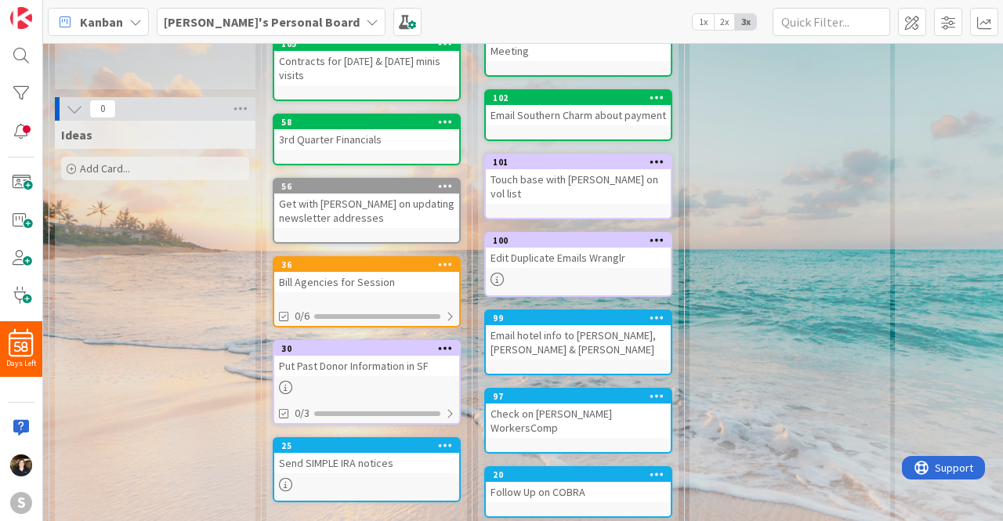
scroll to position [248, 0]
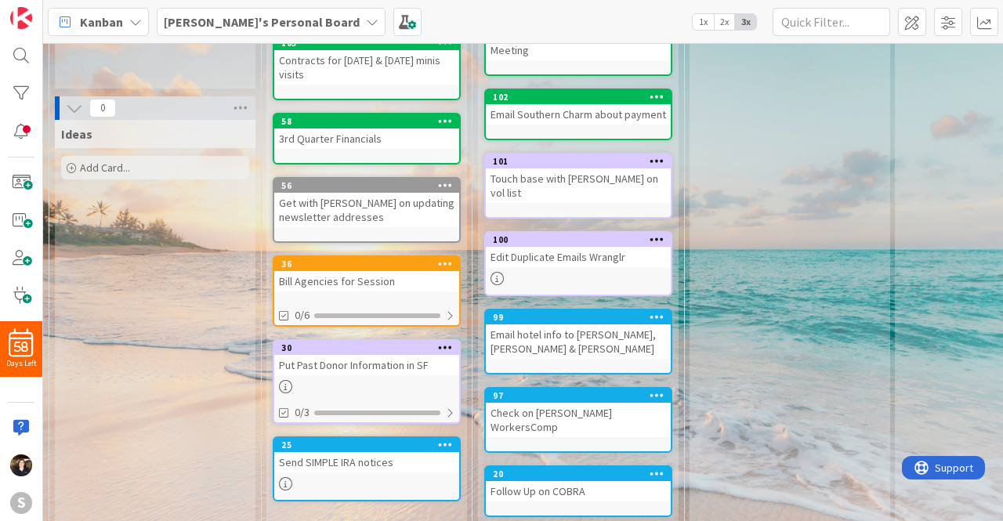
click at [440, 258] on icon at bounding box center [445, 263] width 15 height 11
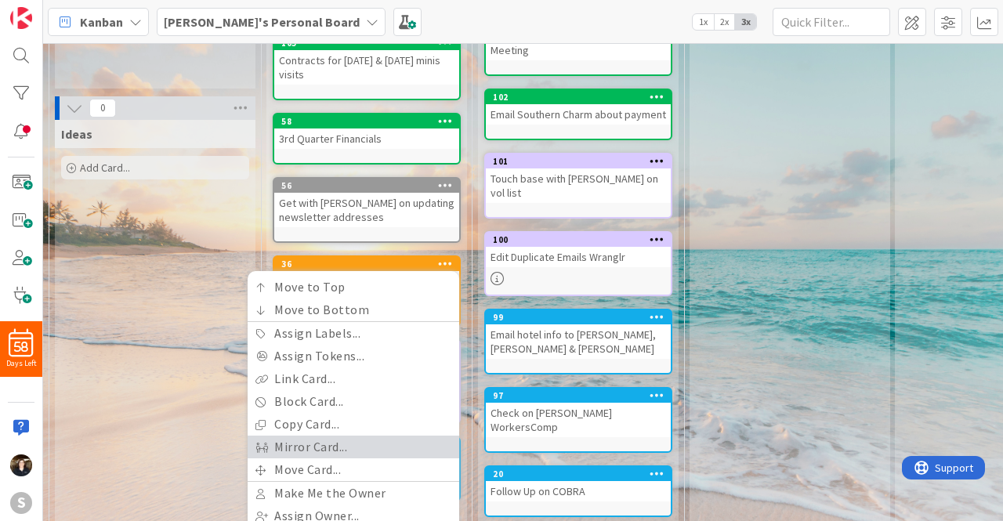
click at [324, 436] on link "Mirror Card..." at bounding box center [354, 447] width 212 height 23
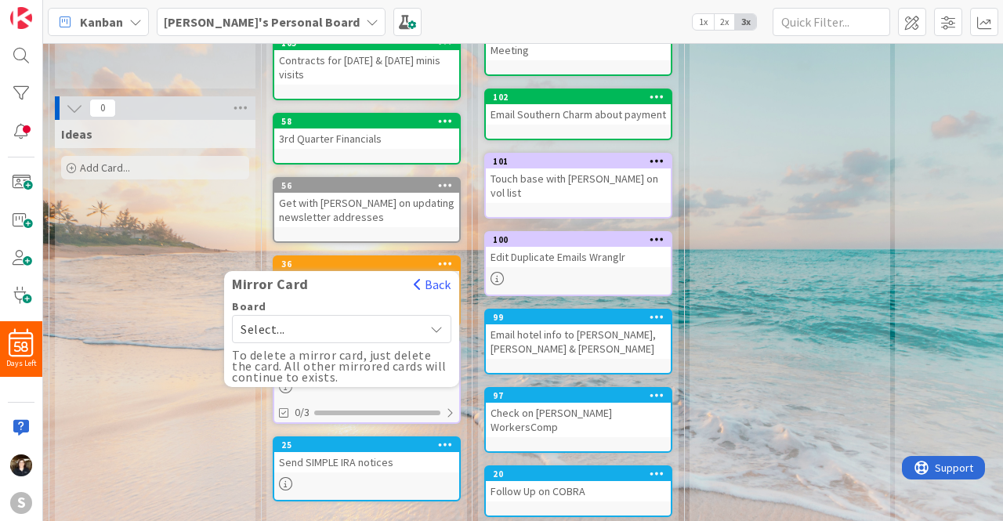
click at [440, 323] on icon at bounding box center [436, 329] width 13 height 13
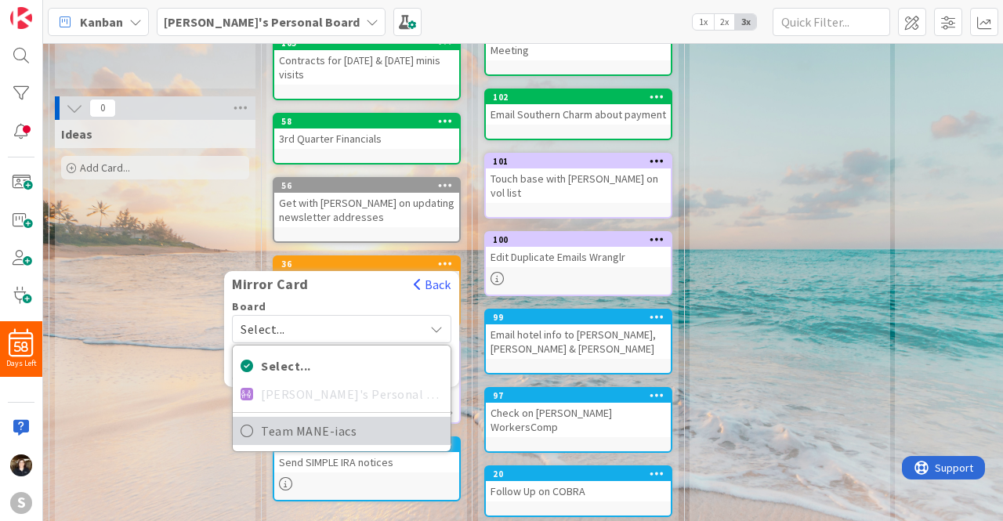
click at [243, 419] on icon at bounding box center [247, 431] width 13 height 24
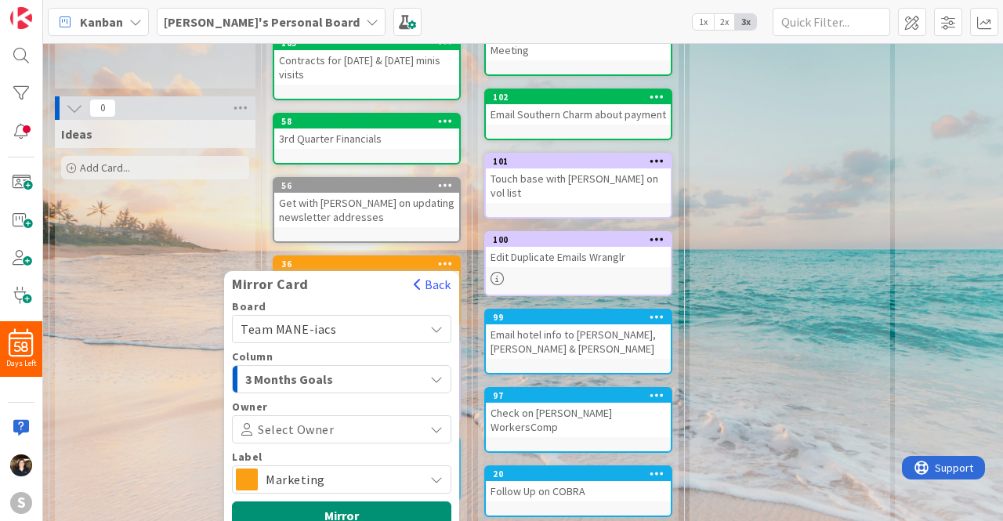
click at [433, 421] on div "Select Owner" at bounding box center [341, 429] width 219 height 28
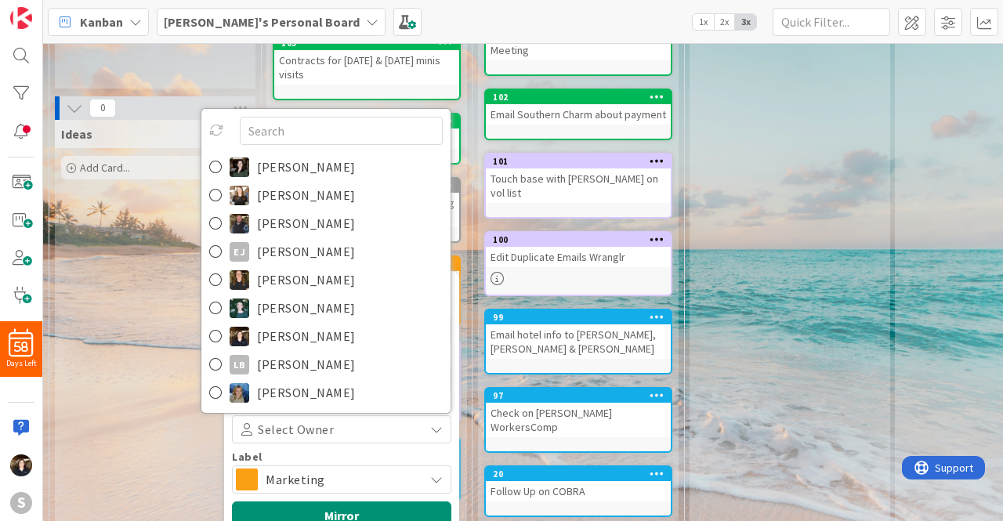
click at [433, 421] on div "Select Owner" at bounding box center [341, 429] width 219 height 28
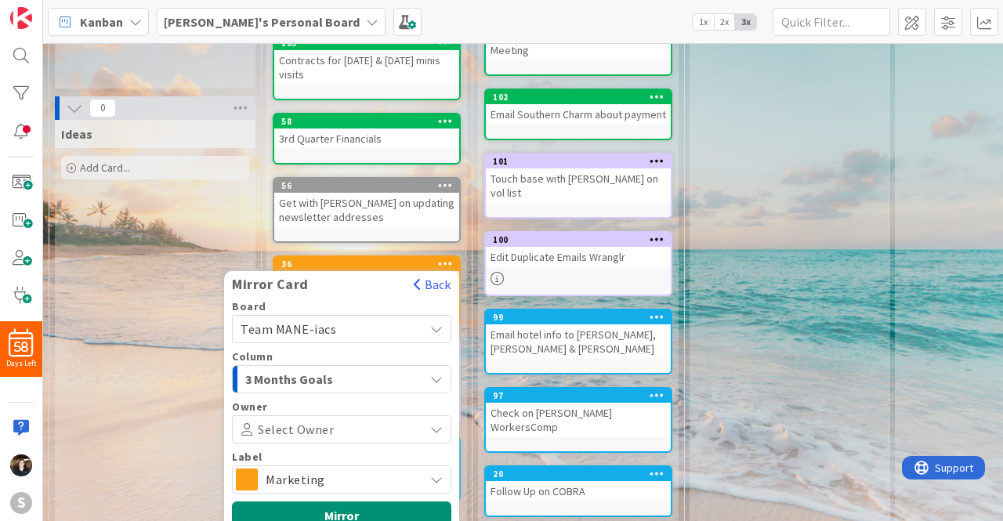
click at [433, 421] on div "Select Owner" at bounding box center [341, 429] width 219 height 28
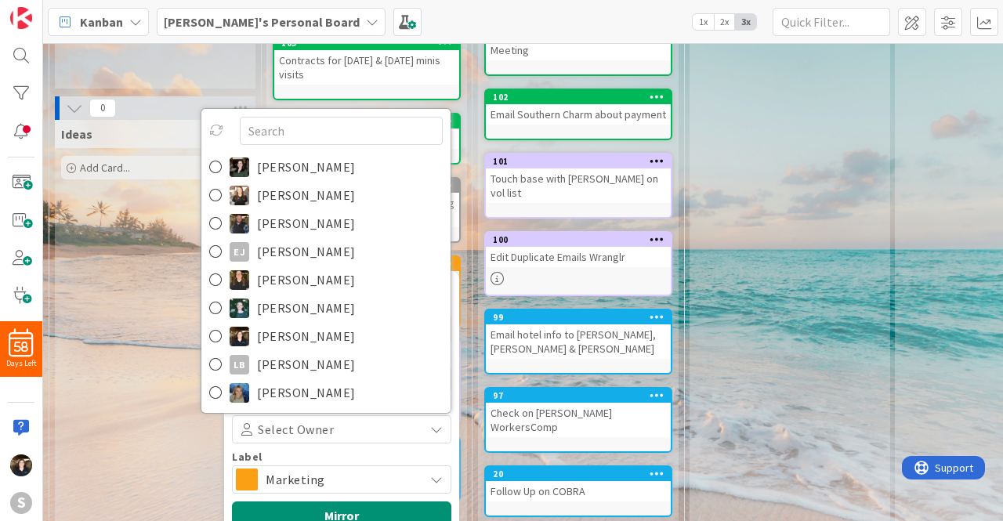
click at [163, 418] on div "Ideas Add Card..." at bounding box center [155, 491] width 201 height 743
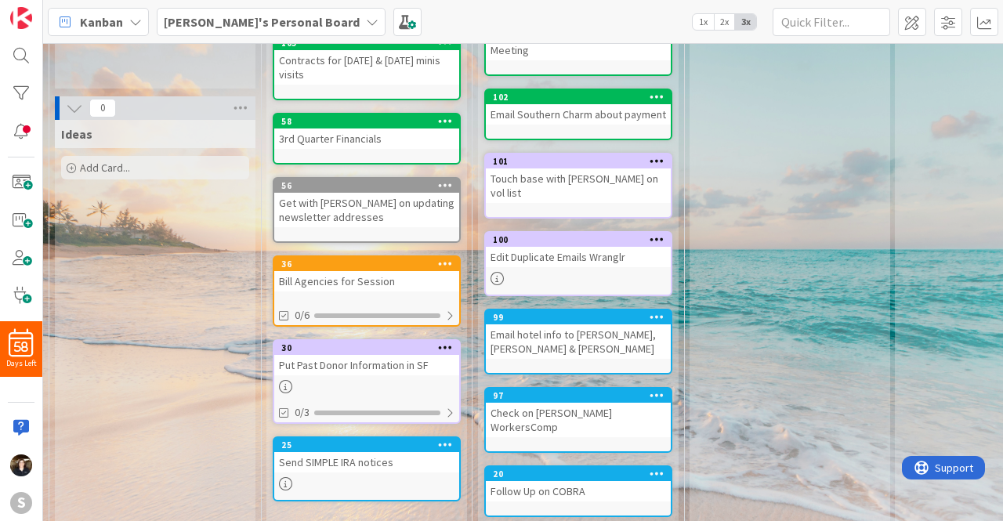
click at [438, 258] on icon at bounding box center [445, 263] width 15 height 11
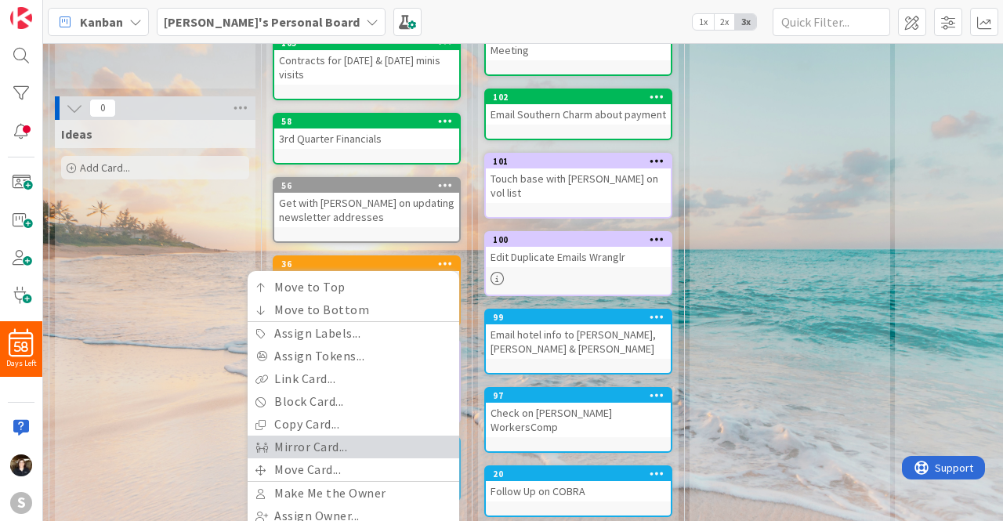
click at [312, 437] on link "Mirror Card..." at bounding box center [354, 447] width 212 height 23
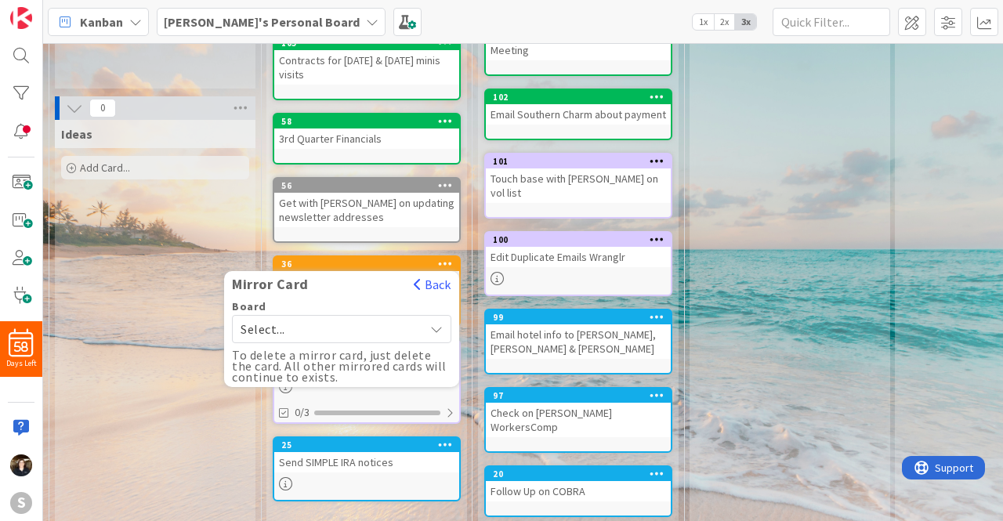
click at [389, 318] on span "Select..." at bounding box center [329, 329] width 176 height 22
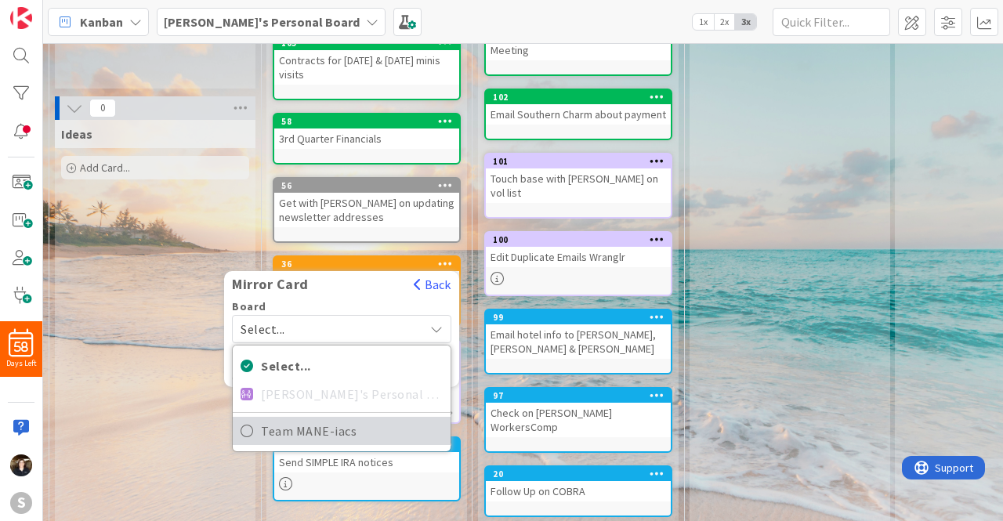
click at [241, 419] on icon at bounding box center [247, 431] width 13 height 24
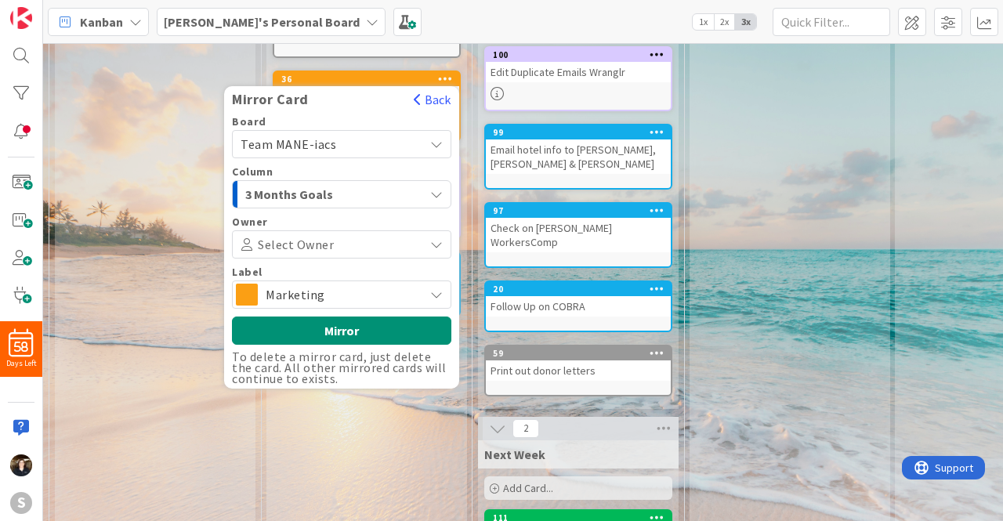
scroll to position [437, 0]
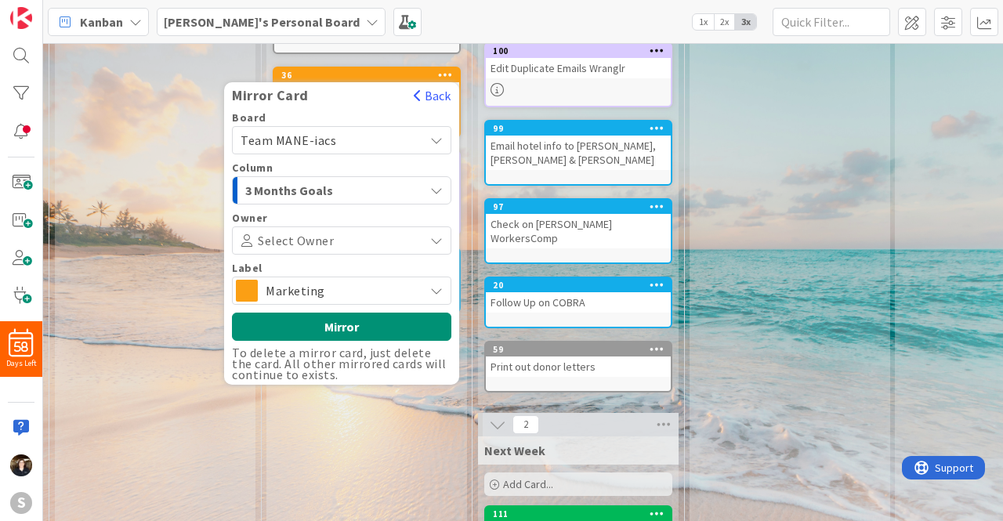
click at [428, 176] on button "3 Months Goals" at bounding box center [341, 190] width 219 height 28
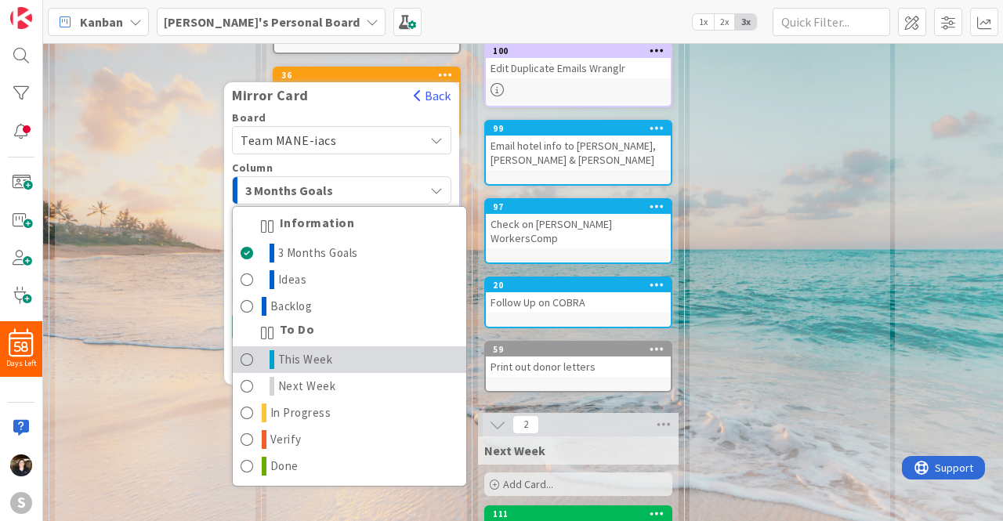
click at [242, 350] on span at bounding box center [247, 359] width 13 height 19
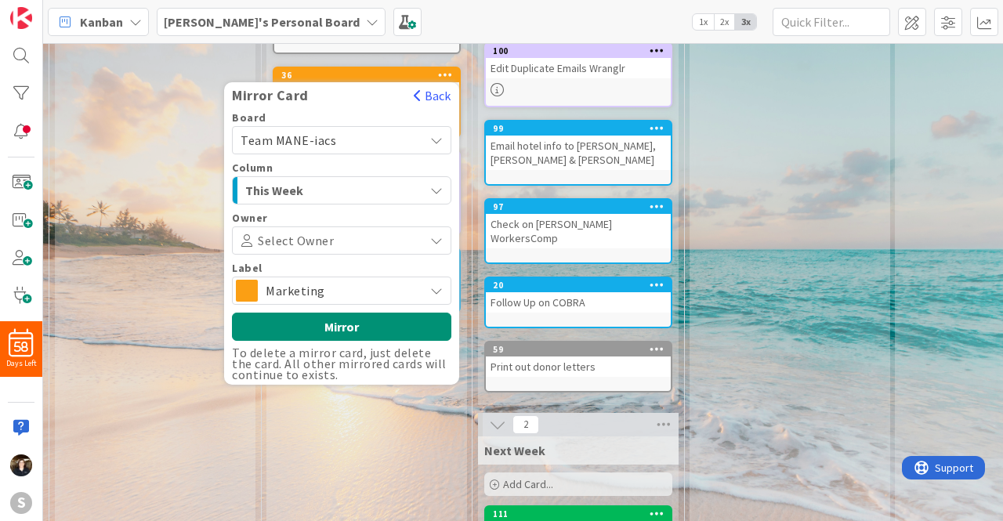
click at [440, 234] on icon at bounding box center [437, 240] width 22 height 13
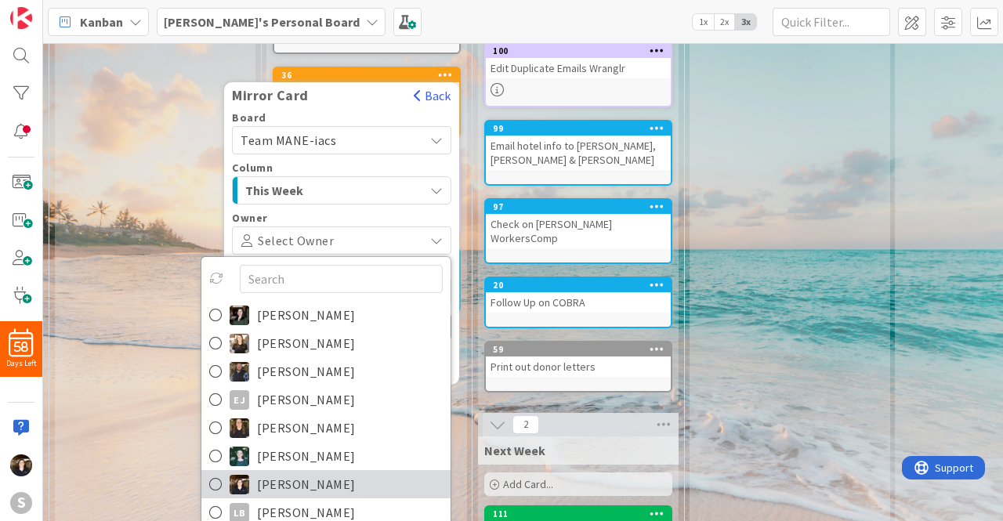
click at [214, 473] on icon at bounding box center [215, 485] width 13 height 24
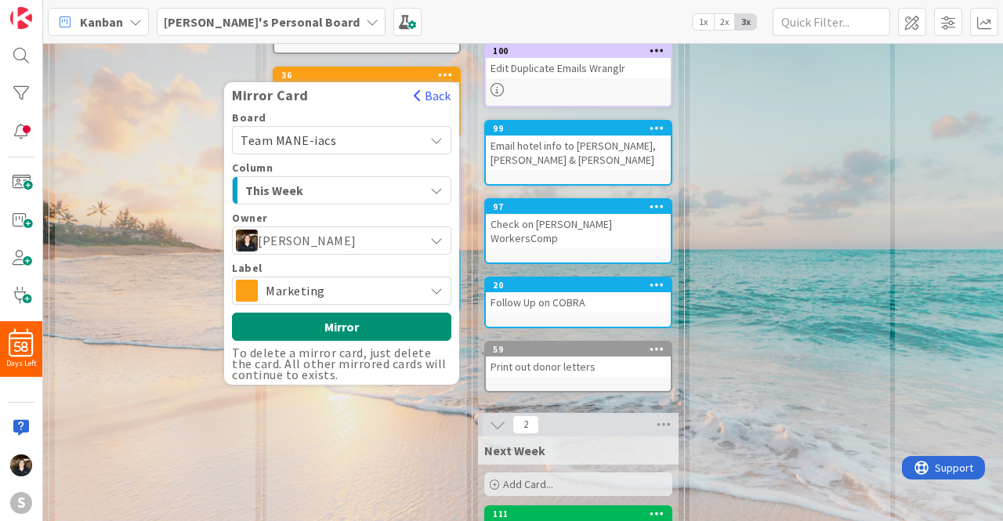
click at [389, 285] on span "Marketing" at bounding box center [341, 291] width 150 height 22
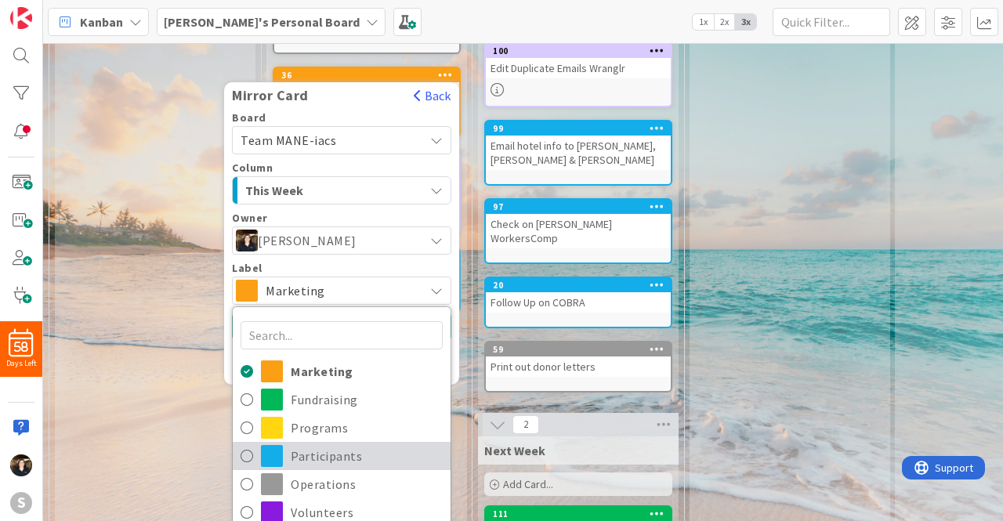
click at [241, 444] on icon at bounding box center [247, 456] width 13 height 24
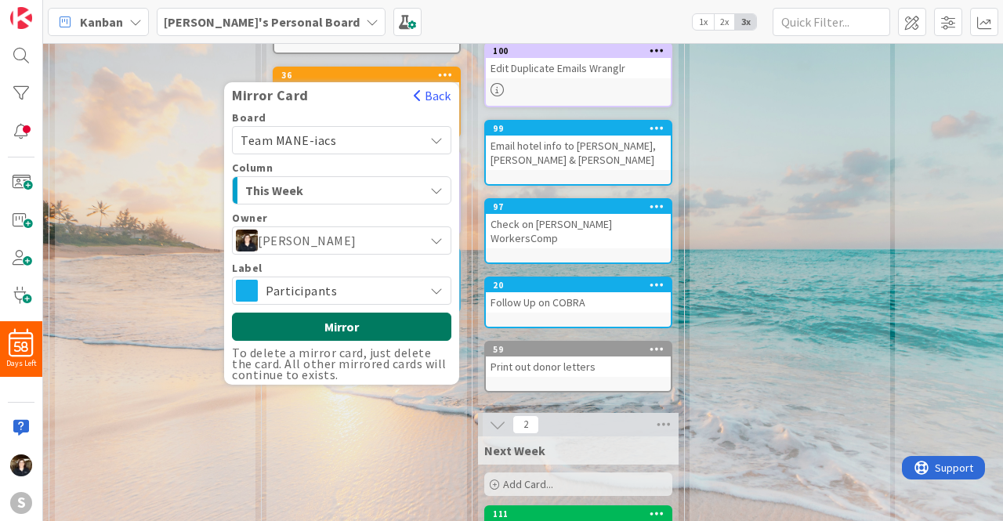
click at [348, 313] on button "Mirror" at bounding box center [341, 327] width 219 height 28
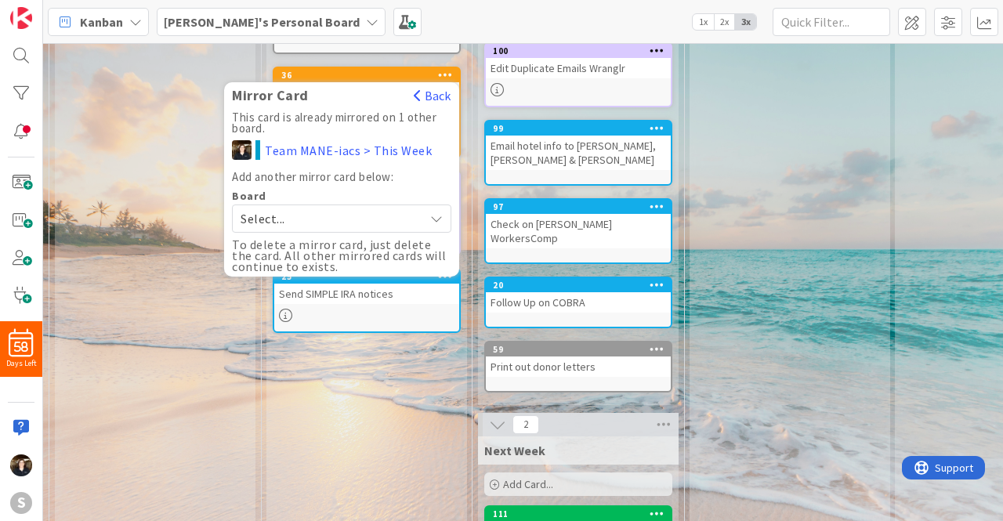
click at [75, 184] on div "Ideas Add Card..." at bounding box center [155, 302] width 201 height 743
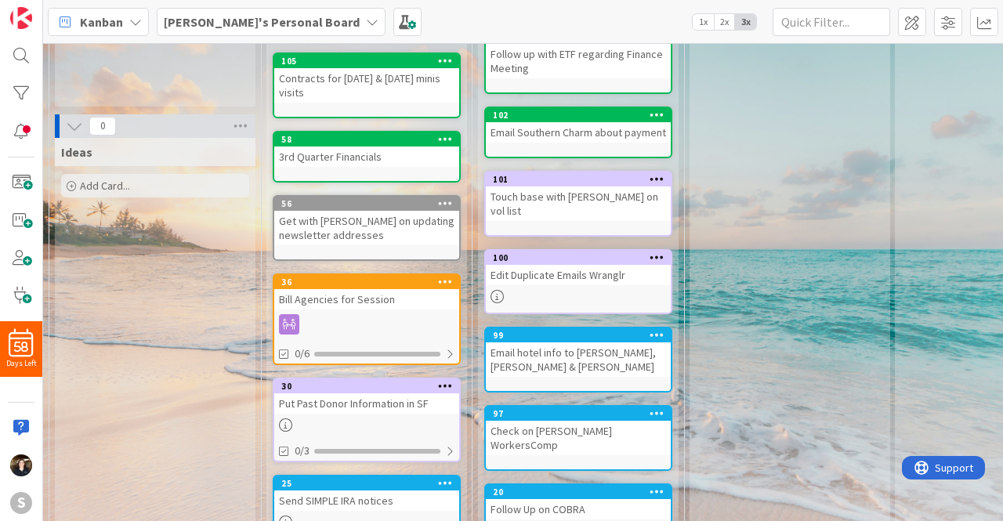
scroll to position [223, 0]
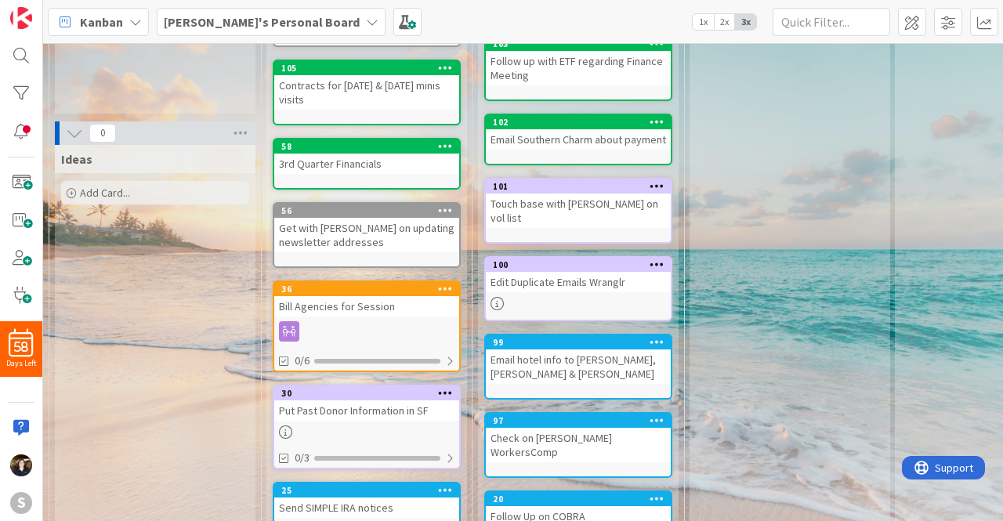
click at [301, 27] on div "[PERSON_NAME]'s Personal Board" at bounding box center [271, 22] width 229 height 28
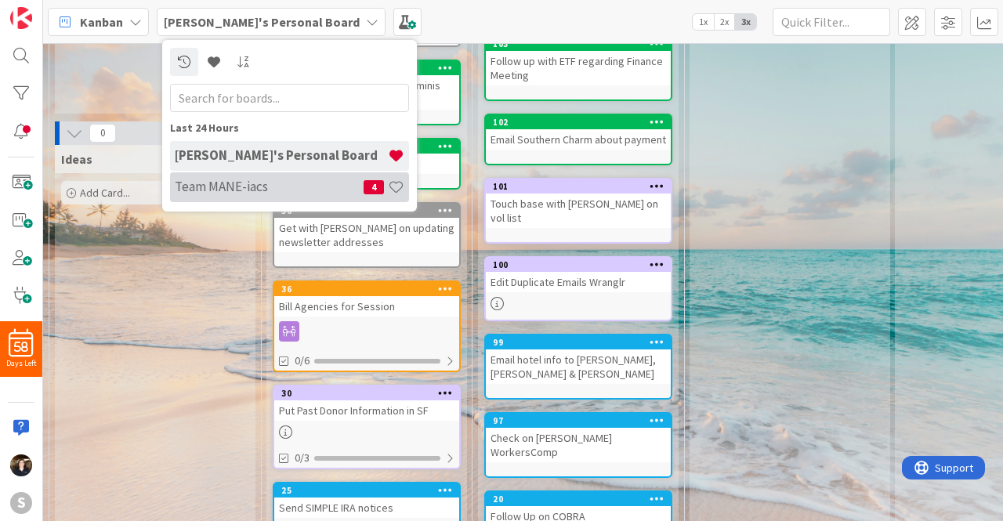
click at [223, 172] on div "Team MANE-iacs 4" at bounding box center [289, 187] width 239 height 30
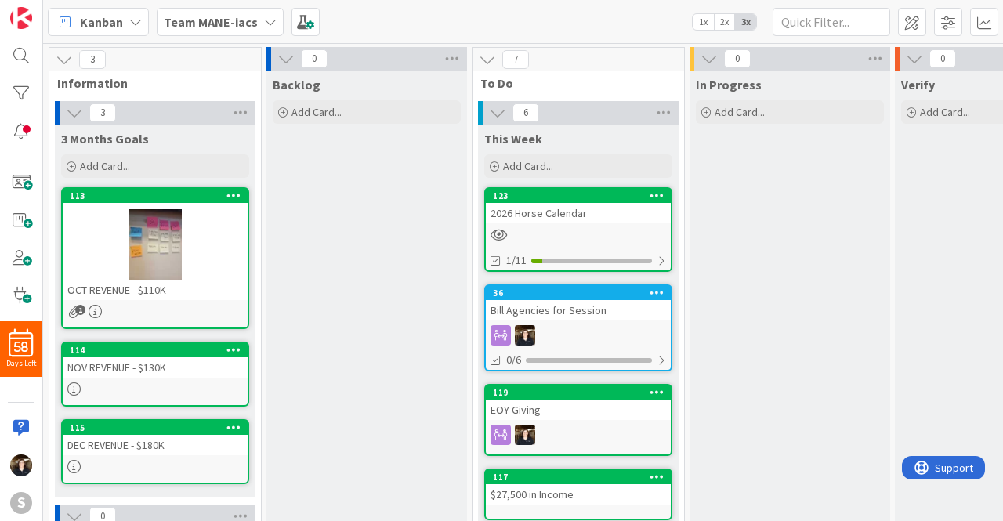
click at [136, 20] on icon at bounding box center [135, 22] width 13 height 13
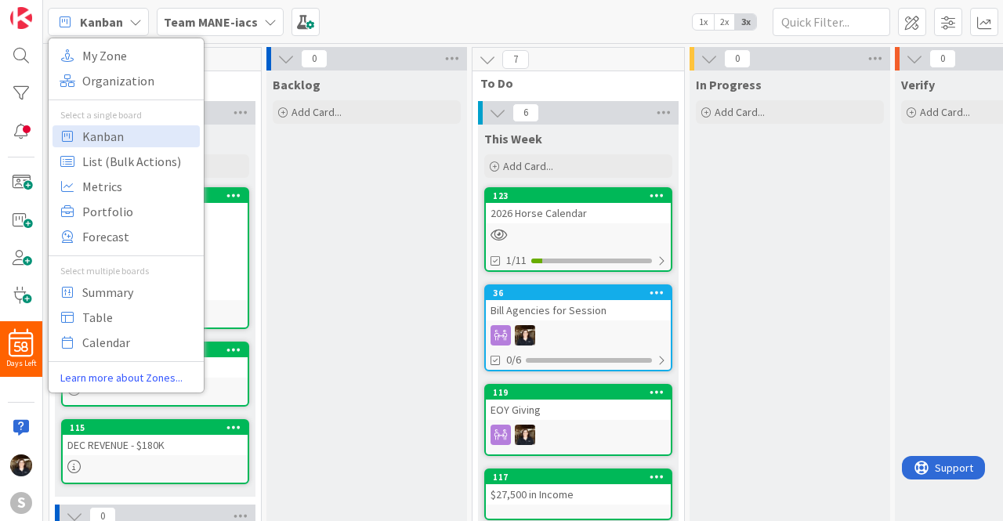
click at [321, 257] on div "Backlog Add Card..." at bounding box center [366, 526] width 201 height 910
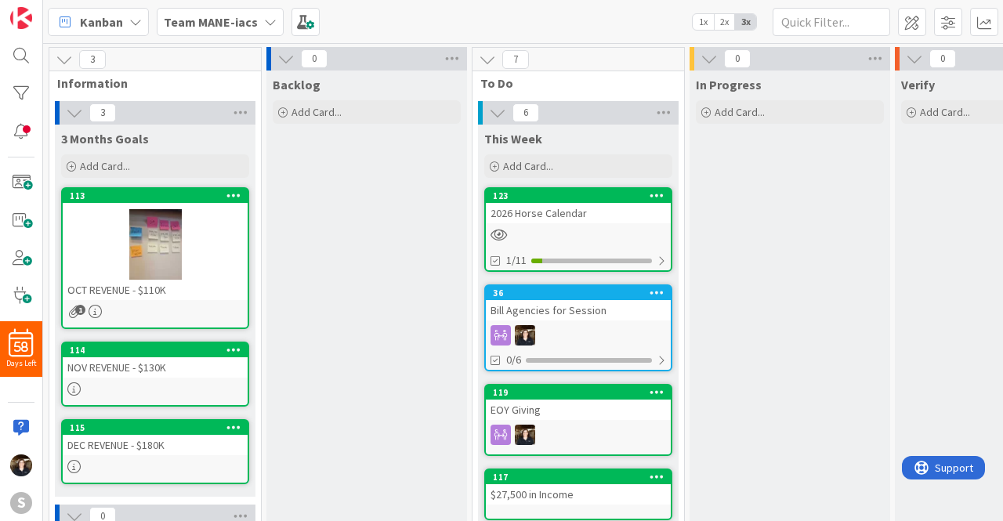
click at [264, 20] on icon at bounding box center [270, 22] width 13 height 13
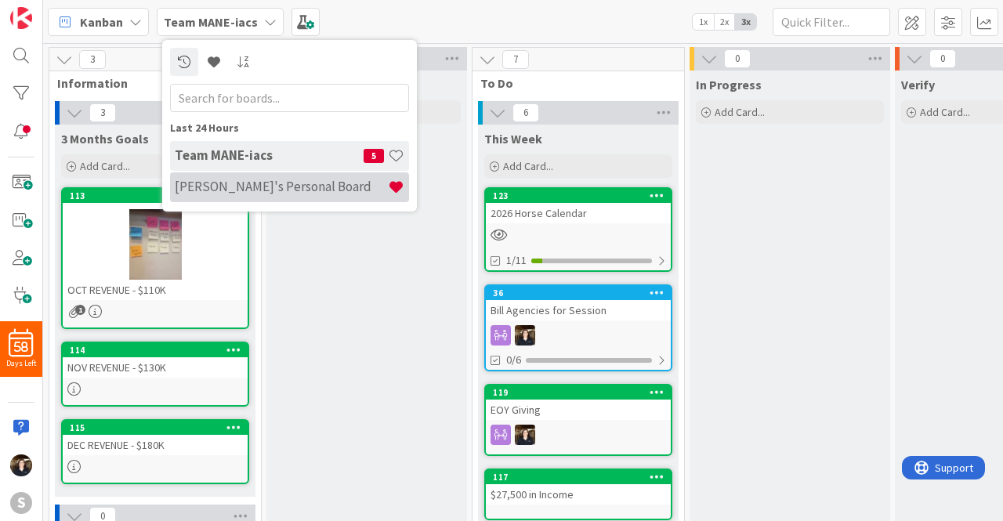
click at [250, 173] on div "[PERSON_NAME]'s Personal Board" at bounding box center [289, 187] width 239 height 30
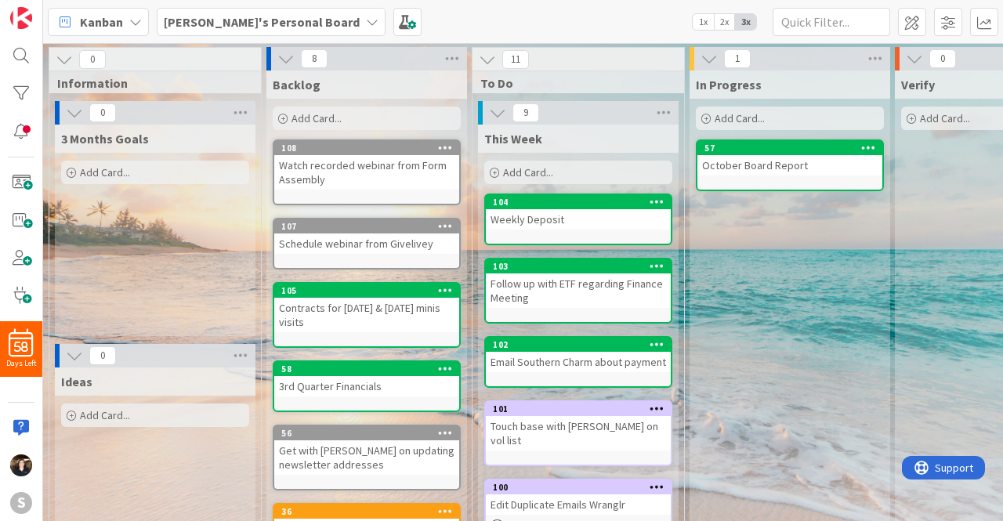
click at [320, 125] on span "Add Card..." at bounding box center [317, 118] width 50 height 14
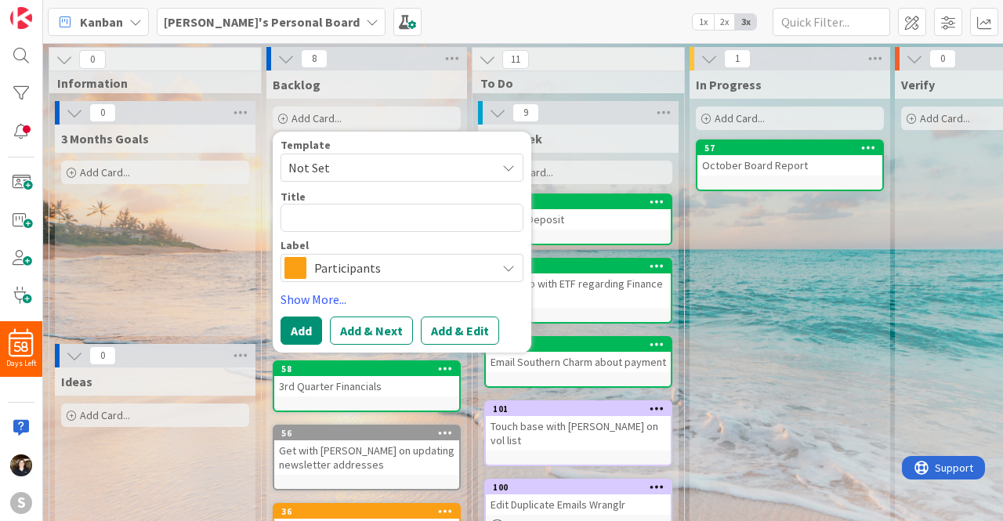
type textarea "x"
type textarea "C"
type textarea "x"
type textarea "Co"
type textarea "x"
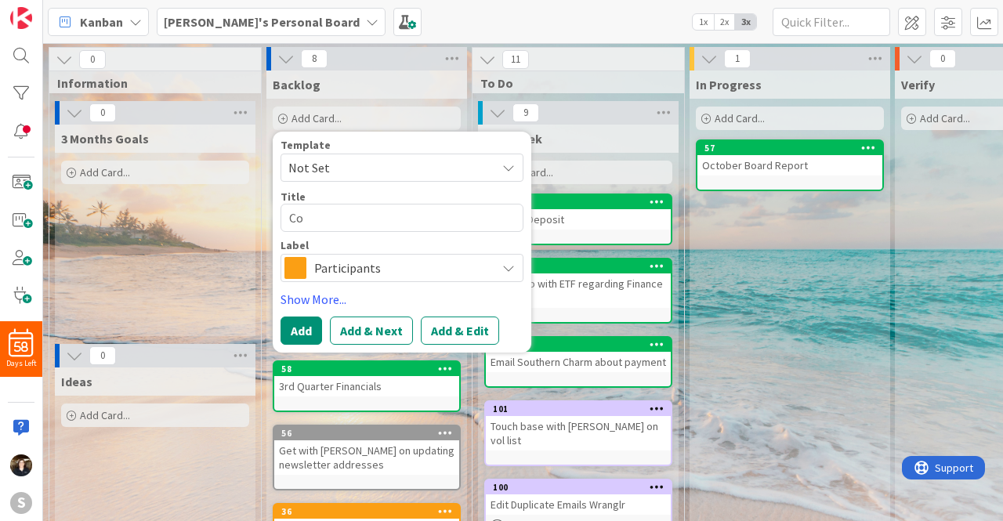
type textarea "Cob"
type textarea "x"
type textarea "Co"
type textarea "x"
type textarea "Com"
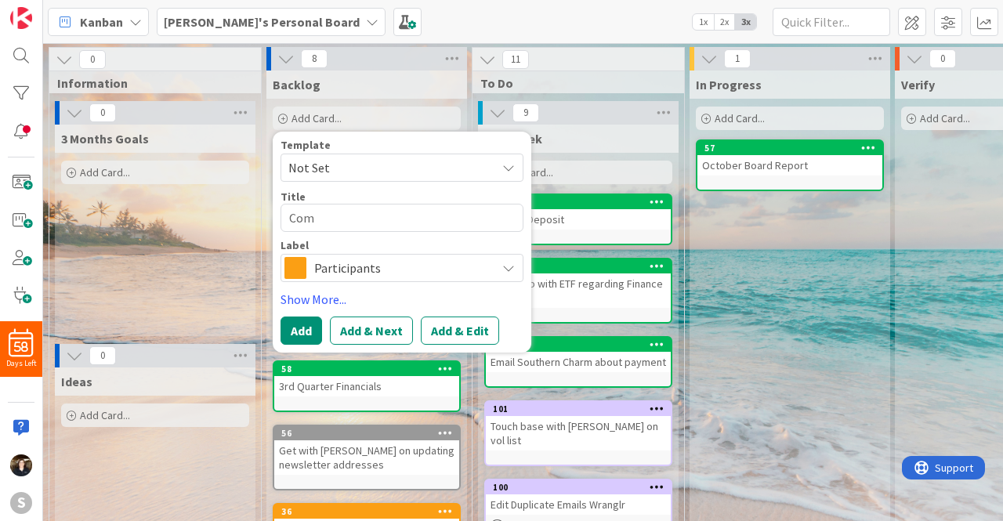
type textarea "x"
type textarea "Comb"
type textarea "x"
type textarea "Combi"
type textarea "x"
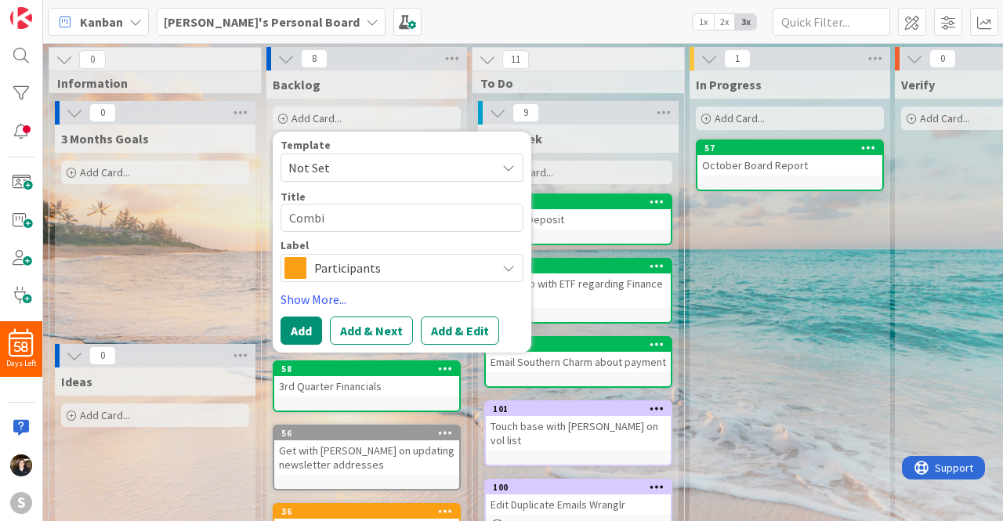
type textarea "Combin"
type textarea "x"
type textarea "Combine"
type textarea "x"
type textarea "Combine"
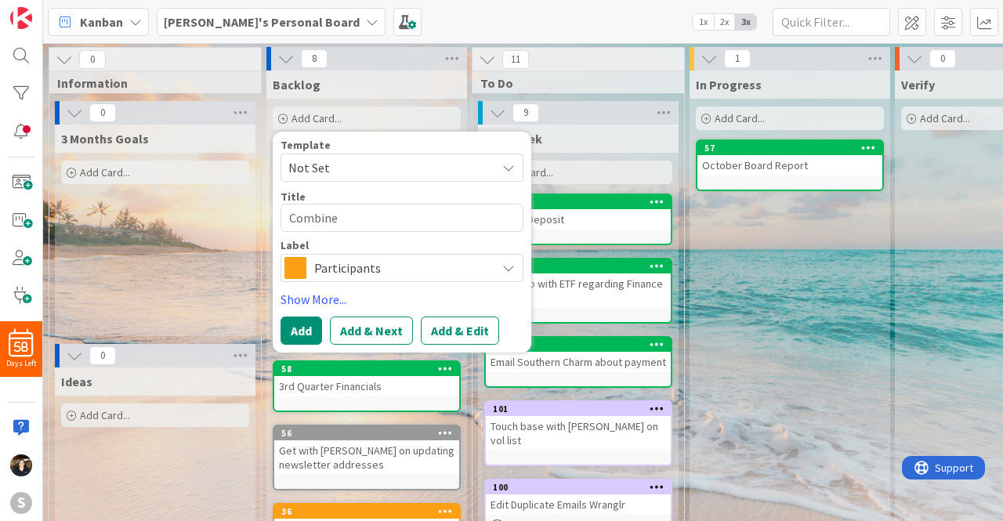
type textarea "x"
type textarea "Combine l"
type textarea "x"
type textarea "Combine lis"
type textarea "x"
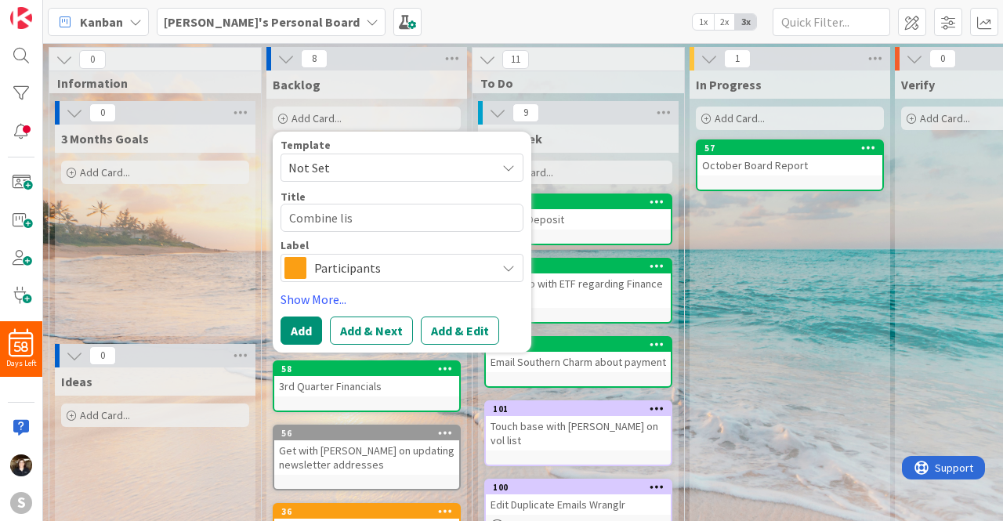
type textarea "Combine list"
type textarea "x"
type textarea "Combine lists"
type textarea "x"
type textarea "Combine lists"
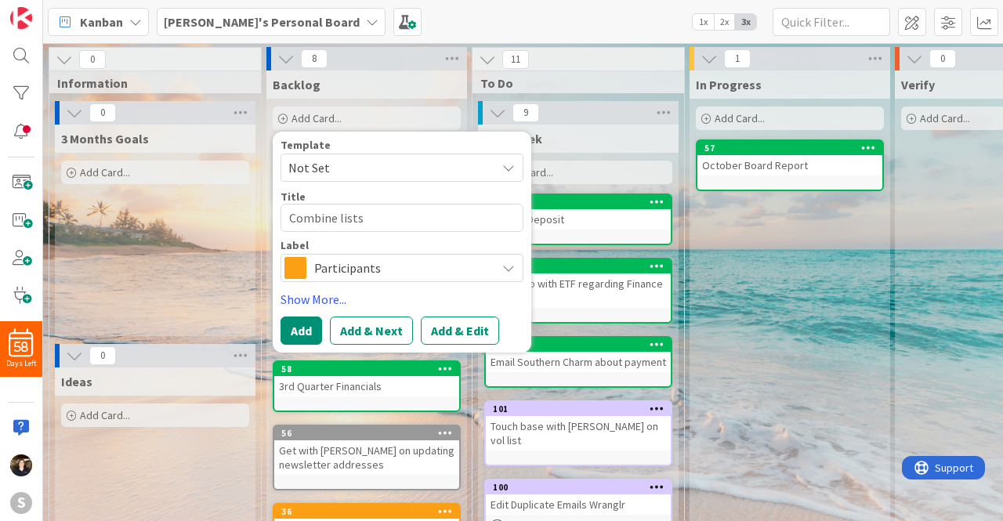
type textarea "x"
type textarea "Combine lists i"
type textarea "x"
type textarea "Combine lists in"
type textarea "x"
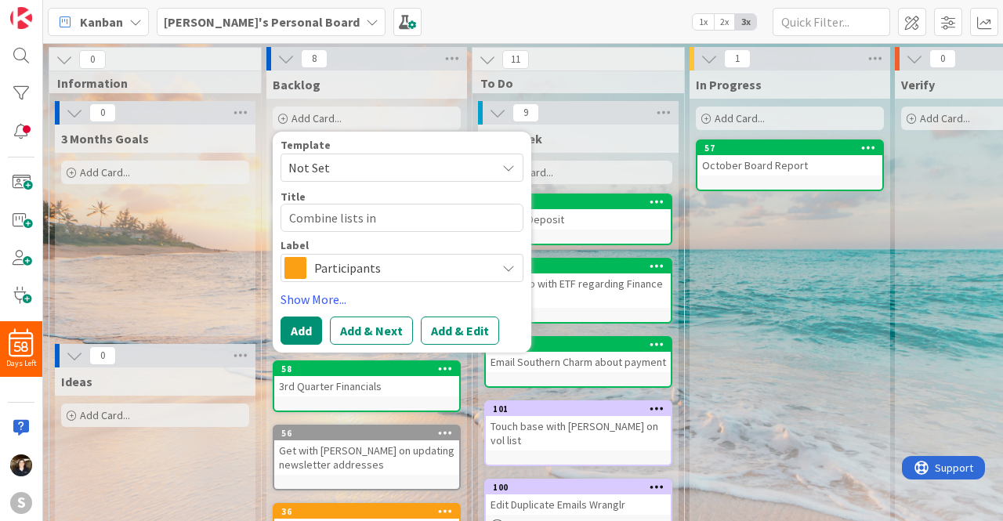
type textarea "Combine lists in"
type textarea "x"
type textarea "Combine lists in C"
type textarea "x"
type textarea "Combine lists in Co"
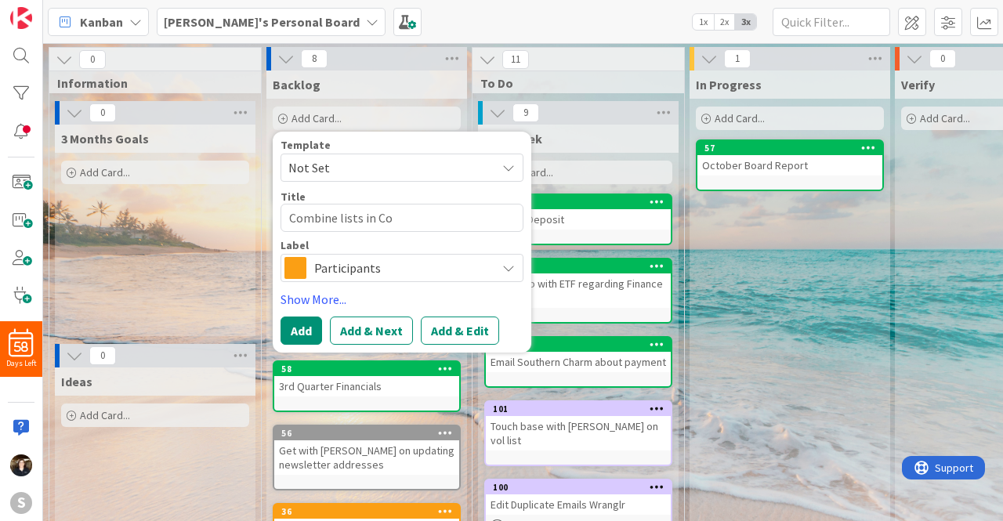
type textarea "x"
type textarea "Combine lists in Con"
type textarea "x"
type textarea "Combine lists in Cons"
type textarea "x"
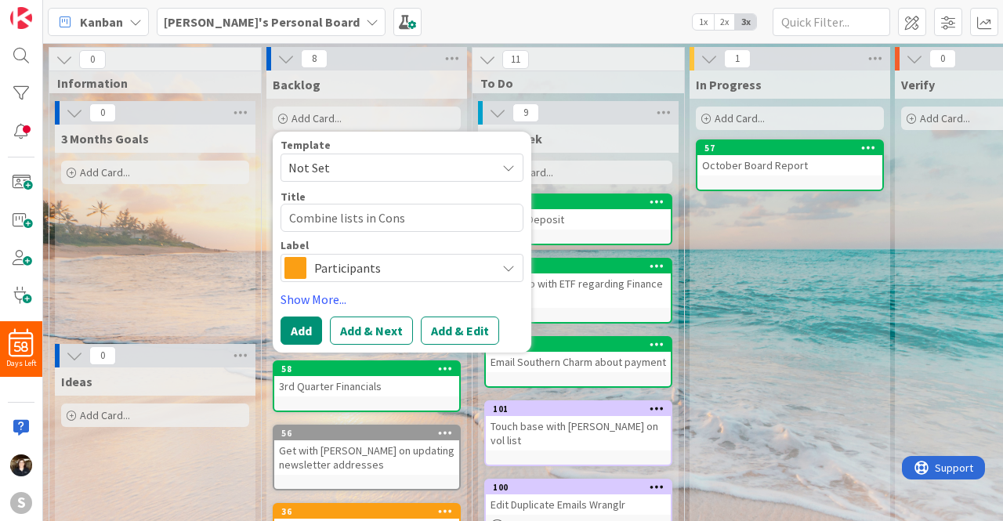
type textarea "Combine lists in Const"
type textarea "x"
type textarea "Combine lists in Consta"
type textarea "x"
type textarea "Combine lists in Constan"
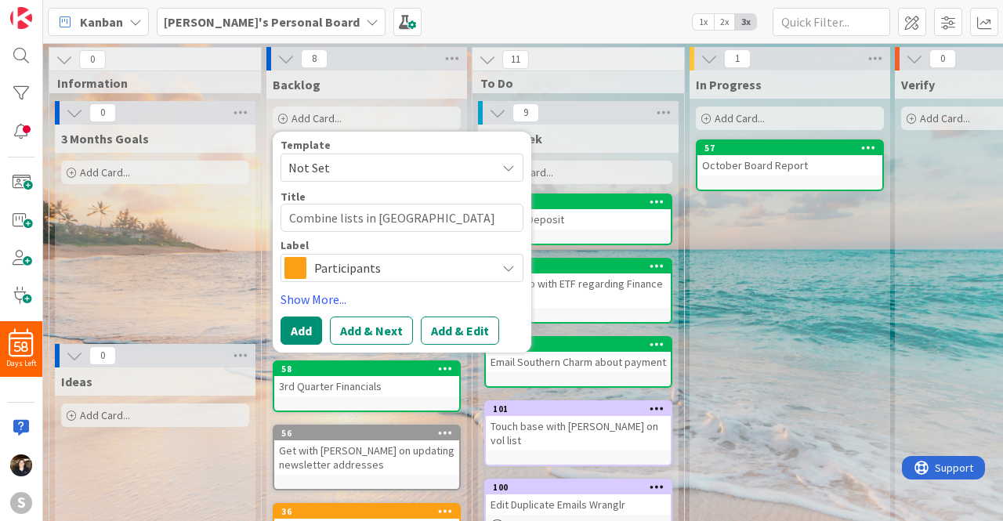
type textarea "x"
type textarea "Combine lists in Constanc"
type textarea "x"
type textarea "Combine lists in Constance"
type textarea "x"
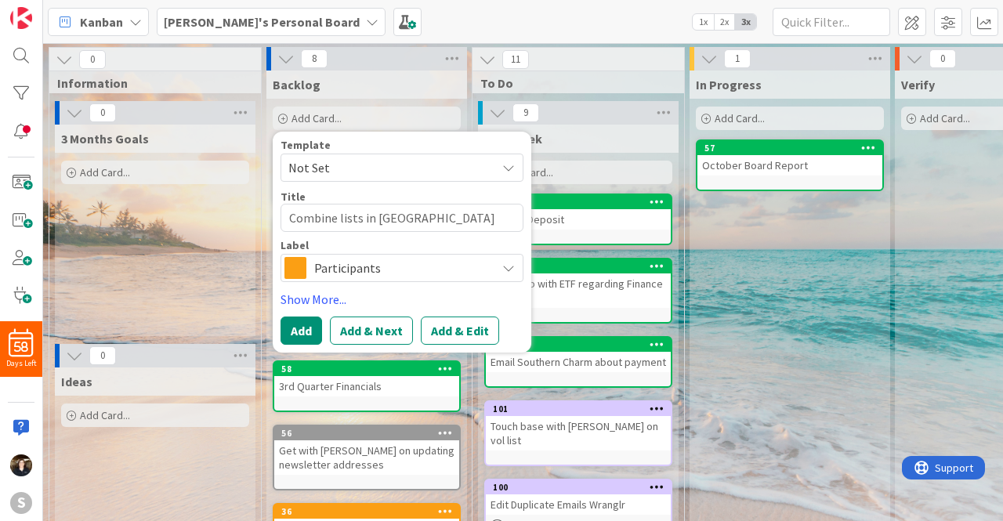
type textarea "Combine lists in Constanc"
type textarea "x"
type textarea "Combine lists in Constanct"
type textarea "x"
type textarea "Combine lists in Constanct"
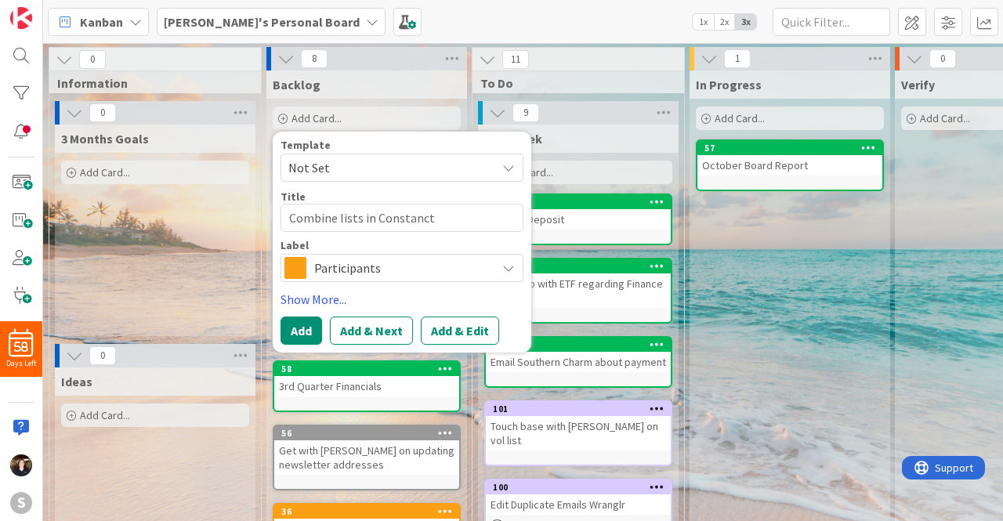
type textarea "x"
type textarea "Combine lists in Constanct"
type textarea "x"
type textarea "Combine lists in Constanc"
type textarea "x"
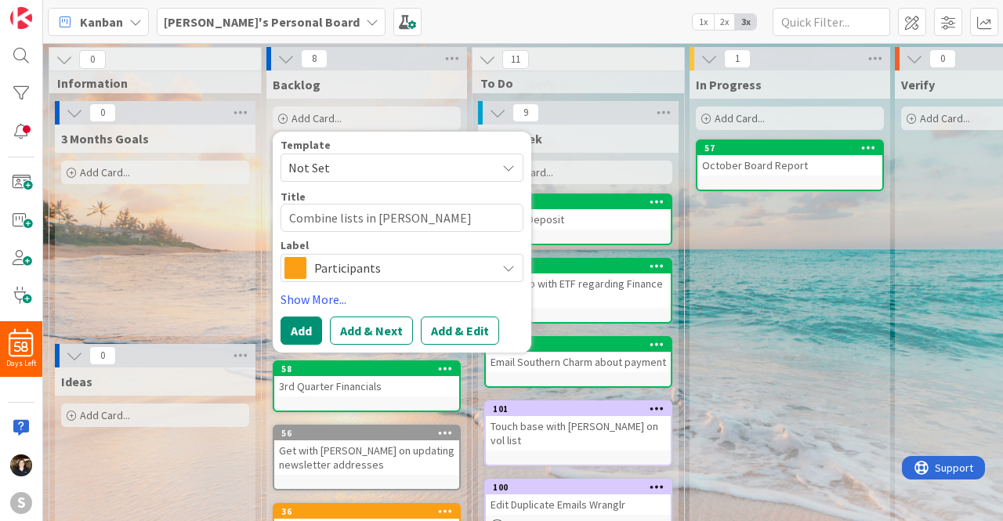
type textarea "Combine lists in Constan"
type textarea "x"
type textarea "Combine lists in Constant"
type textarea "x"
type textarea "Combine lists in Constant"
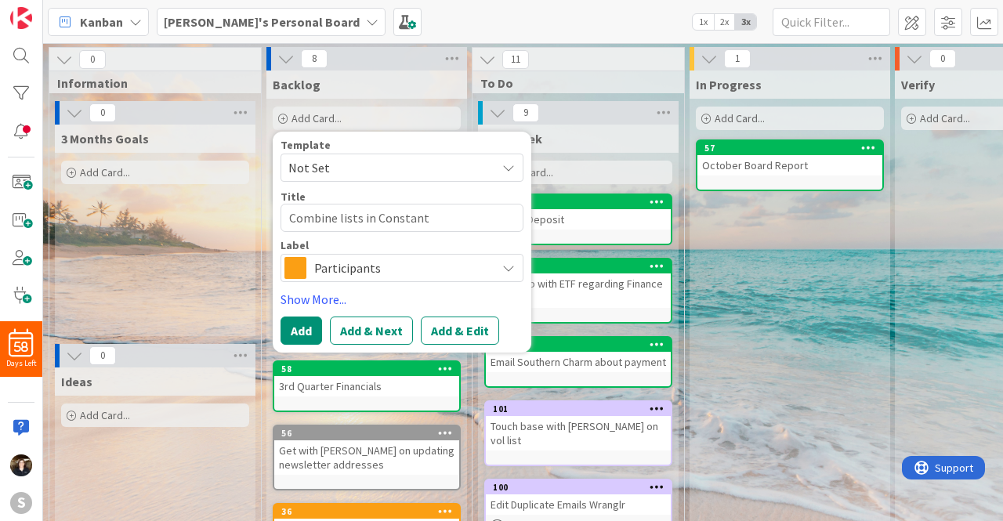
type textarea "x"
type textarea "Combine lists in Constant C"
type textarea "x"
type textarea "Combine lists in Constant Ci"
type textarea "x"
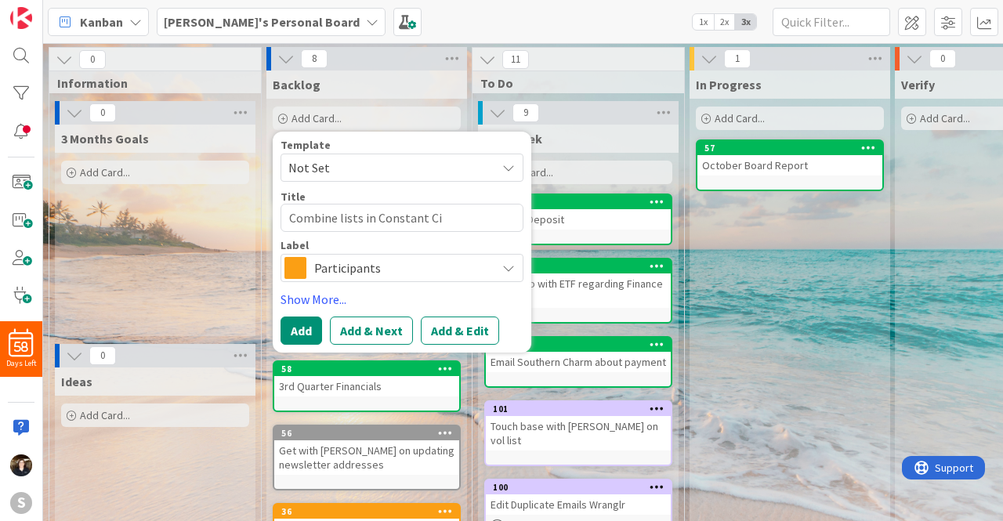
type textarea "Combine lists in Constant Cit"
type textarea "x"
type textarea "Combine lists in Constant Ci"
type textarea "x"
type textarea "Combine lists in Constant C"
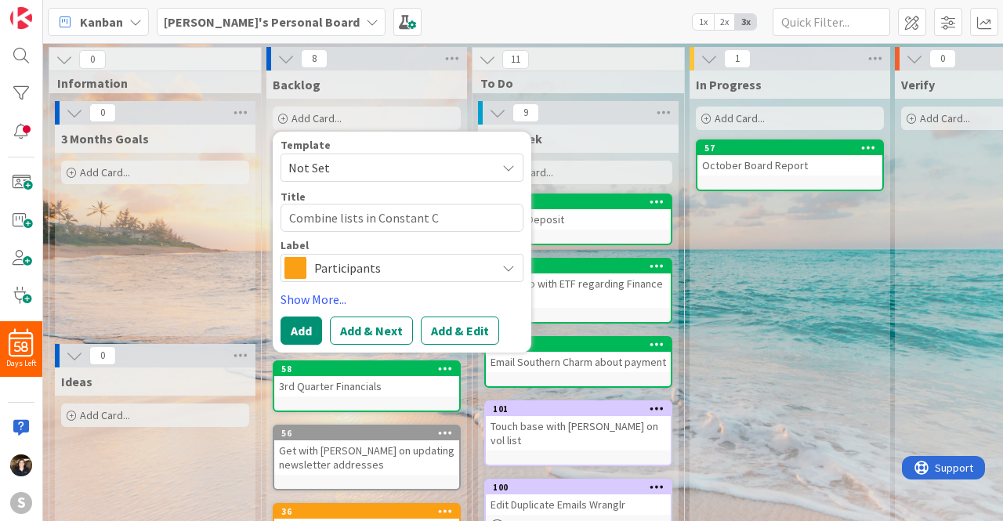
type textarea "x"
type textarea "Combine lists in Constant Co"
type textarea "x"
type textarea "Combine lists in Constant Con"
type textarea "x"
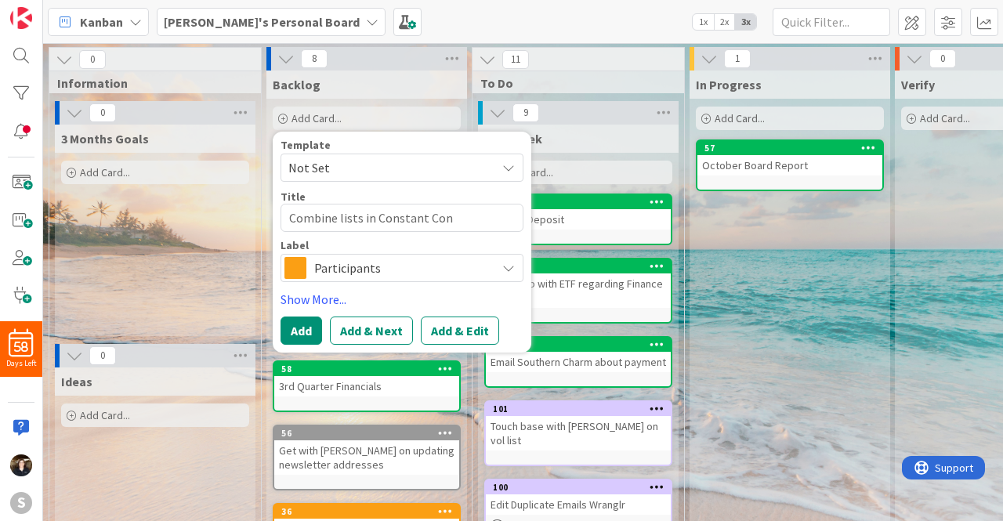
type textarea "Combine lists in Constant Cont"
type textarea "x"
type textarea "Combine lists in Constant Contr"
type textarea "x"
type textarea "Combine lists in Constant Contra"
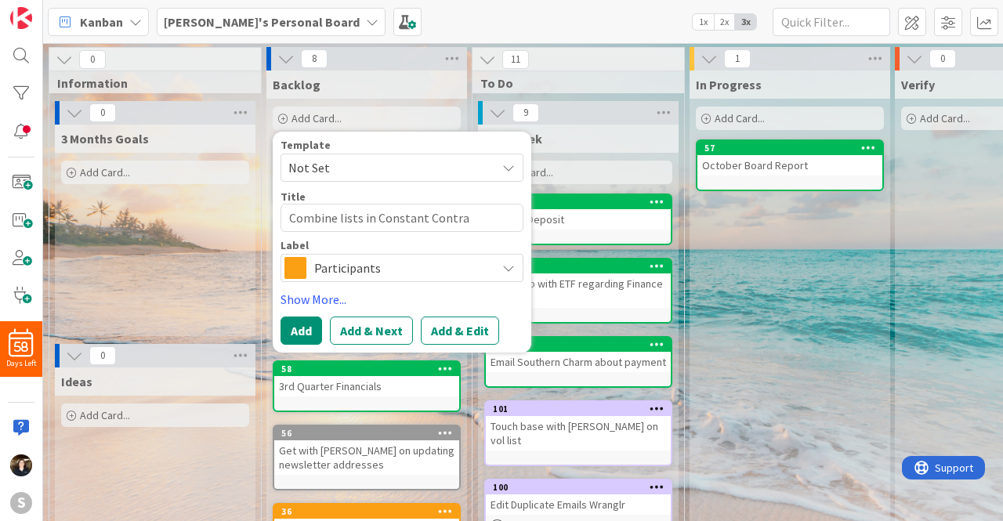
type textarea "x"
type textarea "Combine lists in Constant Contrac"
type textarea "x"
type textarea "Combine lists in Constant Contract"
type textarea "x"
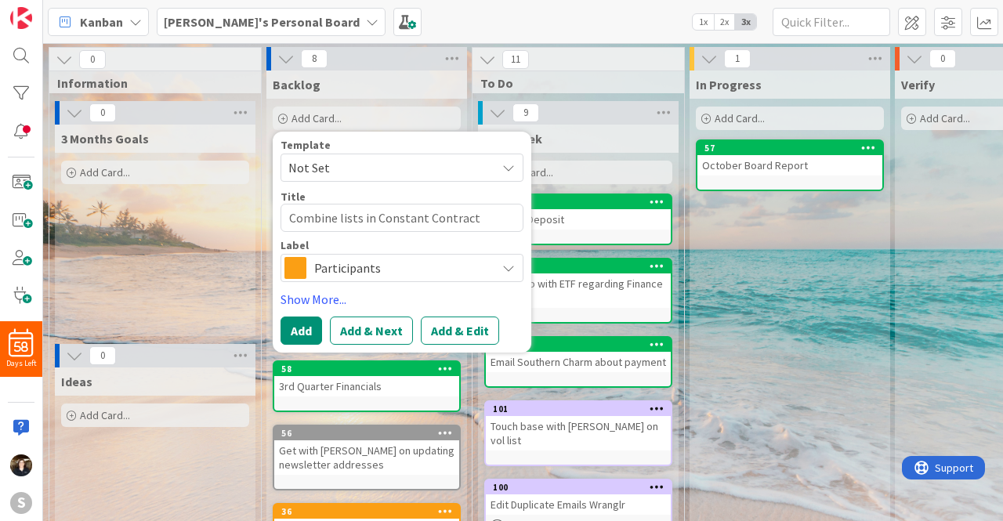
type textarea "Combine lists in Constant Contract"
type textarea "x"
type textarea "Combine lists in Constant Contract f"
type textarea "x"
type textarea "Combine lists in Constant Contract fo"
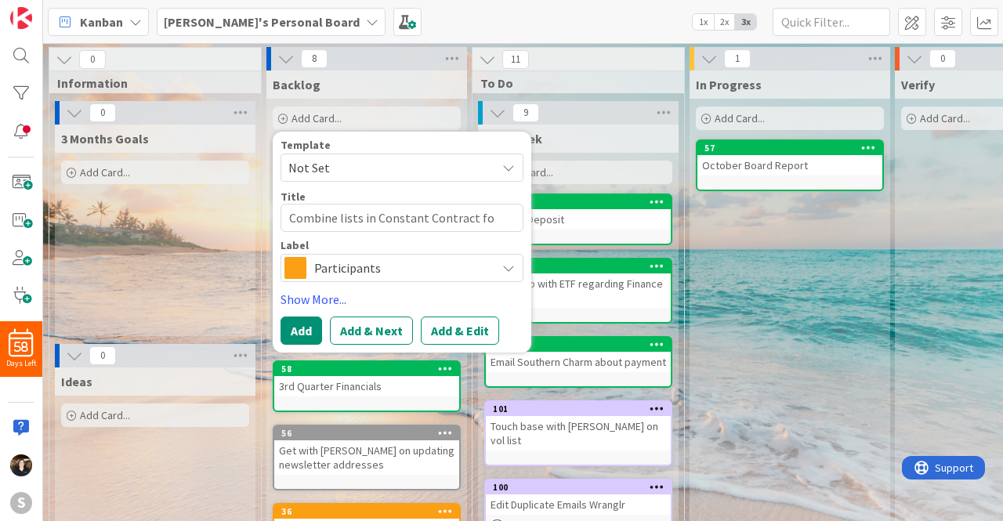
type textarea "x"
type textarea "Combine lists in Constant Contract for"
type textarea "x"
type textarea "Combine lists in Constant Contract for"
type textarea "x"
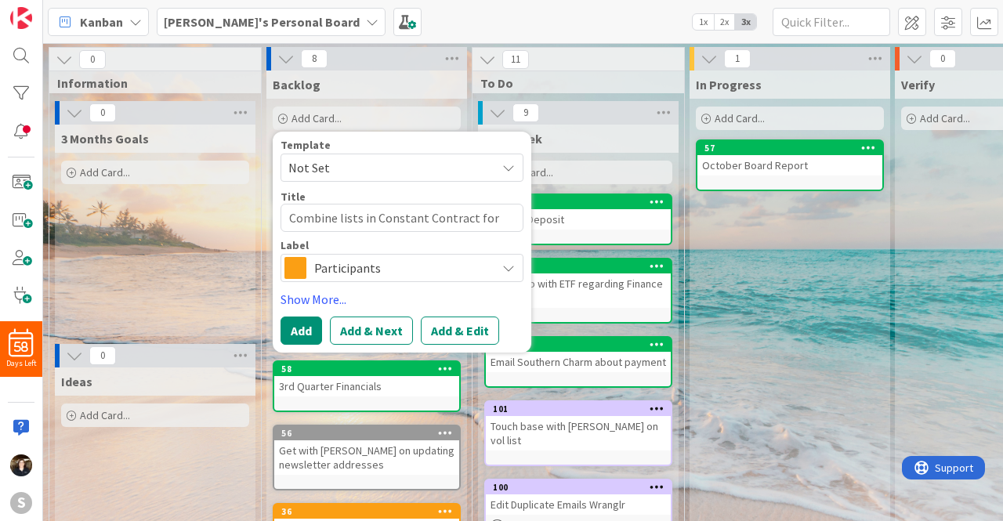
type textarea "Combine lists in Constant Contract for E"
type textarea "x"
type textarea "Combine lists in Constant Contract for EO"
type textarea "x"
type textarea "Combine lists in Constant Contract for EOY"
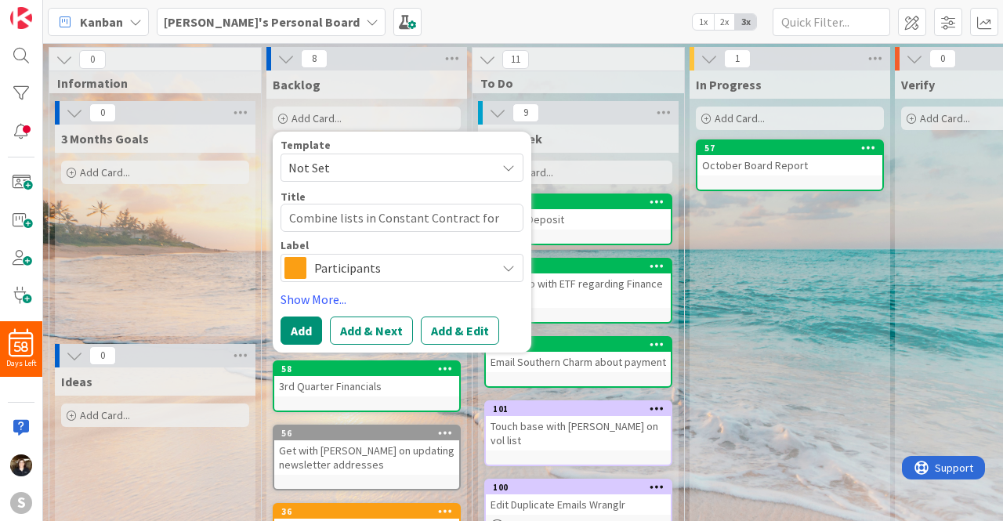
click at [509, 262] on icon at bounding box center [508, 268] width 13 height 13
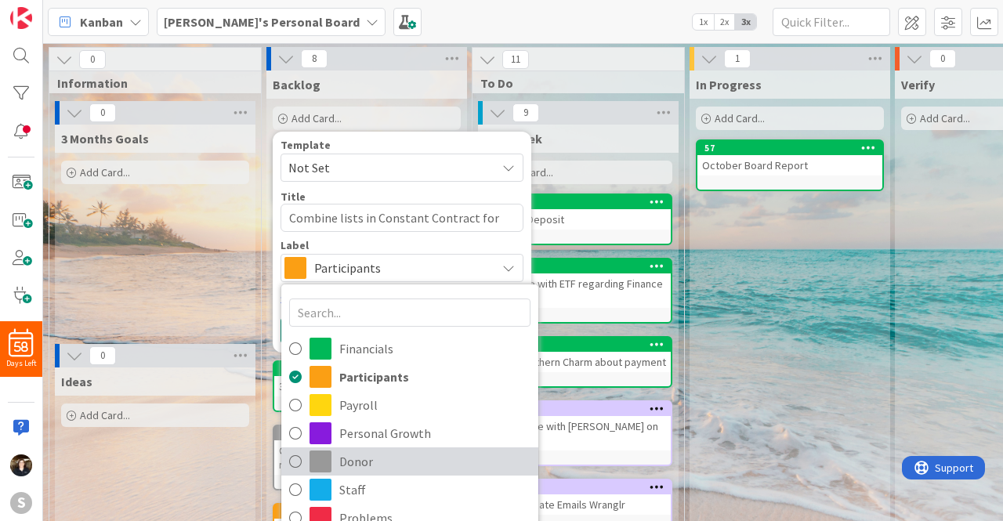
click at [292, 458] on icon at bounding box center [295, 462] width 13 height 24
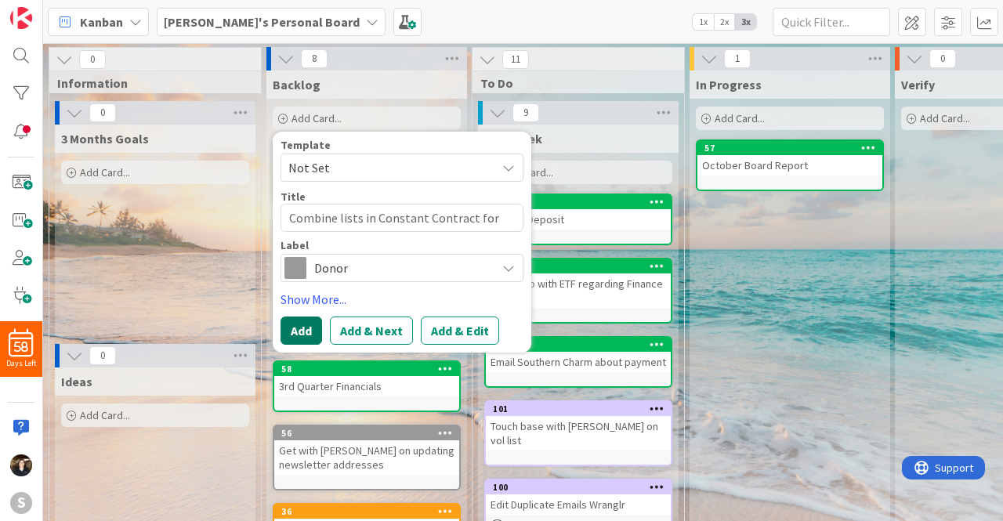
click at [308, 318] on button "Add" at bounding box center [302, 331] width 42 height 28
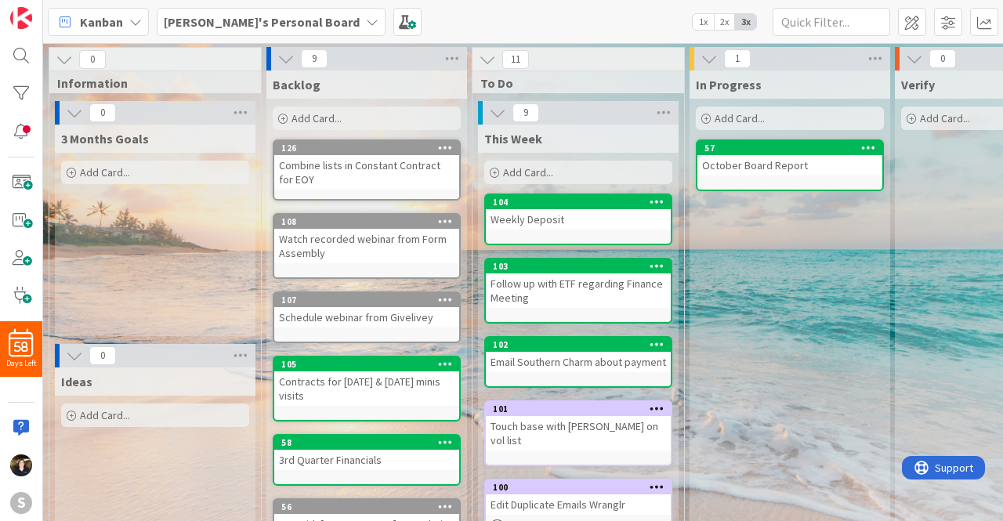
click at [502, 172] on div "Add Card..." at bounding box center [578, 173] width 188 height 24
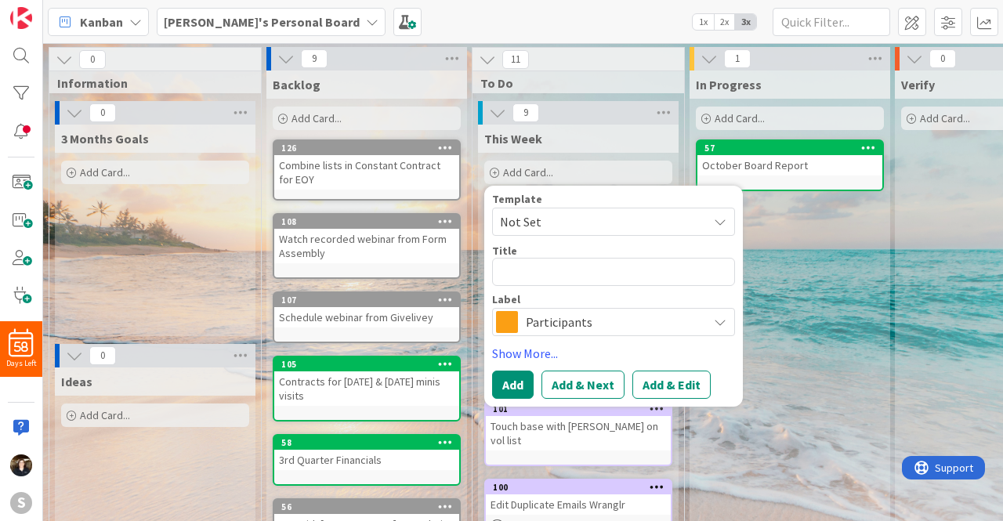
type textarea "x"
type textarea "G"
type textarea "x"
type textarea "Ge"
type textarea "x"
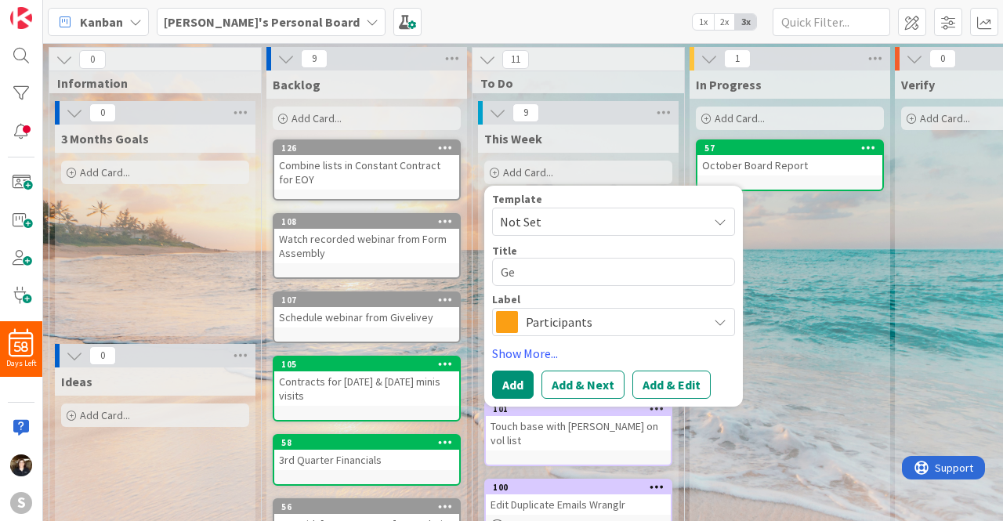
type textarea "Get"
type textarea "x"
type textarea "Get"
type textarea "x"
type textarea "Get w"
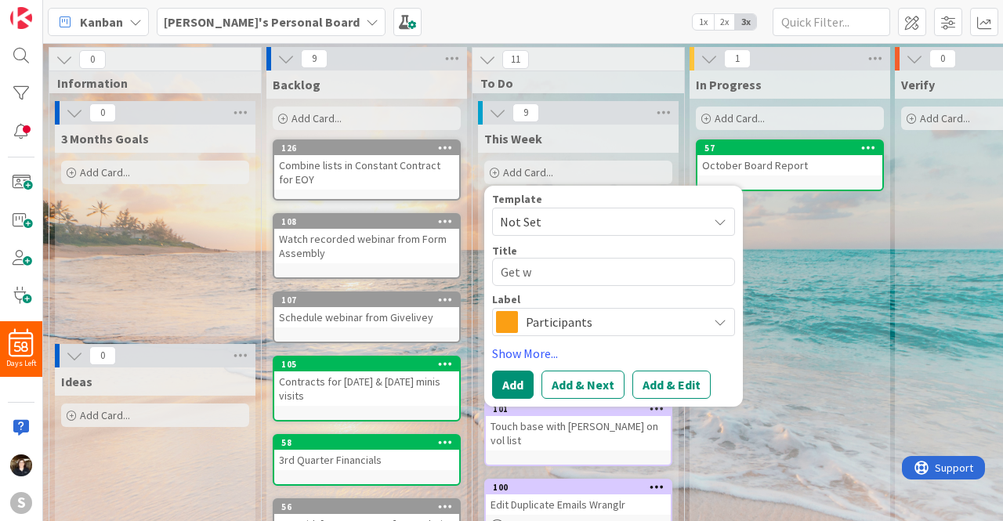
type textarea "x"
type textarea "Get wi"
type textarea "x"
type textarea "Get wit"
type textarea "x"
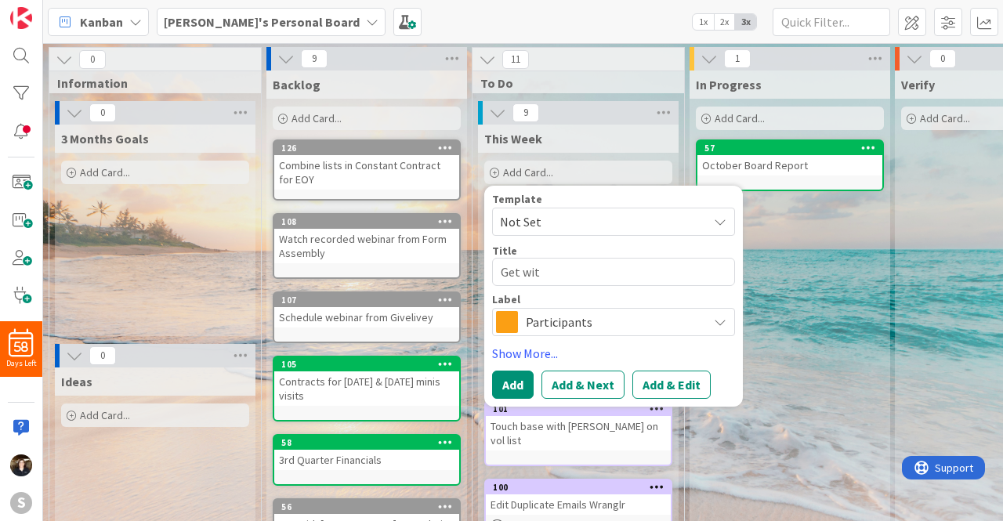
type textarea "Get with"
type textarea "x"
type textarea "Get with"
type textarea "x"
type textarea "Get with S"
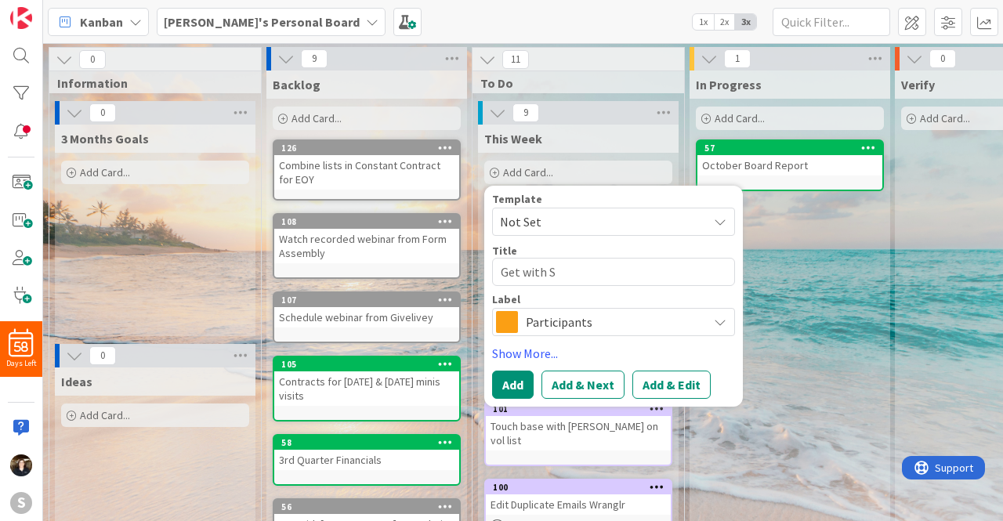
type textarea "x"
type textarea "Get with St"
type textarea "x"
type textarea "Get with Ste"
type textarea "x"
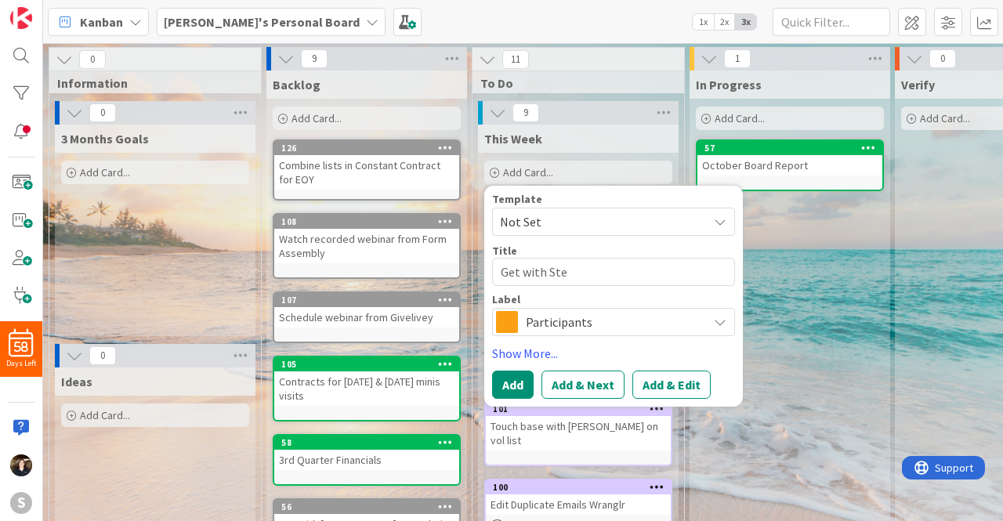
type textarea "Get with Step"
type textarea "x"
type textarea "Get with Steph"
type textarea "x"
type textarea "Get with Steph"
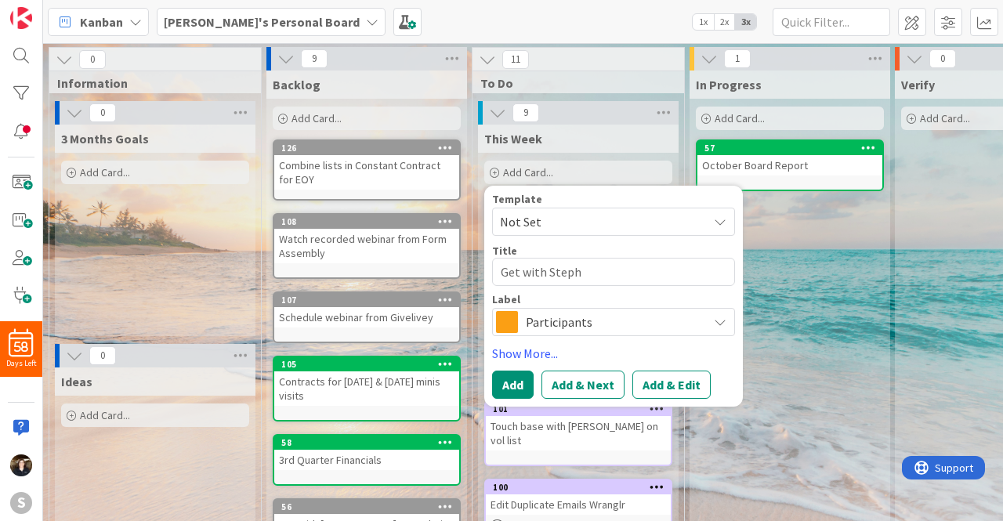
type textarea "x"
type textarea "Get with Steph o"
type textarea "x"
type textarea "Get with Steph on"
type textarea "x"
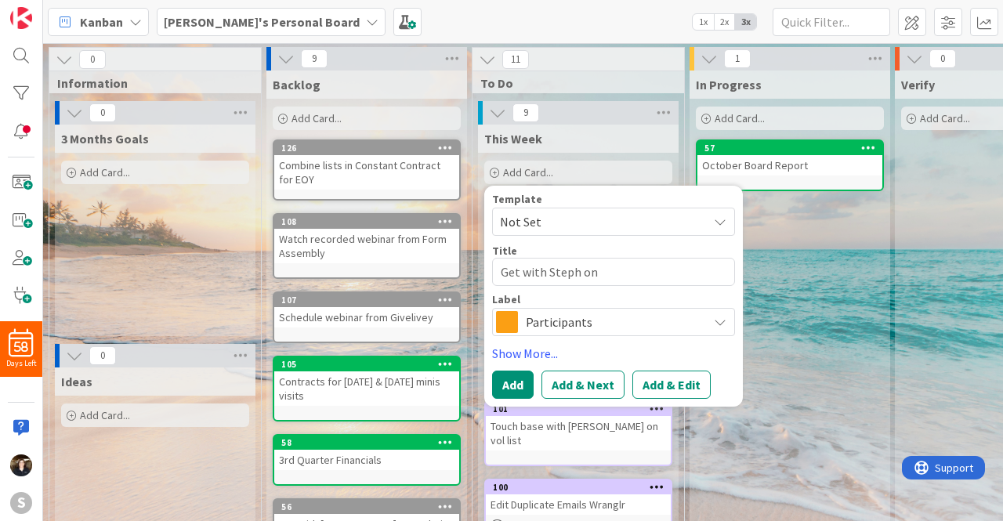
type textarea "Get with Steph on"
type textarea "x"
type textarea "Get with Steph on S"
type textarea "x"
type textarea "Get with Steph on SF"
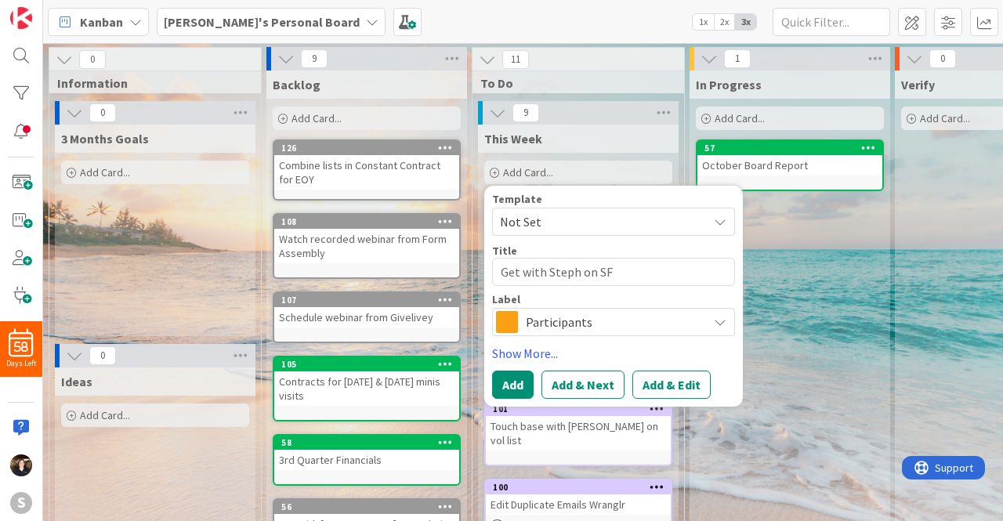
click at [606, 330] on span "Participants" at bounding box center [613, 322] width 174 height 22
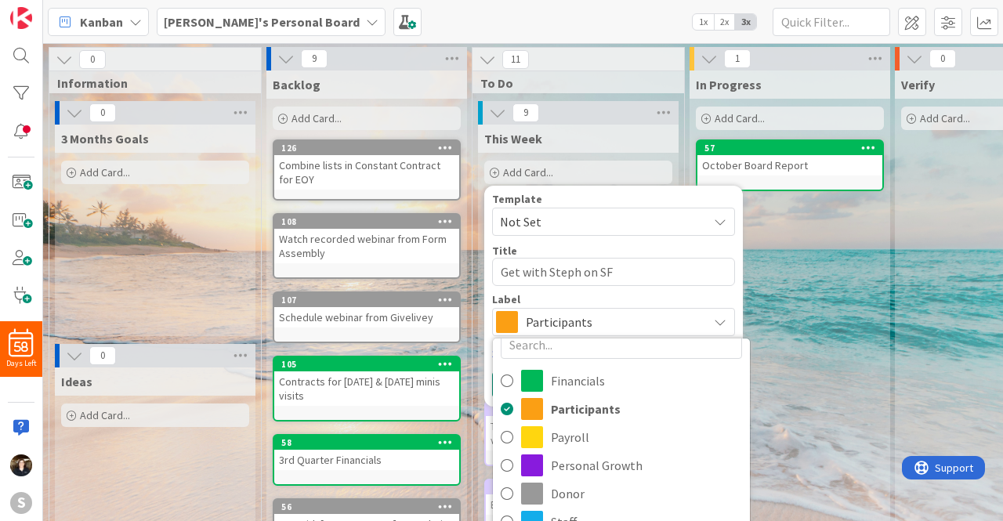
scroll to position [31, 0]
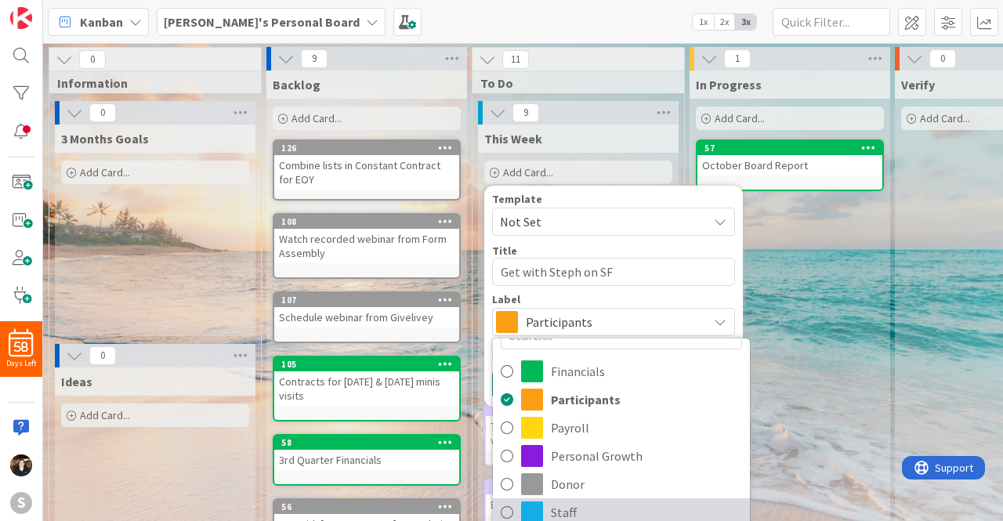
click at [508, 506] on icon at bounding box center [507, 513] width 13 height 24
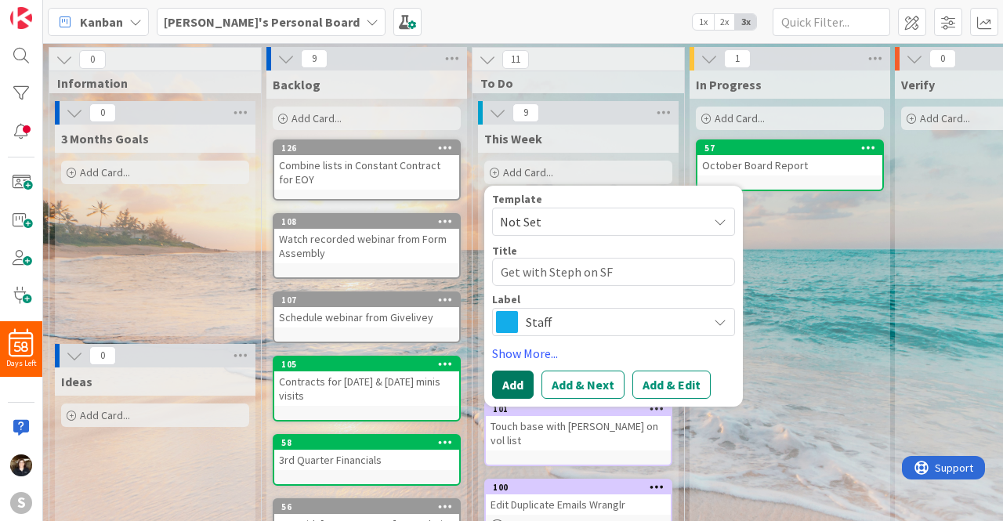
click at [509, 378] on button "Add" at bounding box center [513, 385] width 42 height 28
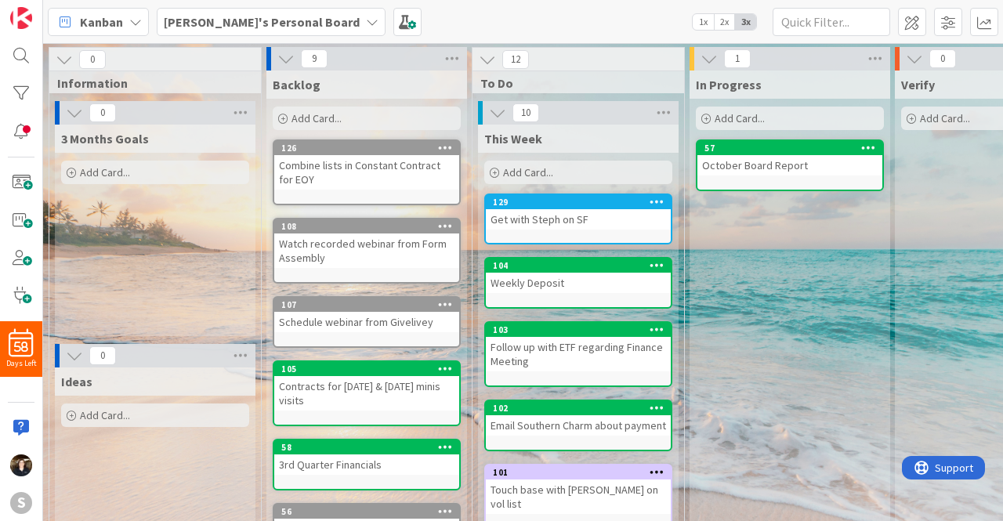
click at [552, 167] on span "Add Card..." at bounding box center [528, 172] width 50 height 14
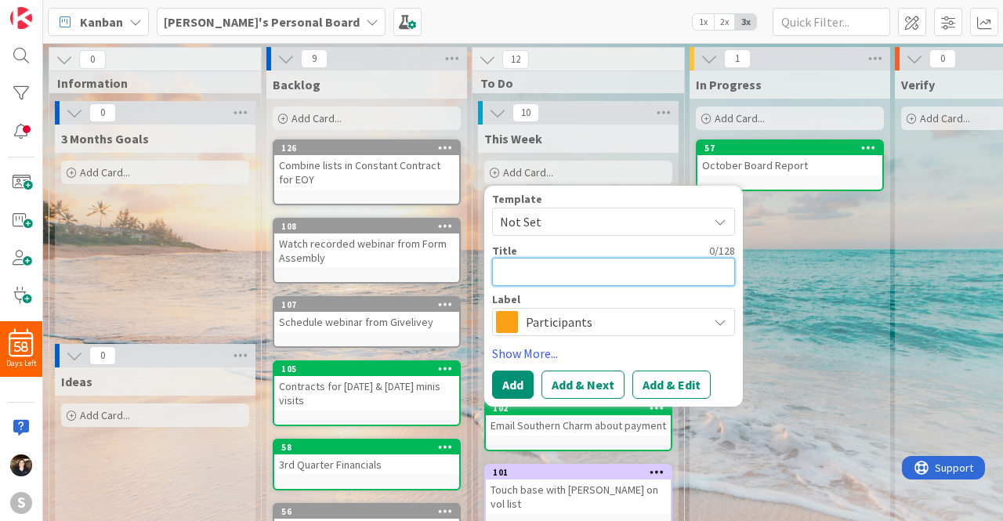
type textarea "x"
type textarea "C"
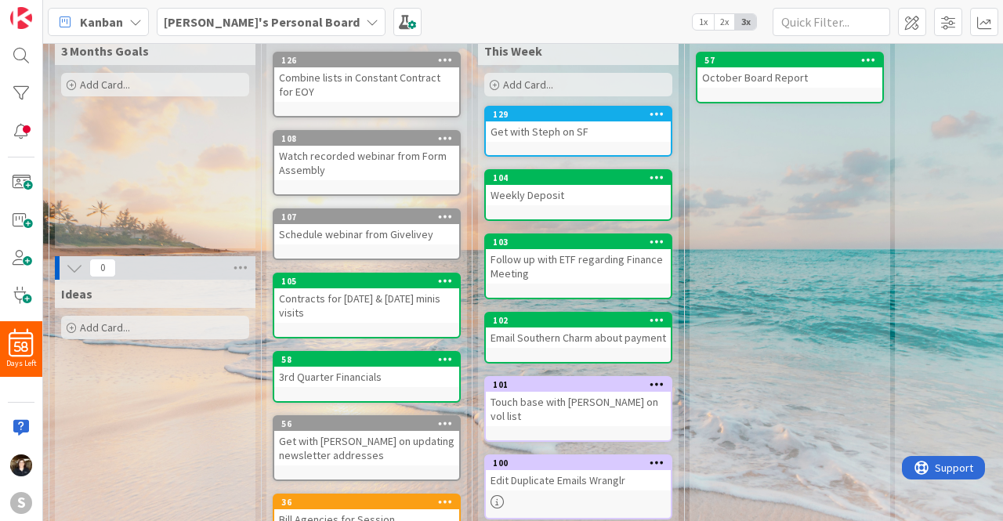
scroll to position [0, 0]
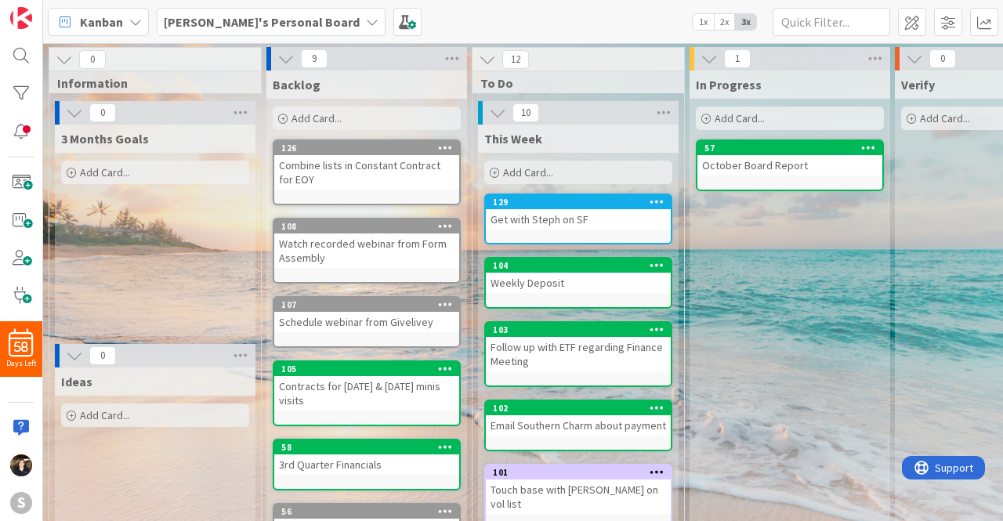
click at [366, 21] on icon at bounding box center [372, 22] width 13 height 13
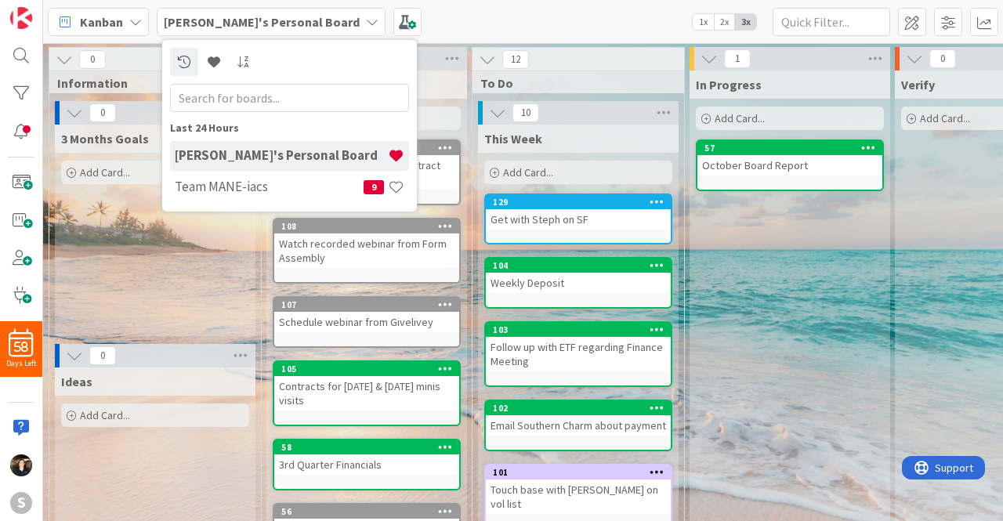
click at [273, 145] on div "[PERSON_NAME]'s Personal Board" at bounding box center [289, 156] width 239 height 30
